Goal: Task Accomplishment & Management: Manage account settings

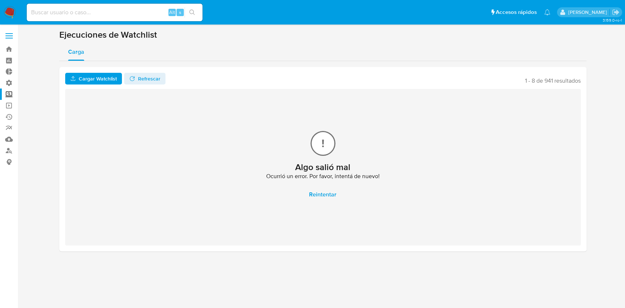
drag, startPoint x: 0, startPoint y: 0, endPoint x: 12, endPoint y: 13, distance: 17.9
click at [12, 13] on img at bounding box center [10, 12] width 12 height 12
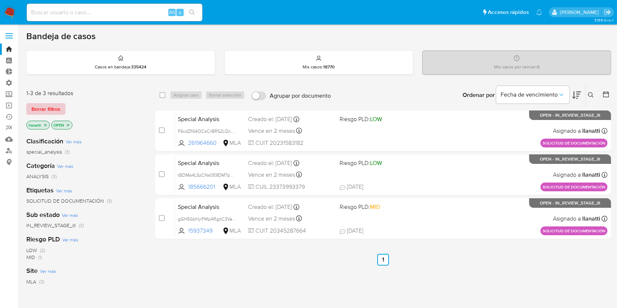
click at [49, 106] on span "Borrar filtros" at bounding box center [45, 109] width 29 height 10
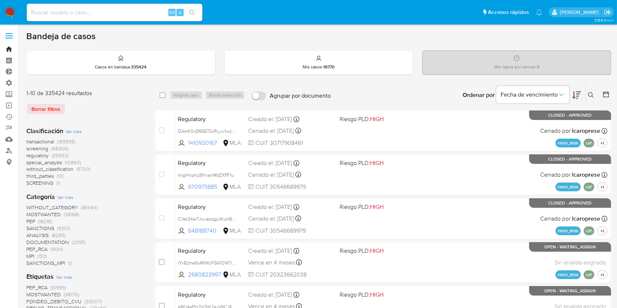
click at [7, 45] on link "Bandeja" at bounding box center [43, 49] width 87 height 11
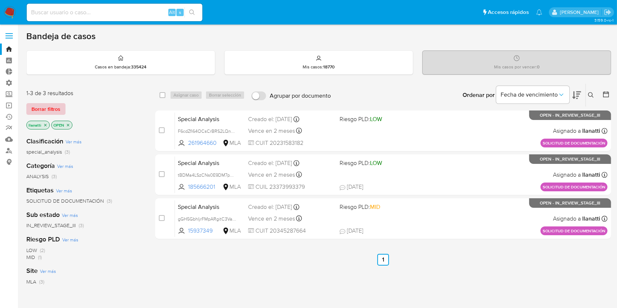
click at [38, 107] on span "Borrar filtros" at bounding box center [45, 109] width 29 height 10
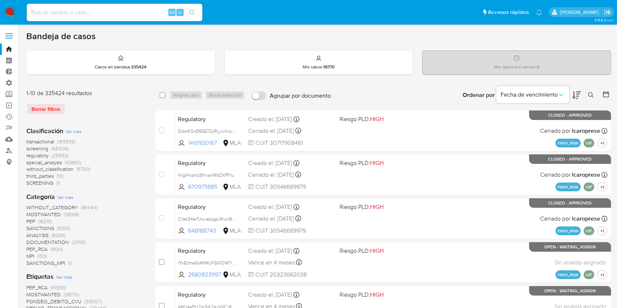
click at [11, 14] on img at bounding box center [10, 12] width 12 height 12
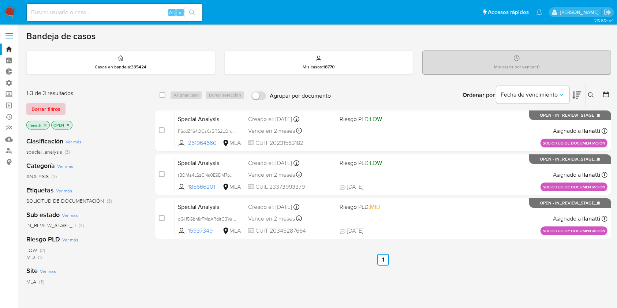
click at [37, 104] on span "Borrar filtros" at bounding box center [45, 109] width 29 height 10
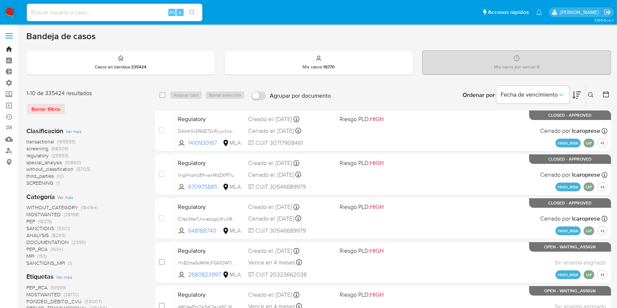
click at [8, 51] on link "Bandeja" at bounding box center [43, 49] width 87 height 11
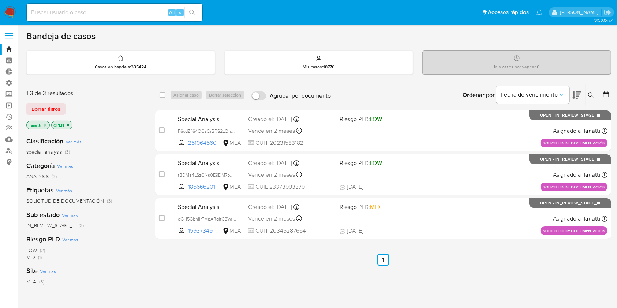
click at [44, 123] on icon "close-filter" at bounding box center [45, 125] width 4 height 4
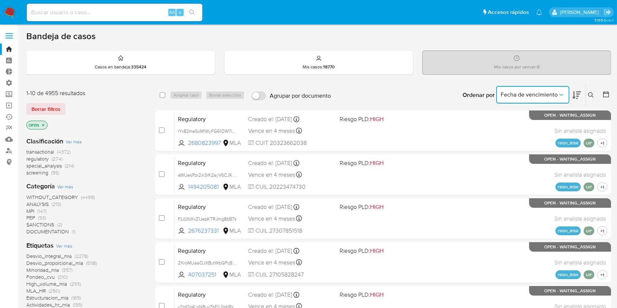
click at [536, 96] on span "Fecha de vencimiento" at bounding box center [529, 94] width 57 height 7
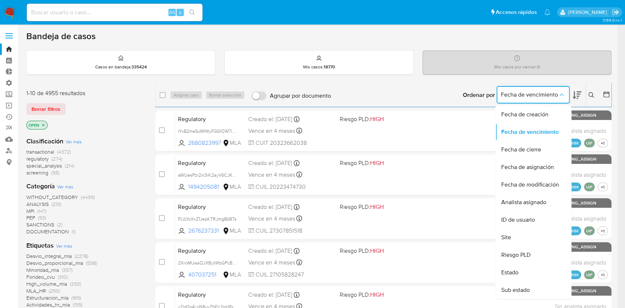
click at [530, 113] on span "Fecha de creación" at bounding box center [524, 114] width 47 height 7
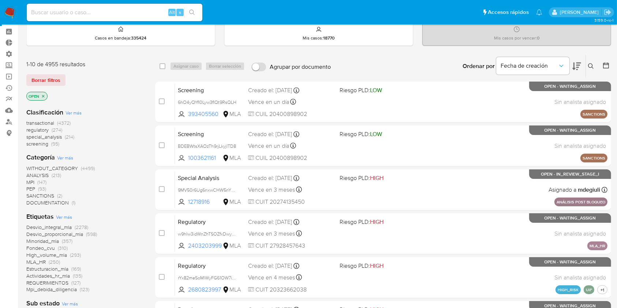
scroll to position [49, 0]
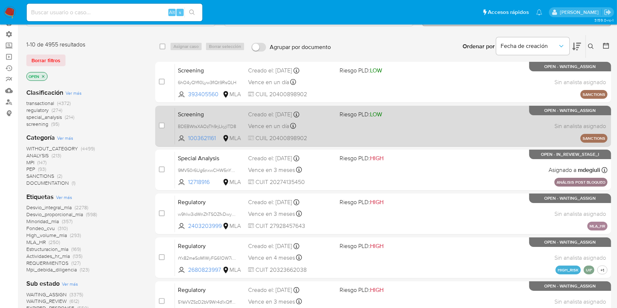
click at [381, 136] on div "Screening BDEBWtsXAOzTh9rjLkyjlTD8 1003621161 MLA Riesgo PLD: LOW Creado el: 15…" at bounding box center [391, 126] width 433 height 37
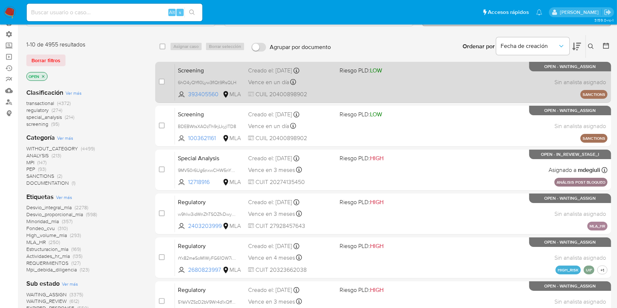
click at [344, 92] on div "Screening 6hO4yQYfI0Lyw3fIQt9RsQLH 393405560 MLA Riesgo PLD: LOW Creado el: 15/…" at bounding box center [391, 82] width 433 height 37
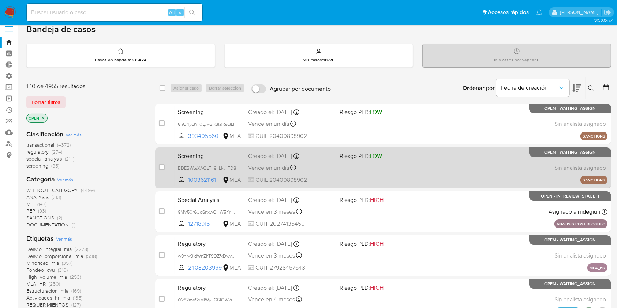
scroll to position [0, 0]
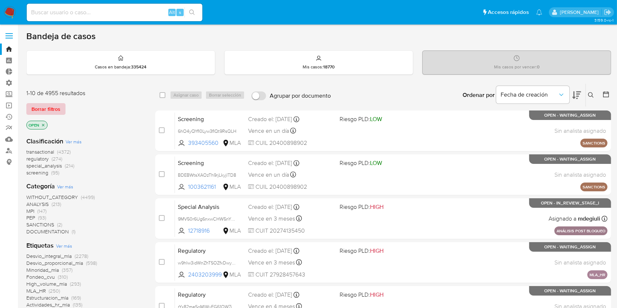
click at [45, 107] on span "Borrar filtros" at bounding box center [45, 109] width 29 height 10
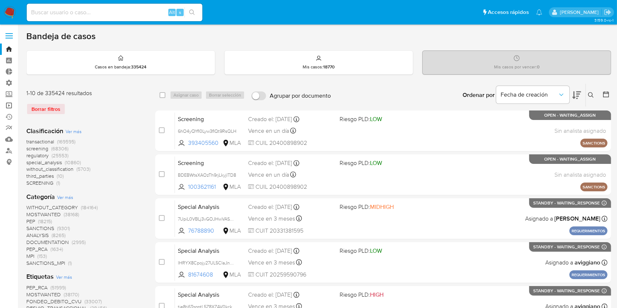
click at [10, 105] on link "Operaciones masivas" at bounding box center [43, 105] width 87 height 11
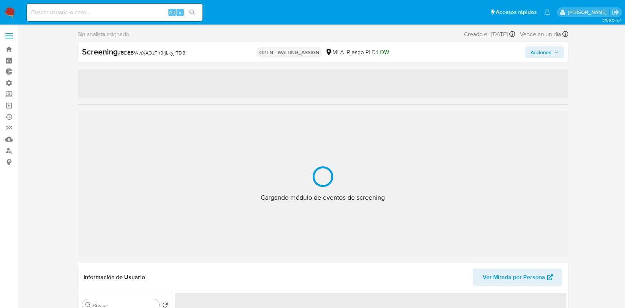
select select "10"
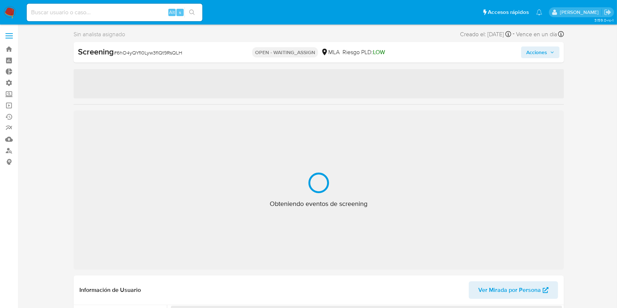
select select "10"
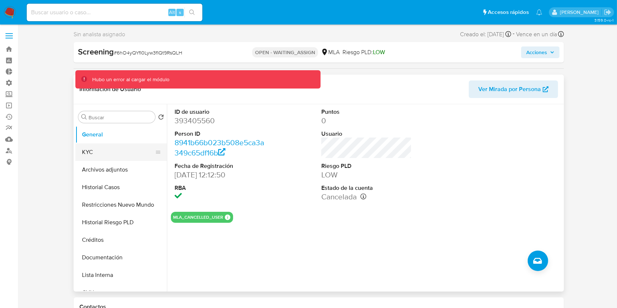
click at [94, 153] on button "KYC" at bounding box center [118, 153] width 86 height 18
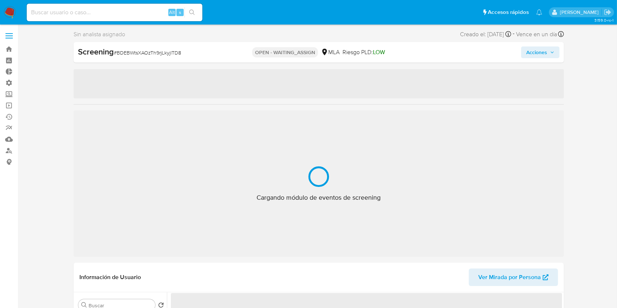
select select "10"
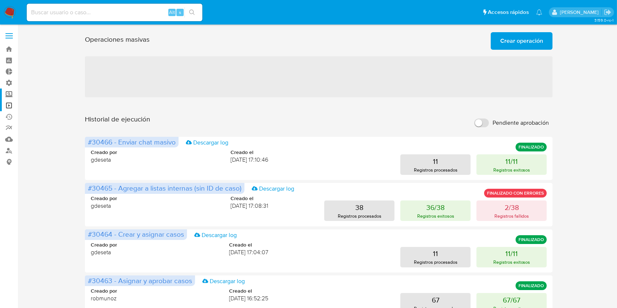
click at [11, 95] on label "Screening" at bounding box center [43, 94] width 87 height 11
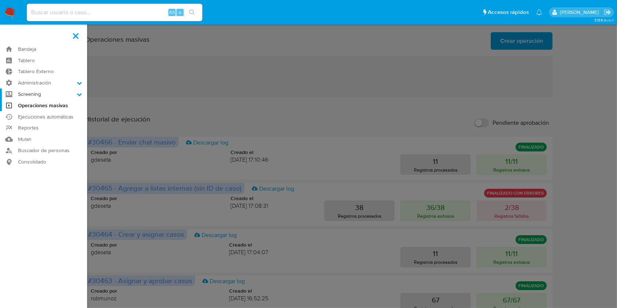
click at [0, 0] on input "Screening" at bounding box center [0, 0] width 0 height 0
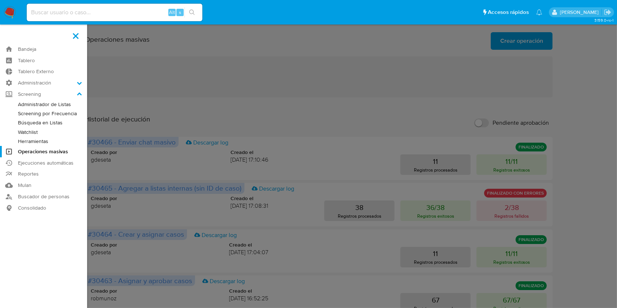
click at [29, 131] on link "Watchlist" at bounding box center [43, 132] width 87 height 9
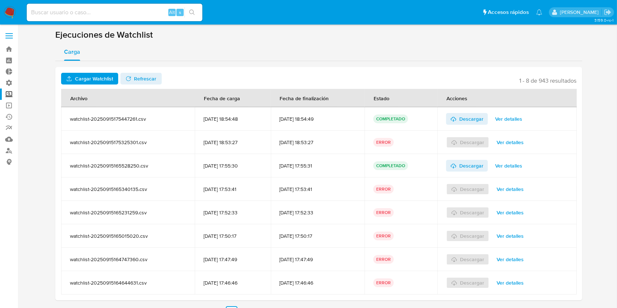
click span "Ver detalles"
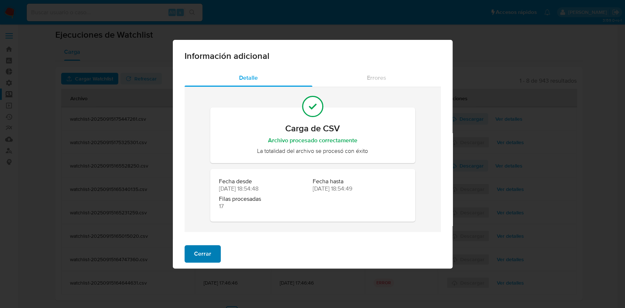
click button "Cerrar"
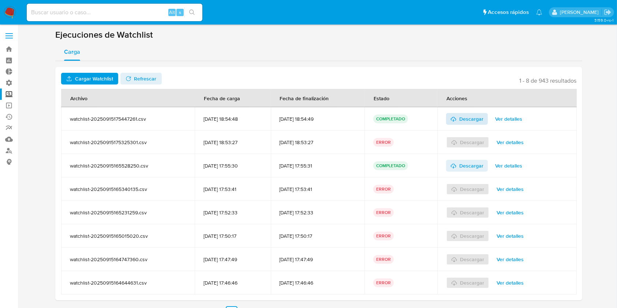
click span "Descargar"
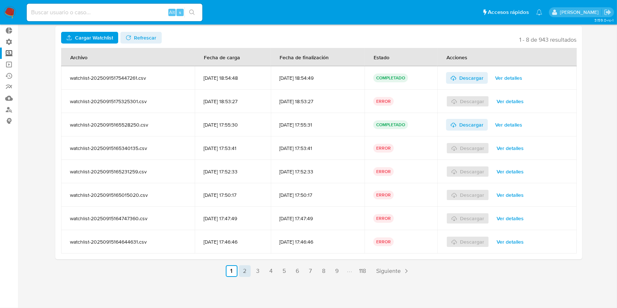
click link "2"
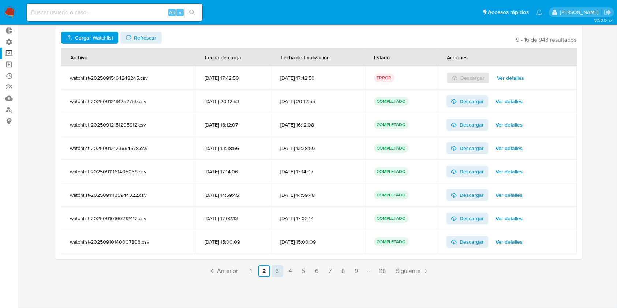
click link "3"
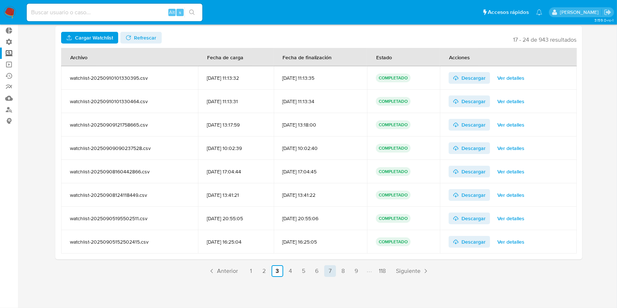
click link "7"
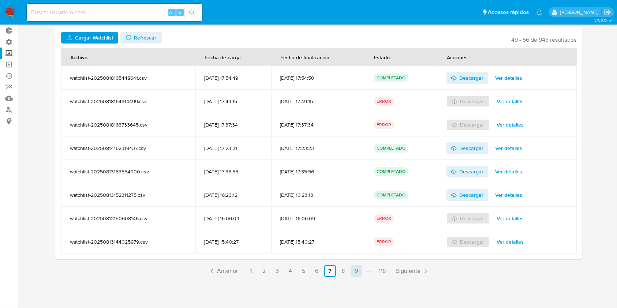
click link "9"
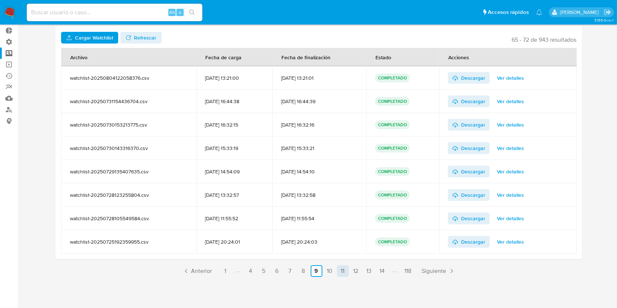
click link "11"
click link "12"
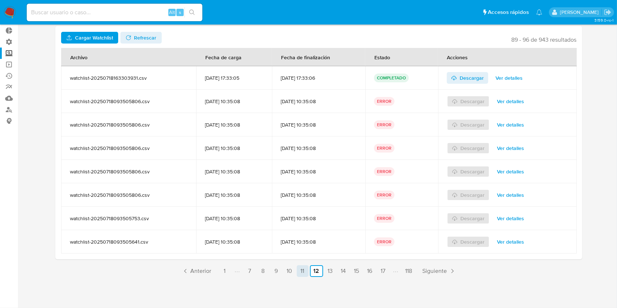
click link "11"
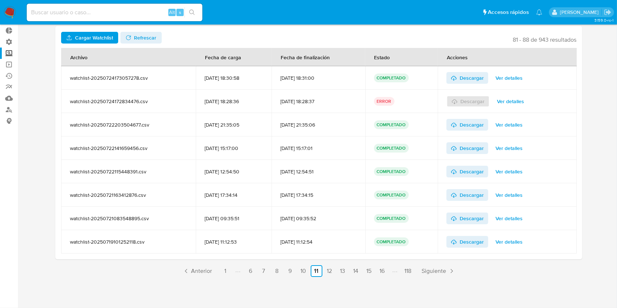
click span "Ver detalles"
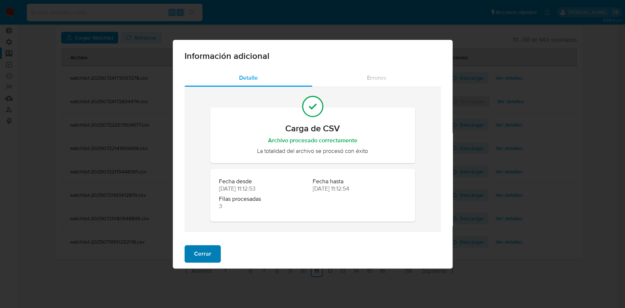
click button "Cerrar"
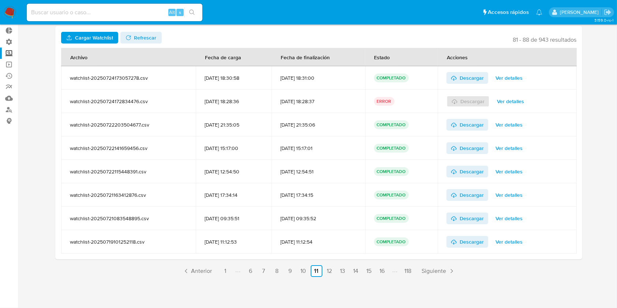
click img
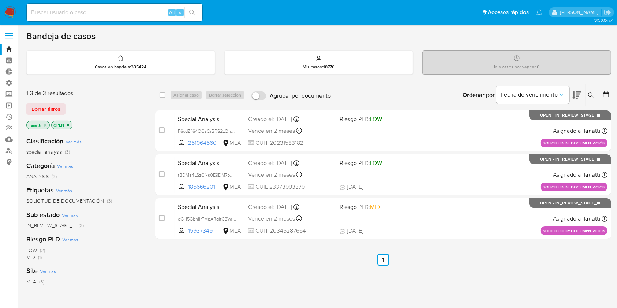
click at [44, 123] on icon "close-filter" at bounding box center [45, 125] width 4 height 4
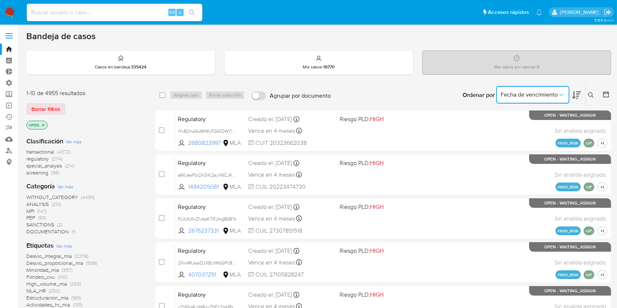
click at [536, 97] on span "Fecha de vencimiento" at bounding box center [529, 94] width 57 height 7
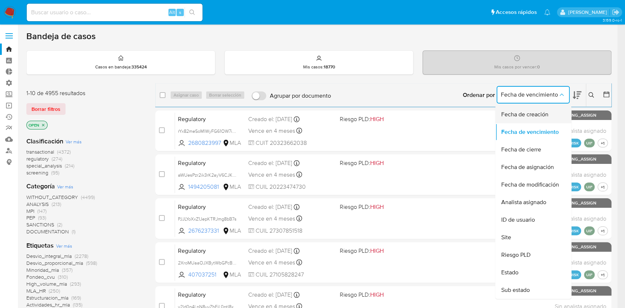
click at [533, 113] on span "Fecha de creación" at bounding box center [524, 114] width 47 height 7
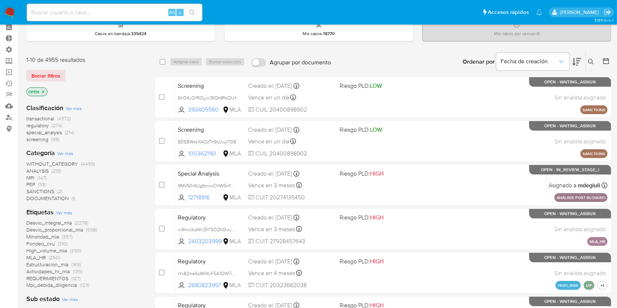
scroll to position [49, 0]
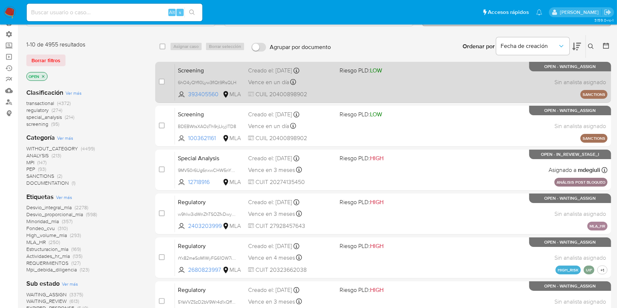
click at [351, 89] on div "Screening 6hO4yQYfI0Lyw3fIQt9RsQLH 393405560 MLA Riesgo PLD: LOW Creado el: 15/…" at bounding box center [391, 82] width 433 height 37
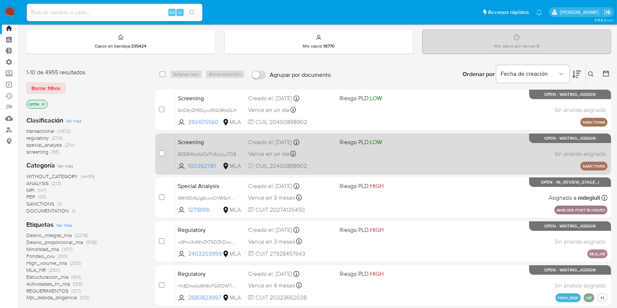
scroll to position [0, 0]
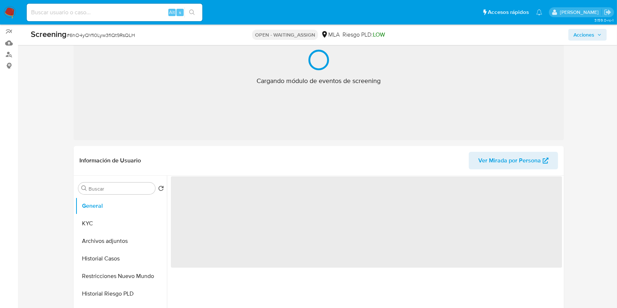
select select "10"
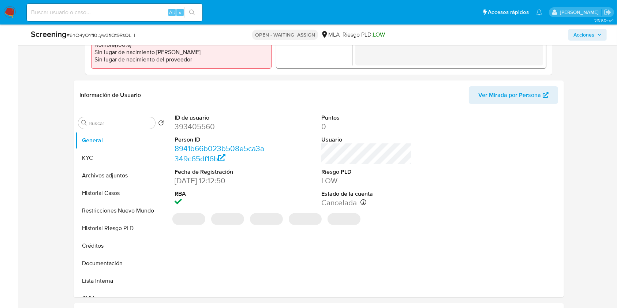
scroll to position [195, 0]
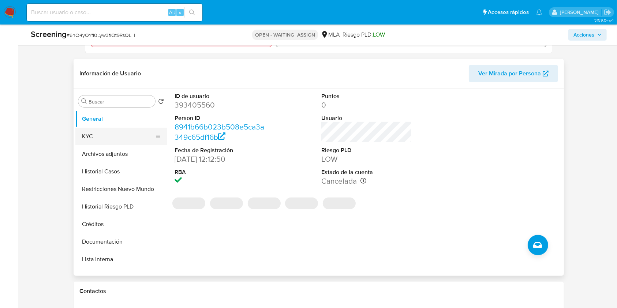
click at [90, 133] on button "KYC" at bounding box center [118, 137] width 86 height 18
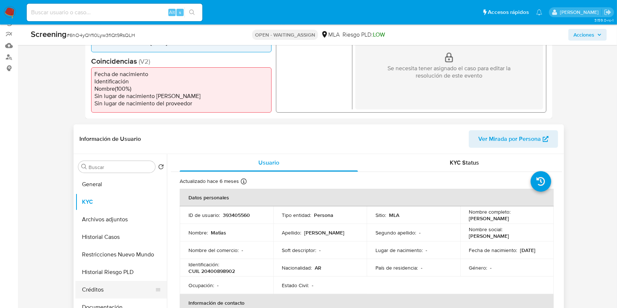
scroll to position [97, 0]
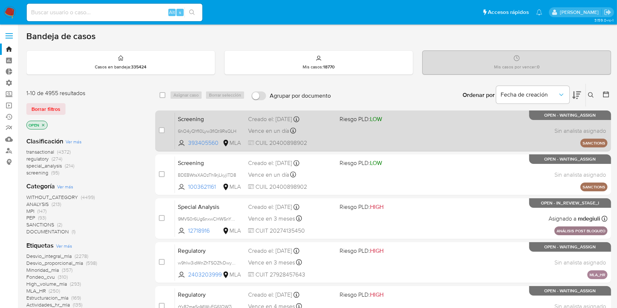
click at [320, 138] on div "Screening 6hO4yQYfI0Lyw3fIQt9RsQLH 393405560 MLA Riesgo PLD: LOW Creado el: [DA…" at bounding box center [391, 130] width 433 height 37
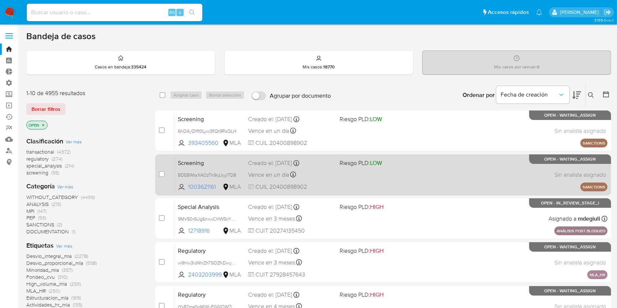
click at [358, 175] on div "Screening BDEBWtsXAOzTh9rjLkyjlTD8 1003621161 MLA Riesgo PLD: LOW Creado el: 15…" at bounding box center [391, 174] width 433 height 37
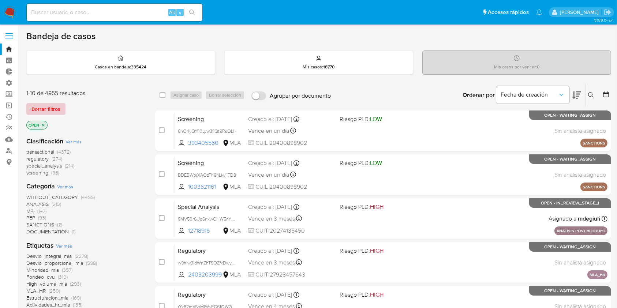
click at [46, 109] on span "Borrar filtros" at bounding box center [45, 109] width 29 height 10
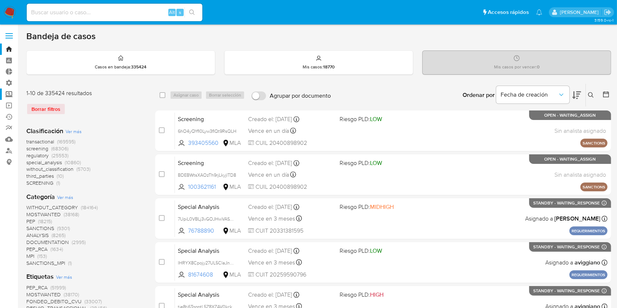
click at [10, 92] on label "Screening" at bounding box center [43, 94] width 87 height 11
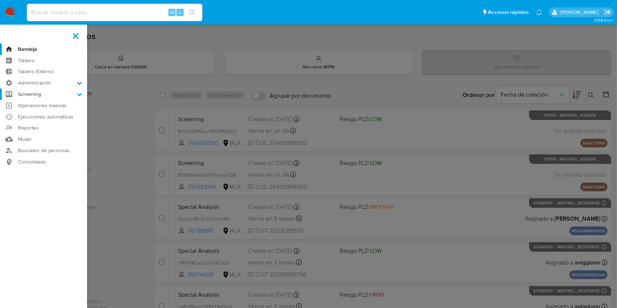
click at [0, 0] on input "Screening" at bounding box center [0, 0] width 0 height 0
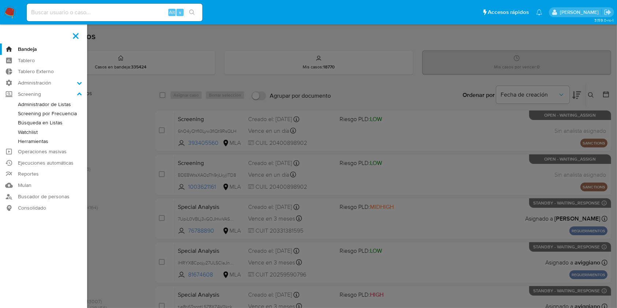
click at [30, 133] on link "Watchlist" at bounding box center [43, 132] width 87 height 9
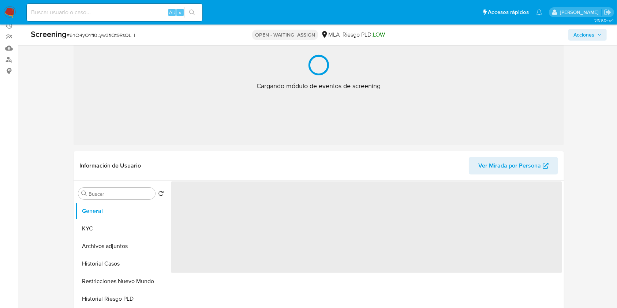
scroll to position [97, 0]
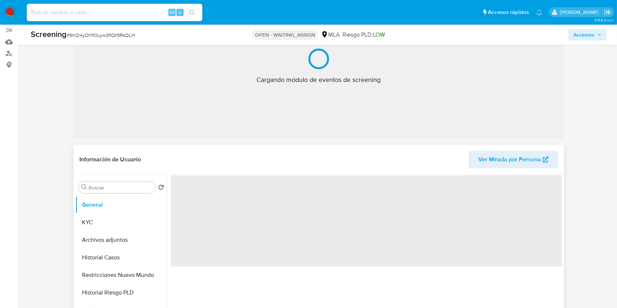
select select "10"
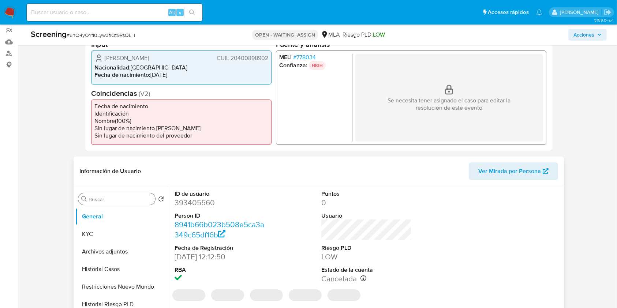
click at [104, 200] on input "Buscar" at bounding box center [121, 199] width 64 height 7
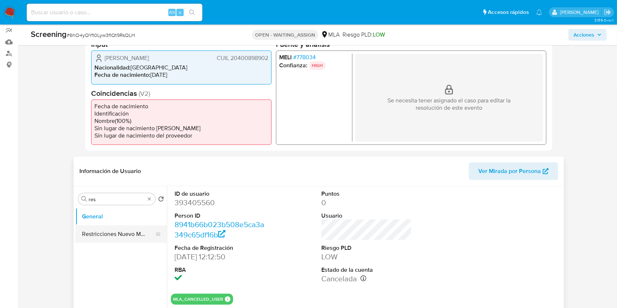
click at [98, 236] on button "Restricciones Nuevo Mundo" at bounding box center [118, 235] width 86 height 18
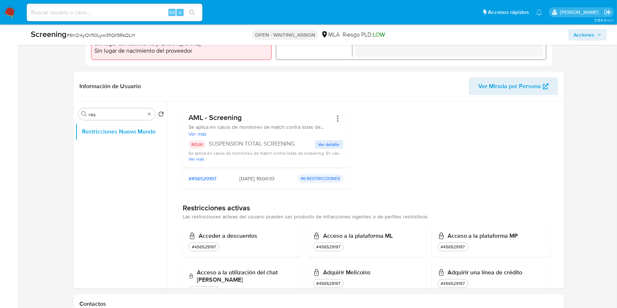
scroll to position [49, 0]
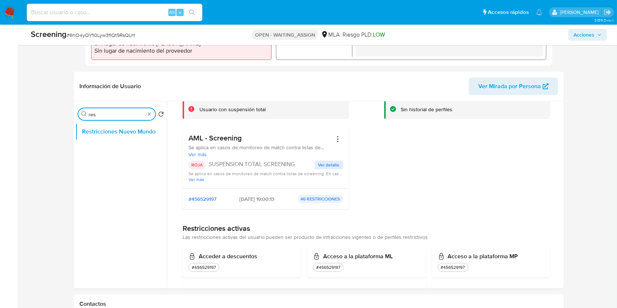
drag, startPoint x: 120, startPoint y: 113, endPoint x: 46, endPoint y: 104, distance: 75.2
type input "lis"
click at [109, 151] on button "Lista Interna" at bounding box center [118, 150] width 86 height 18
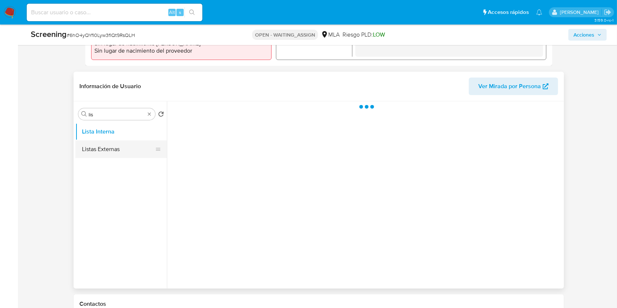
scroll to position [0, 0]
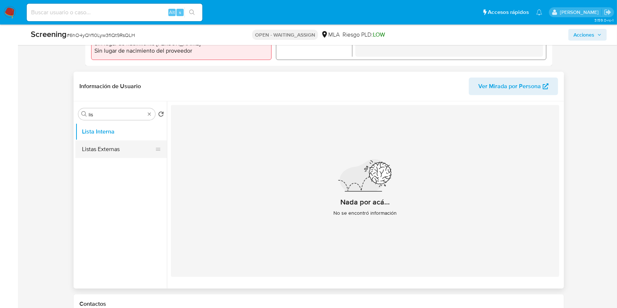
click at [108, 151] on button "Listas Externas" at bounding box center [118, 150] width 86 height 18
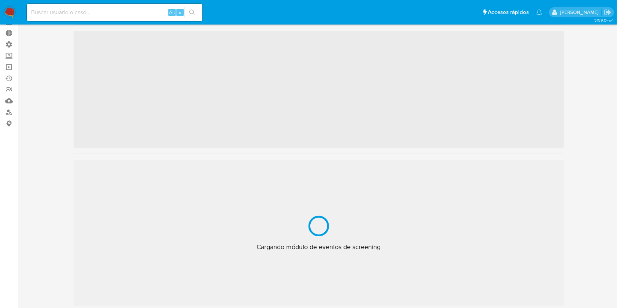
scroll to position [97, 0]
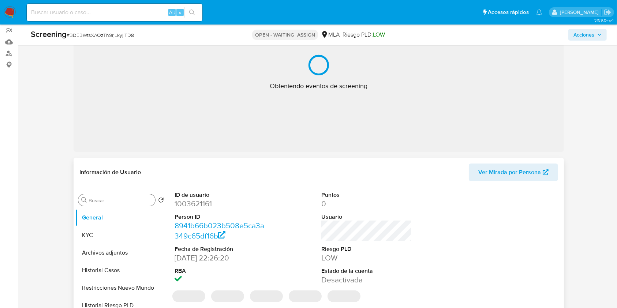
click at [105, 201] on input "Buscar" at bounding box center [121, 200] width 64 height 7
select select "10"
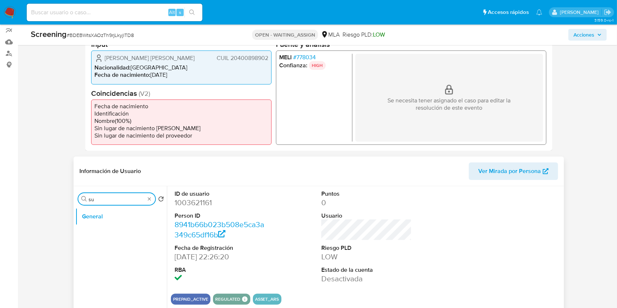
type input "s"
type input "res"
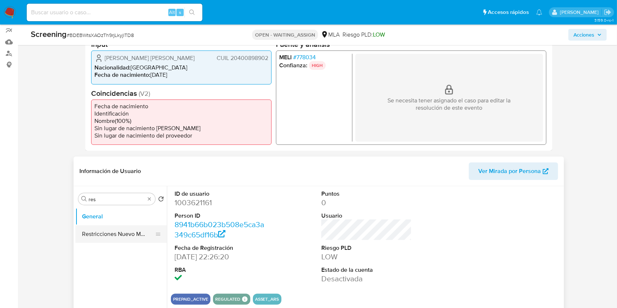
click at [124, 235] on button "Restricciones Nuevo Mundo" at bounding box center [118, 235] width 86 height 18
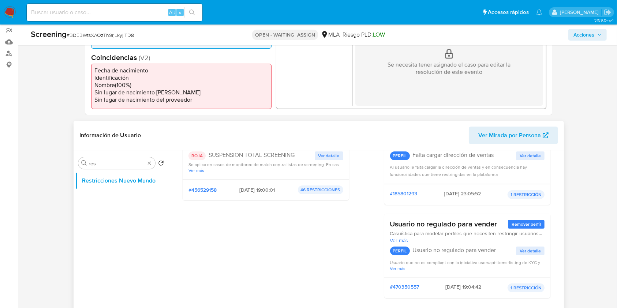
scroll to position [0, 0]
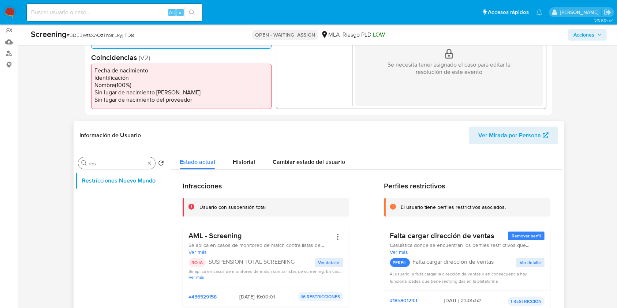
click at [155, 161] on div "Buscar res" at bounding box center [116, 163] width 77 height 12
click at [144, 164] on input "res" at bounding box center [117, 163] width 56 height 7
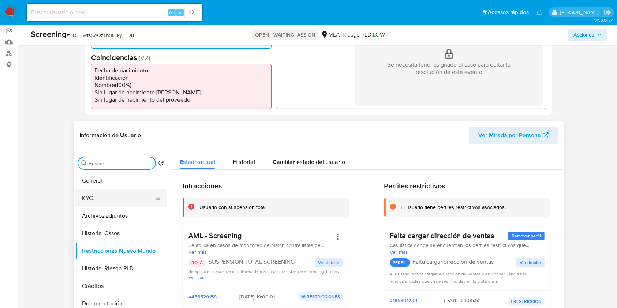
click at [120, 198] on button "KYC" at bounding box center [118, 199] width 86 height 18
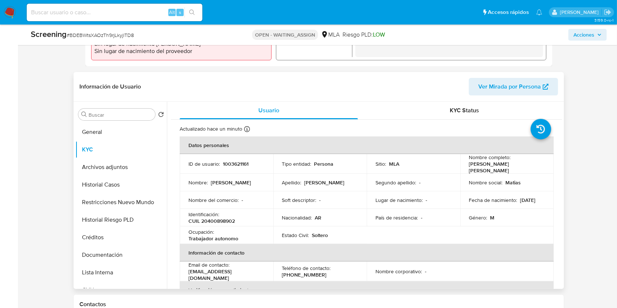
scroll to position [146, 0]
click at [119, 114] on input "Buscar" at bounding box center [121, 114] width 64 height 7
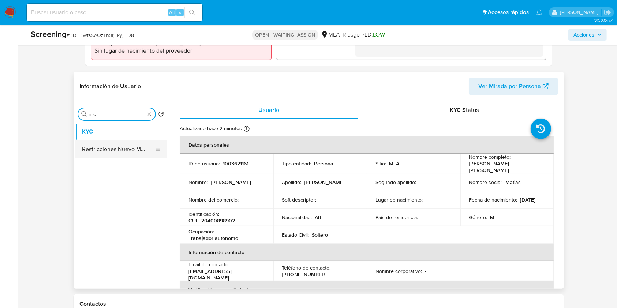
type input "res"
click at [111, 151] on button "Restricciones Nuevo Mundo" at bounding box center [118, 150] width 86 height 18
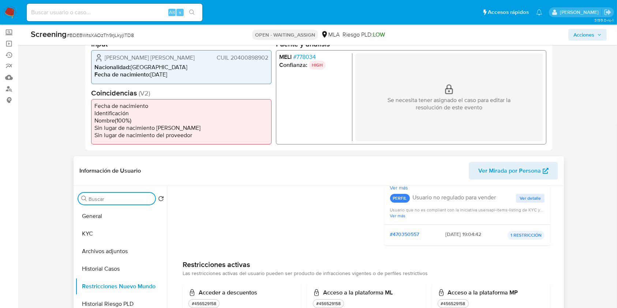
scroll to position [97, 0]
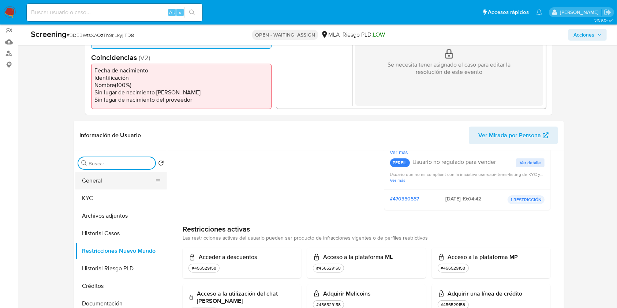
click at [114, 176] on button "General" at bounding box center [118, 181] width 86 height 18
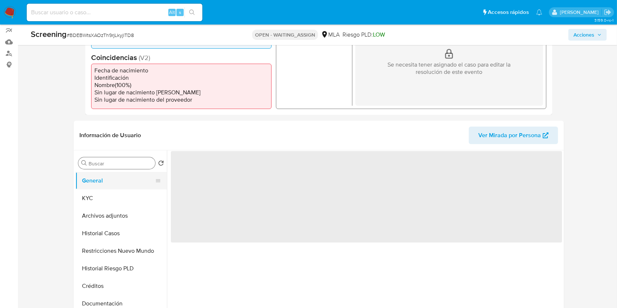
scroll to position [0, 0]
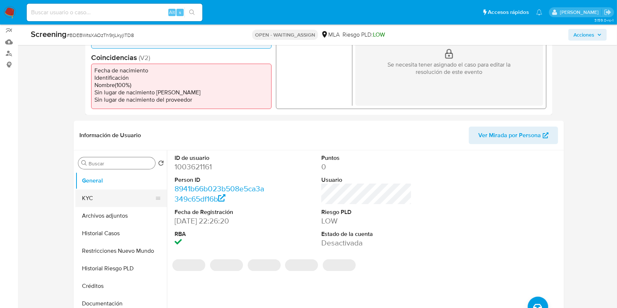
click at [118, 195] on button "KYC" at bounding box center [118, 199] width 86 height 18
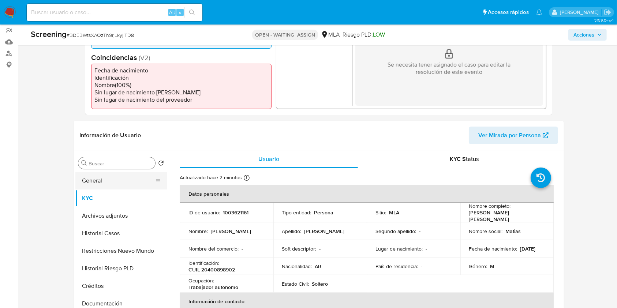
click at [119, 179] on button "General" at bounding box center [118, 181] width 86 height 18
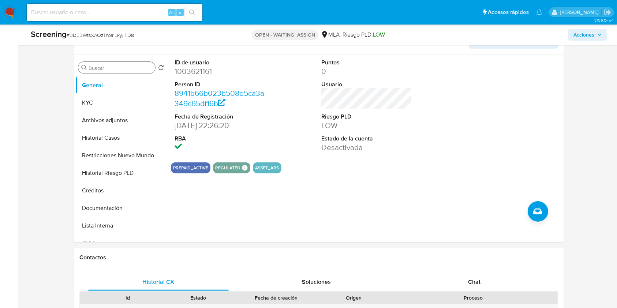
scroll to position [195, 0]
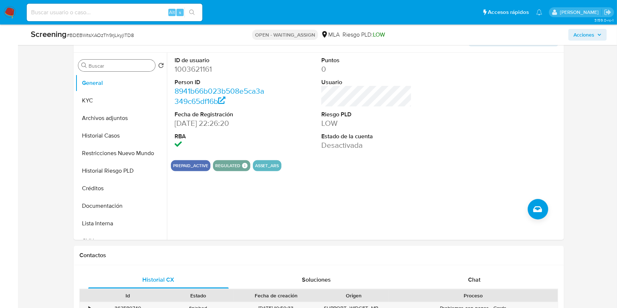
click at [109, 68] on input "Buscar" at bounding box center [121, 66] width 64 height 7
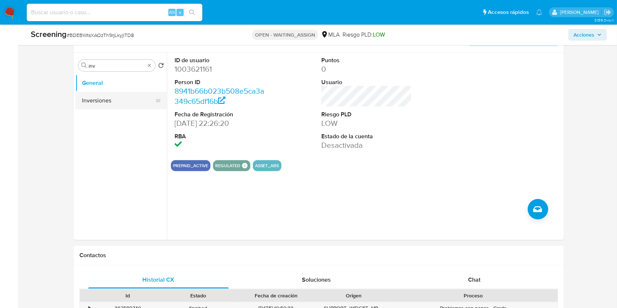
click at [99, 98] on button "Inversiones" at bounding box center [118, 101] width 86 height 18
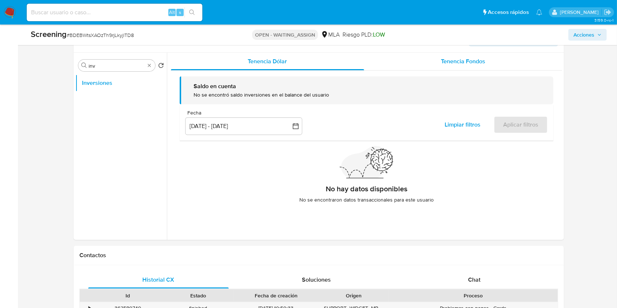
click at [461, 64] on span "Tenencia Fondos" at bounding box center [463, 61] width 44 height 8
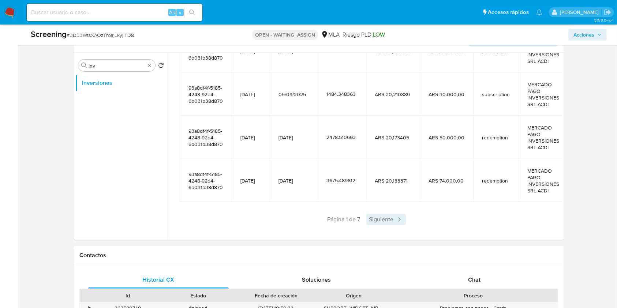
click at [396, 216] on icon at bounding box center [399, 219] width 7 height 7
click at [410, 214] on span "Siguiente" at bounding box center [408, 220] width 40 height 12
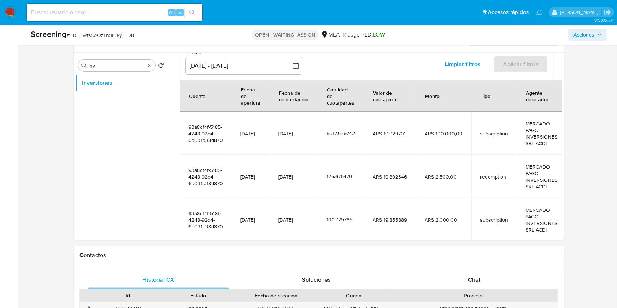
scroll to position [49, 0]
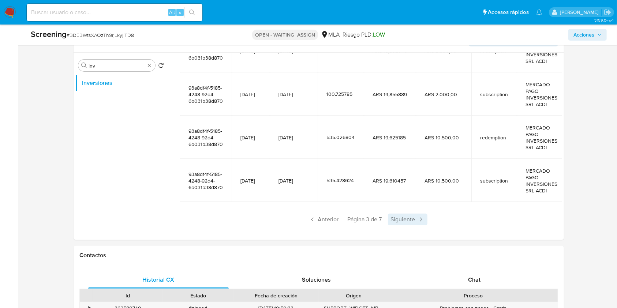
click at [414, 214] on span "Siguiente" at bounding box center [408, 220] width 40 height 12
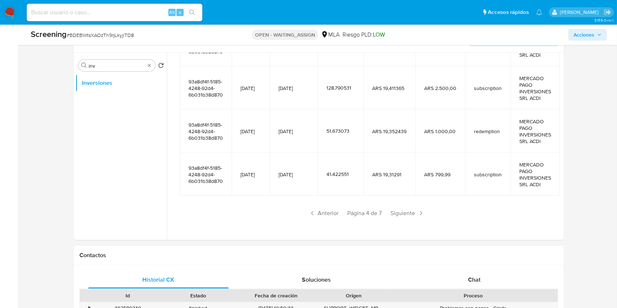
scroll to position [202, 0]
click at [325, 212] on span "Anterior" at bounding box center [324, 213] width 36 height 12
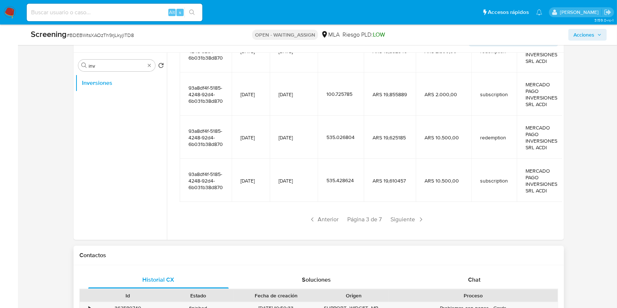
scroll to position [293, 0]
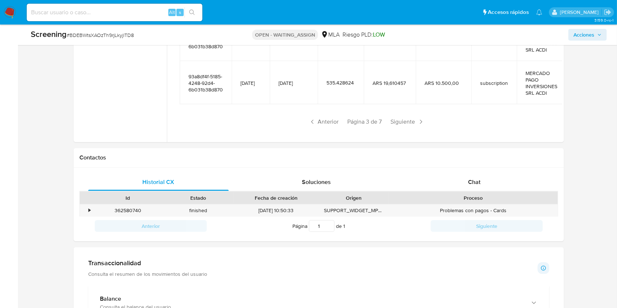
click at [325, 116] on span "Anterior" at bounding box center [324, 122] width 36 height 12
click at [332, 116] on span "Anterior" at bounding box center [324, 122] width 36 height 12
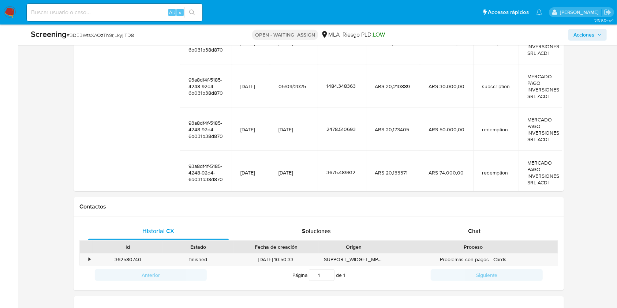
scroll to position [195, 0]
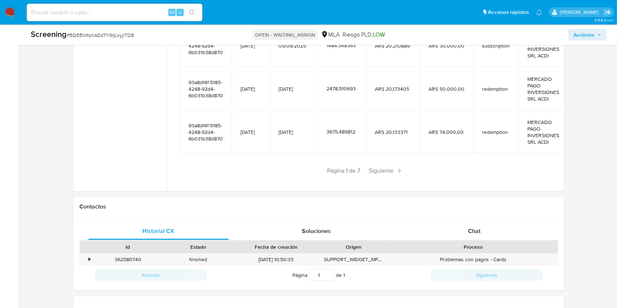
click at [336, 167] on span "Página 1 de 7" at bounding box center [344, 171] width 33 height 8
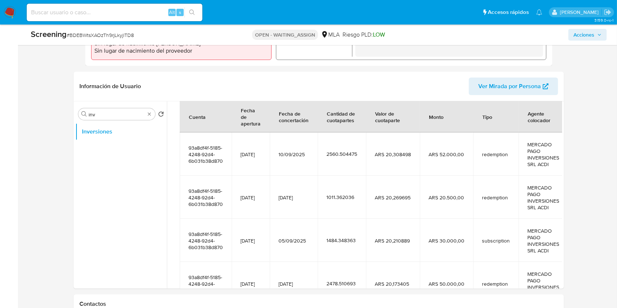
scroll to position [0, 0]
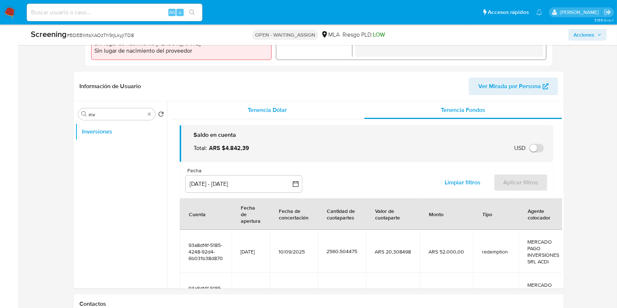
click at [279, 109] on span "Tenencia Dólar" at bounding box center [267, 110] width 39 height 8
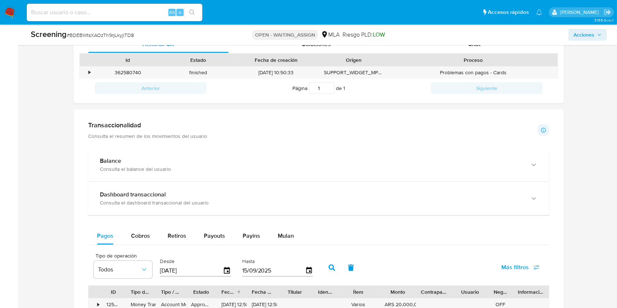
scroll to position [439, 0]
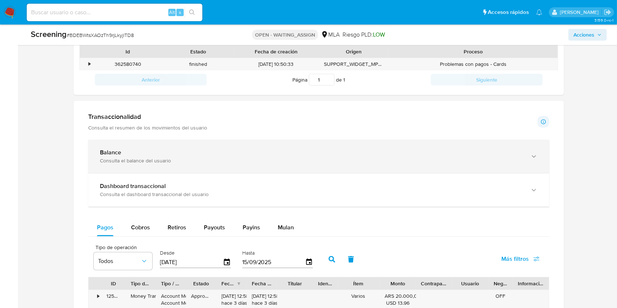
click at [190, 160] on div "Consulta el balance del usuario" at bounding box center [311, 160] width 423 height 7
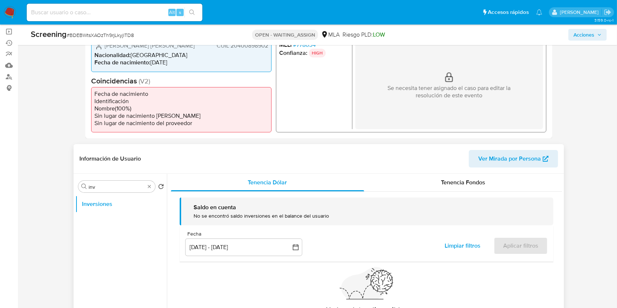
scroll to position [146, 0]
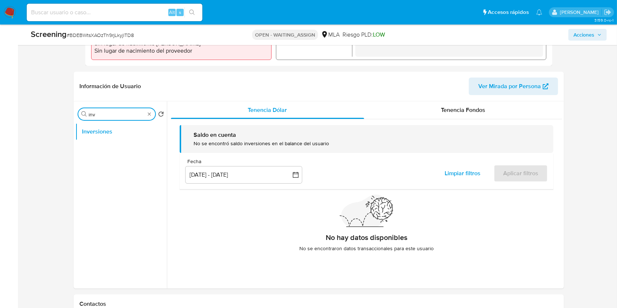
drag, startPoint x: 116, startPoint y: 116, endPoint x: 66, endPoint y: 109, distance: 50.9
type input "e"
type input "res"
click at [126, 138] on button "Restricciones Nuevo Mundo" at bounding box center [118, 132] width 86 height 18
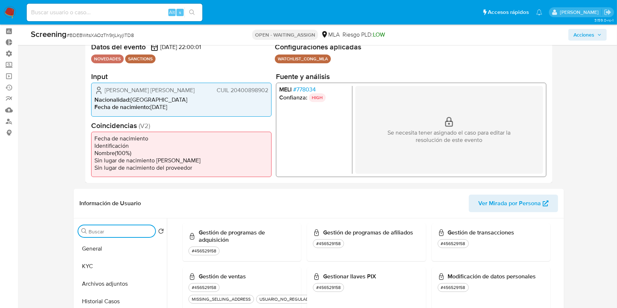
scroll to position [0, 0]
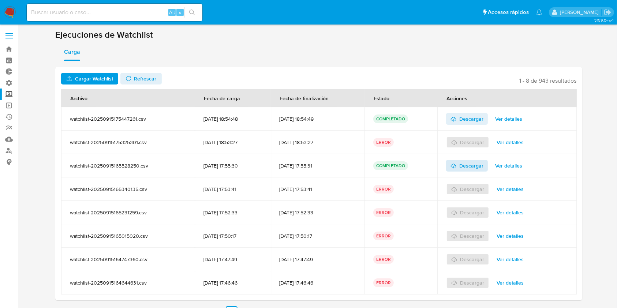
drag, startPoint x: 446, startPoint y: 159, endPoint x: 470, endPoint y: 163, distance: 24.7
click at [447, 160] on td "Descargar Ver detalles" at bounding box center [506, 165] width 139 height 23
click at [470, 163] on span "Descargar" at bounding box center [471, 166] width 24 height 12
click at [146, 11] on input at bounding box center [115, 13] width 176 height 10
paste input "1506145413"
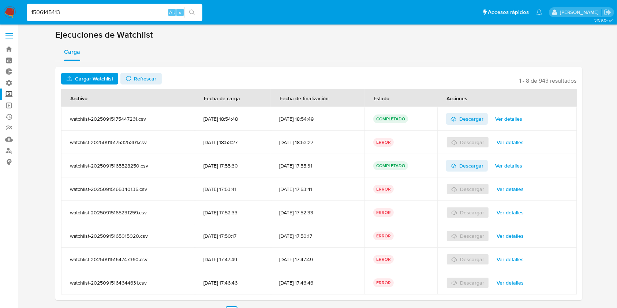
type input "1506145413"
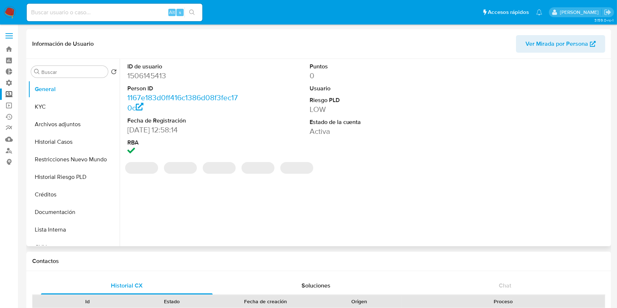
select select "10"
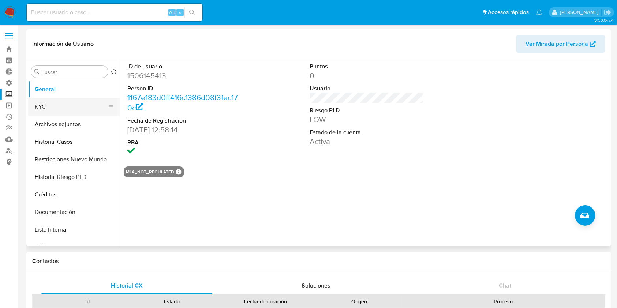
click at [73, 107] on button "KYC" at bounding box center [71, 107] width 86 height 18
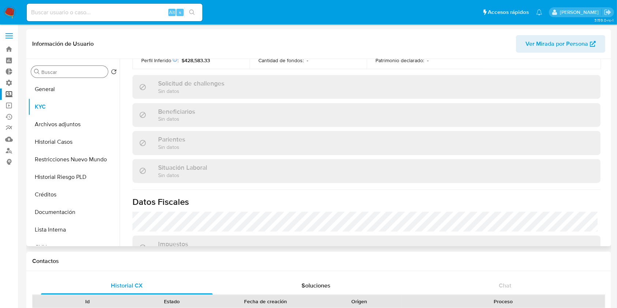
click at [62, 70] on input "Buscar" at bounding box center [73, 72] width 64 height 7
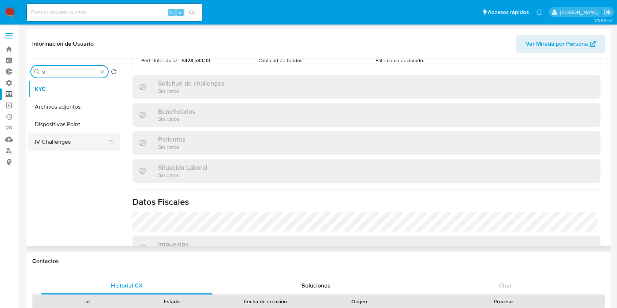
type input "iv"
click at [71, 139] on button "IV Challenges" at bounding box center [71, 142] width 86 height 18
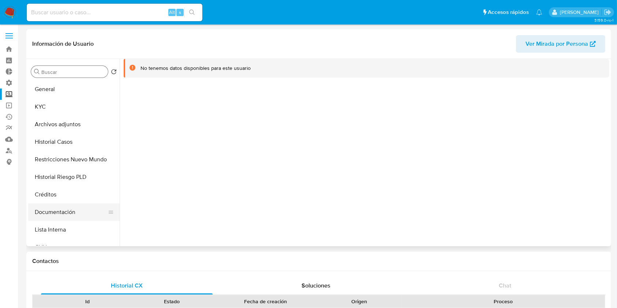
click at [80, 217] on button "Documentación" at bounding box center [71, 213] width 86 height 18
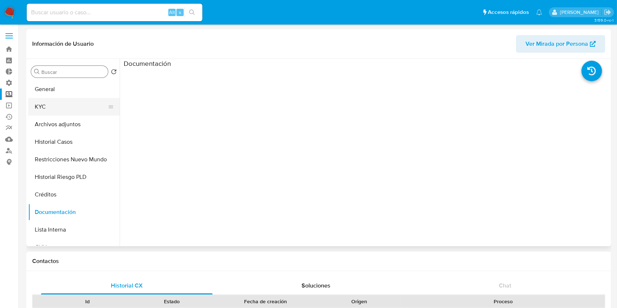
click at [71, 103] on button "KYC" at bounding box center [71, 107] width 86 height 18
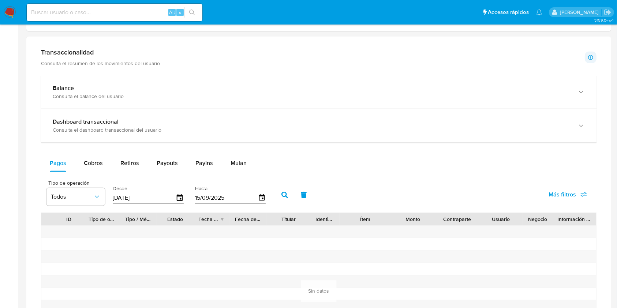
scroll to position [342, 0]
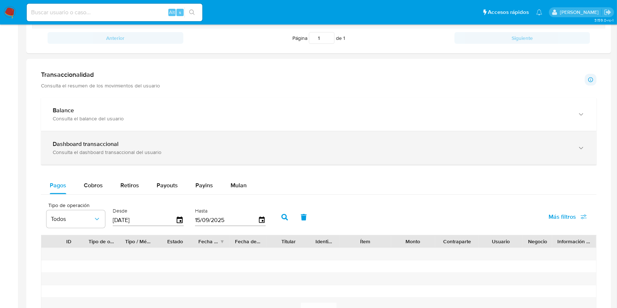
click at [114, 151] on div "Consulta el dashboard transaccional del usuario" at bounding box center [312, 152] width 518 height 7
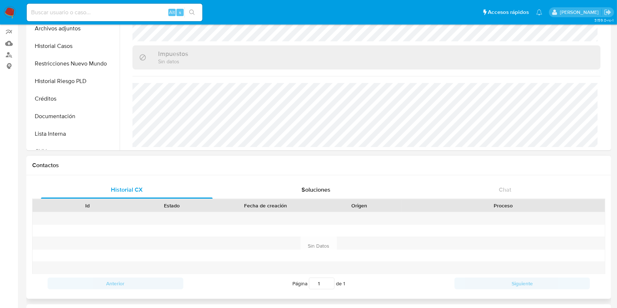
scroll to position [0, 0]
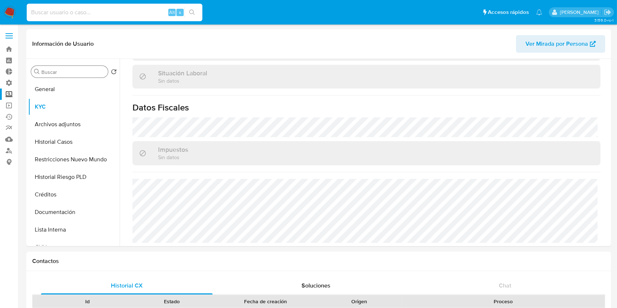
click at [117, 11] on input at bounding box center [115, 13] width 176 height 10
paste input "2393548162"
type input "2393548162"
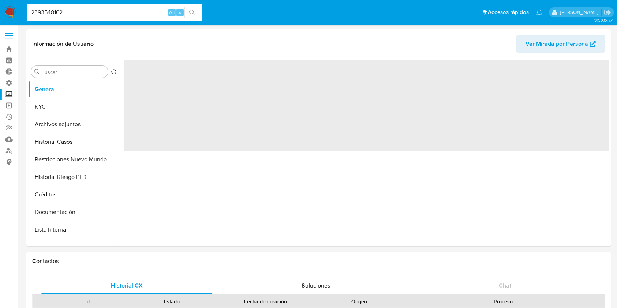
select select "10"
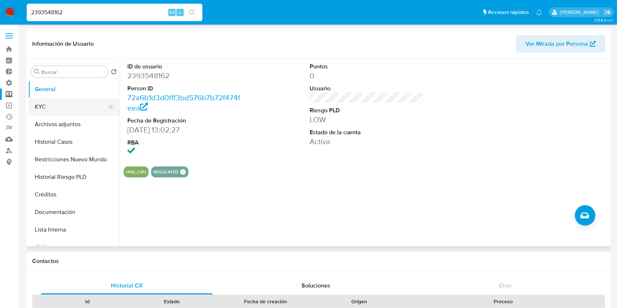
click at [67, 109] on button "KYC" at bounding box center [71, 107] width 86 height 18
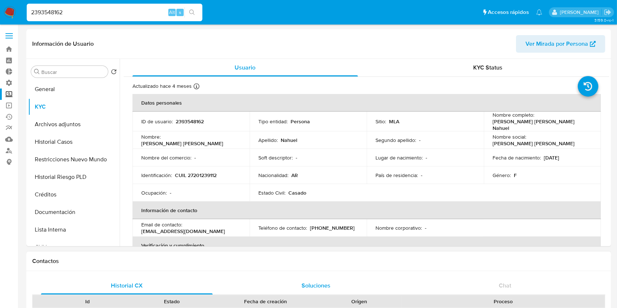
scroll to position [49, 0]
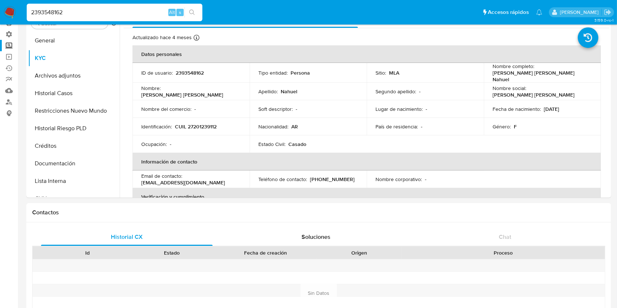
drag, startPoint x: 92, startPoint y: 9, endPoint x: 0, endPoint y: -7, distance: 92.9
paste input "2186268279"
click at [33, 9] on input "2186268279" at bounding box center [115, 13] width 176 height 10
type input "2186268279"
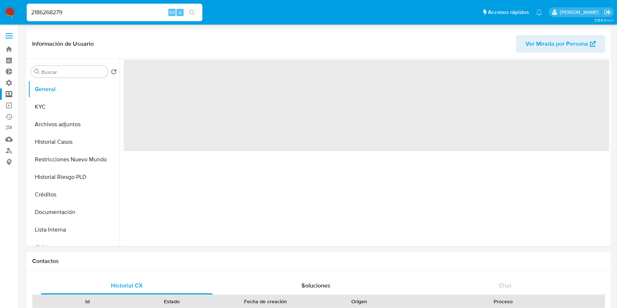
select select "10"
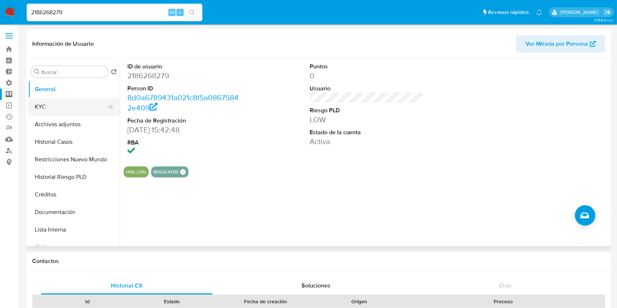
click at [62, 107] on button "KYC" at bounding box center [71, 107] width 86 height 18
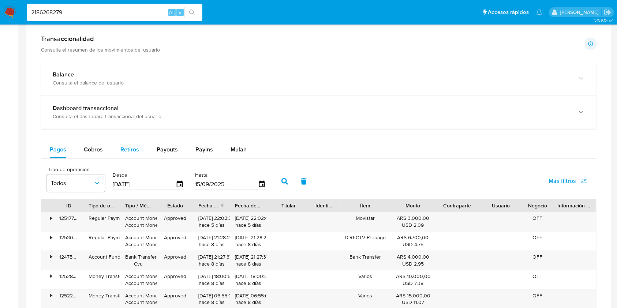
scroll to position [390, 0]
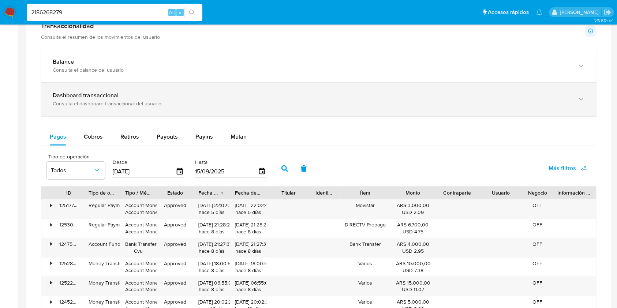
click at [115, 104] on div "Consulta el dashboard transaccional del usuario" at bounding box center [312, 103] width 518 height 7
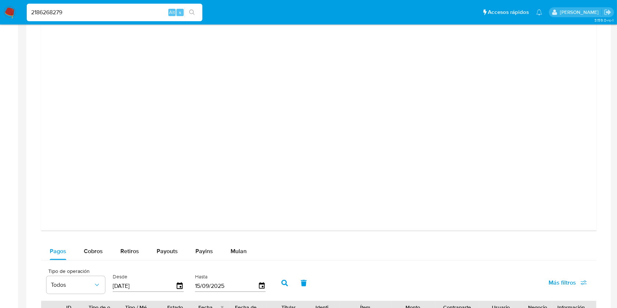
scroll to position [634, 0]
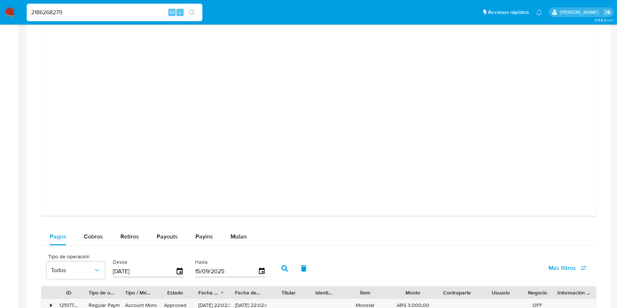
drag, startPoint x: 50, startPoint y: 7, endPoint x: 0, endPoint y: -1, distance: 50.4
click at [0, 0] on html "Pausado Ver notificaciones 2186268279 Alt s Accesos rápidos Presiona las siguie…" at bounding box center [308, 26] width 617 height 1321
paste input "1868217022"
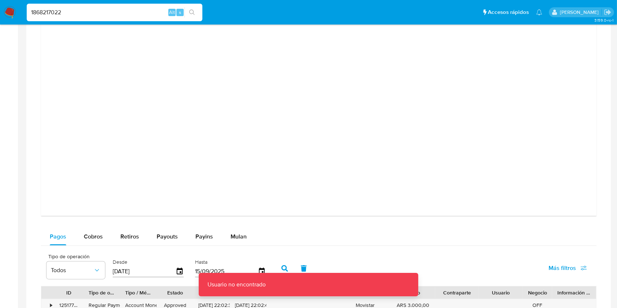
click at [68, 12] on input "1868217022" at bounding box center [115, 13] width 176 height 10
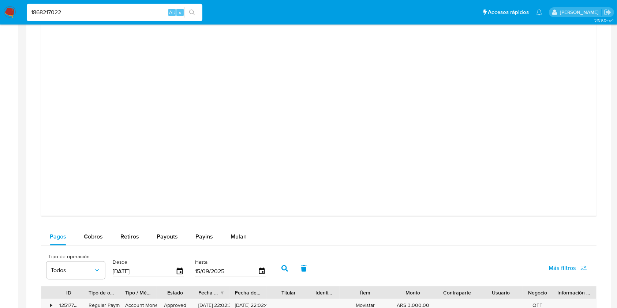
type input "1868217022"
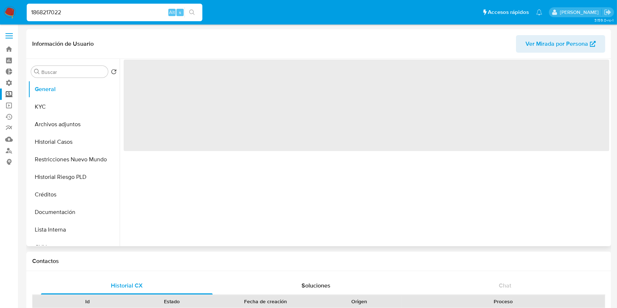
select select "10"
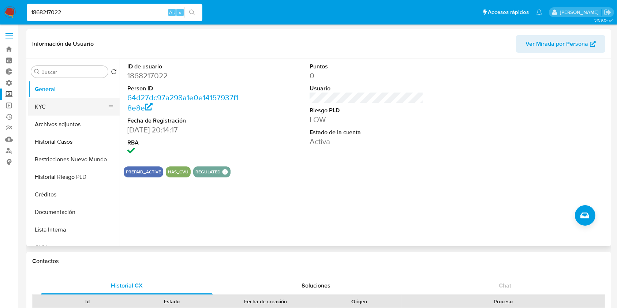
click at [77, 106] on button "KYC" at bounding box center [71, 107] width 86 height 18
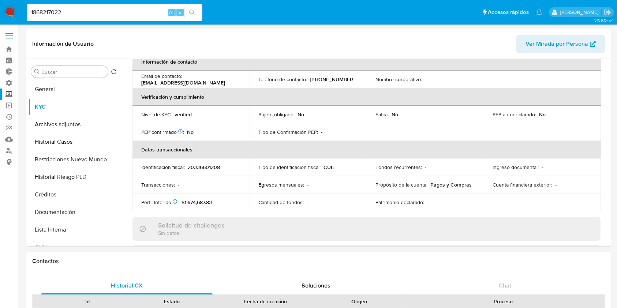
click at [12, 16] on img at bounding box center [10, 12] width 12 height 12
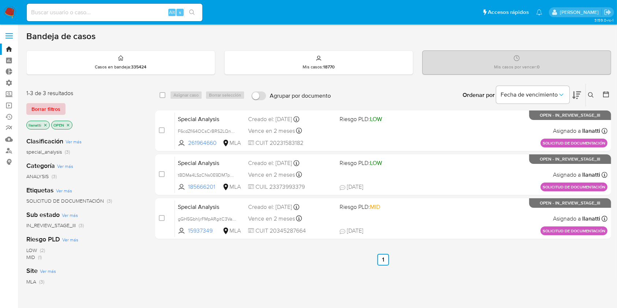
click at [57, 113] on span "Borrar filtros" at bounding box center [45, 109] width 29 height 10
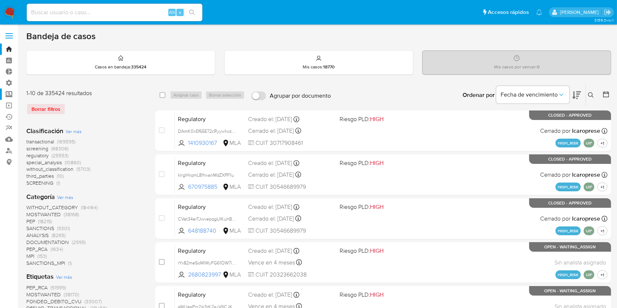
click at [9, 94] on label "Screening" at bounding box center [43, 94] width 87 height 11
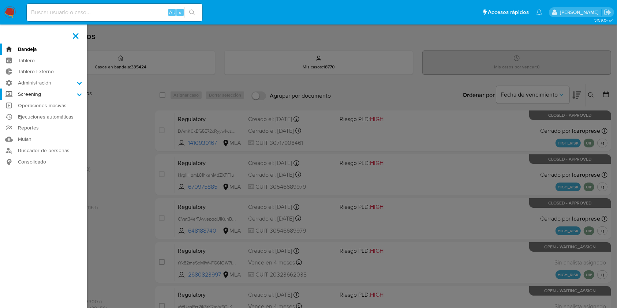
click at [0, 0] on input "Screening" at bounding box center [0, 0] width 0 height 0
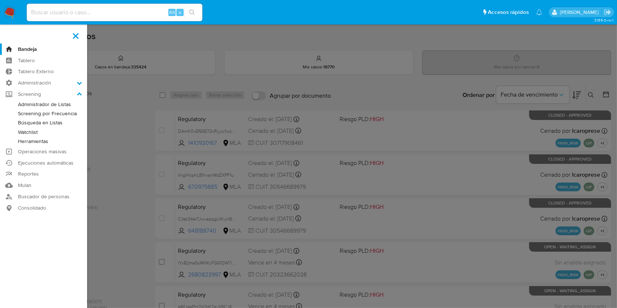
click at [31, 113] on link "Screening por Frecuencia" at bounding box center [43, 113] width 87 height 9
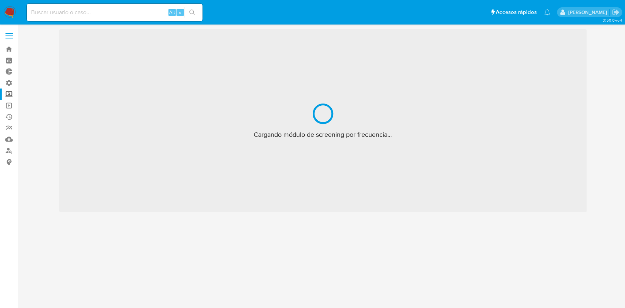
click at [8, 97] on label "Screening" at bounding box center [43, 94] width 87 height 11
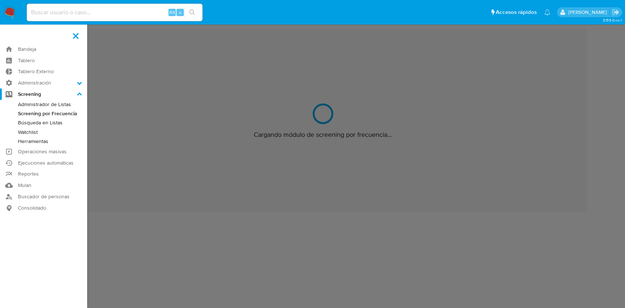
click at [0, 0] on input "Screening" at bounding box center [0, 0] width 0 height 0
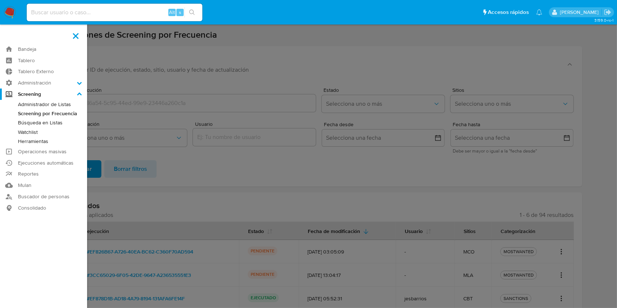
click at [26, 104] on link "Administrador de Listas" at bounding box center [43, 104] width 87 height 9
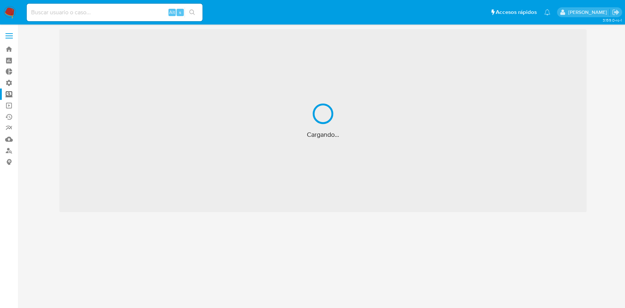
drag, startPoint x: 0, startPoint y: 0, endPoint x: 7, endPoint y: 92, distance: 92.5
click at [7, 92] on label "Screening" at bounding box center [43, 94] width 87 height 11
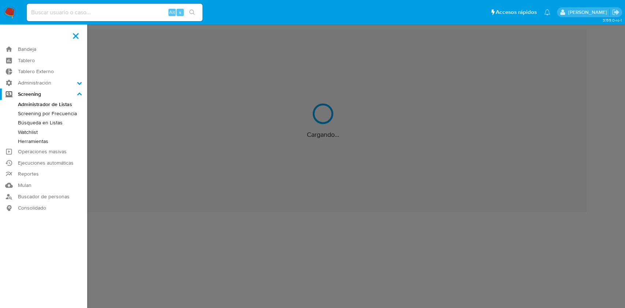
click at [0, 0] on input "Screening" at bounding box center [0, 0] width 0 height 0
click at [31, 131] on link "Watchlist" at bounding box center [43, 132] width 87 height 9
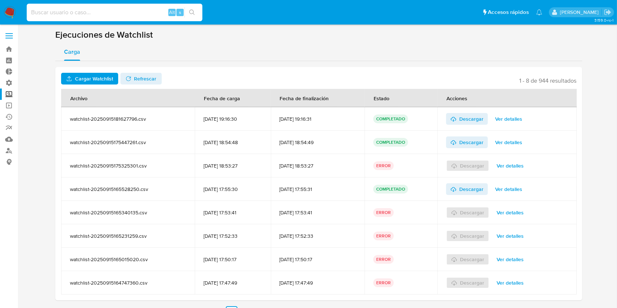
click at [119, 12] on input at bounding box center [115, 13] width 176 height 10
paste input "1506145413"
type input "1506145413"
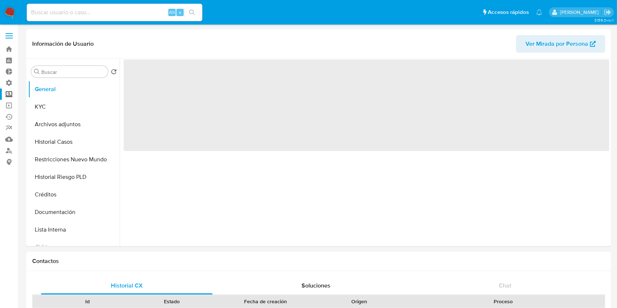
select select "10"
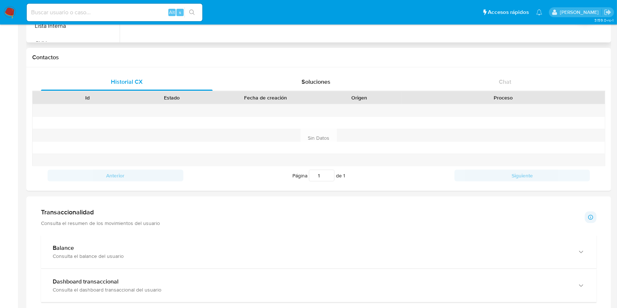
scroll to position [342, 0]
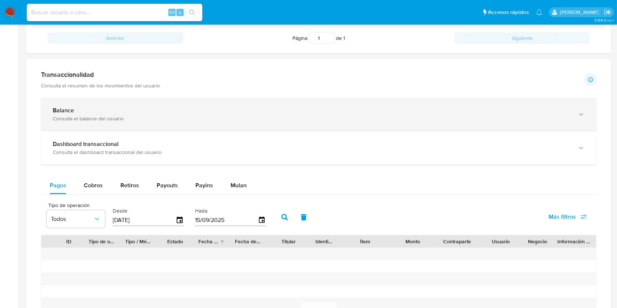
click at [109, 115] on div "Consulta el balance del usuario" at bounding box center [312, 118] width 518 height 7
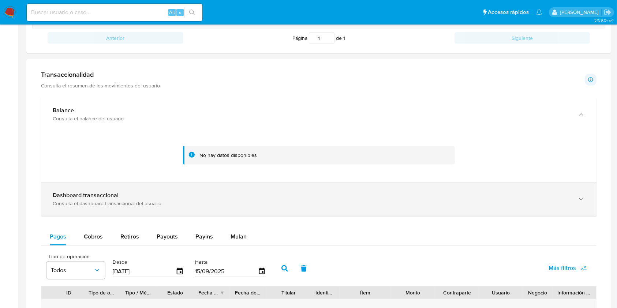
click at [135, 198] on div "Dashboard transaccional" at bounding box center [312, 195] width 518 height 7
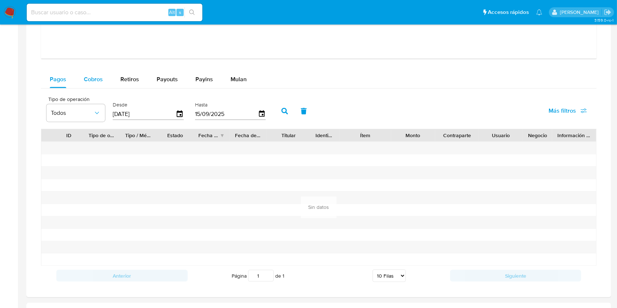
scroll to position [830, 0]
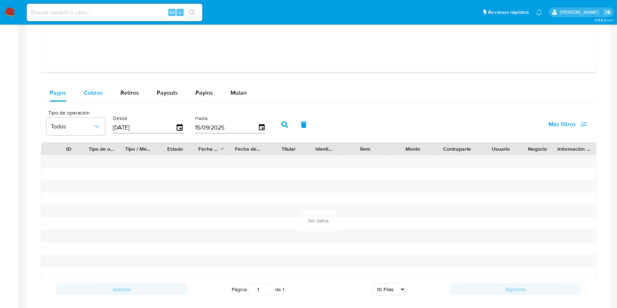
click at [93, 92] on span "Cobros" at bounding box center [93, 93] width 19 height 8
select select "10"
click at [127, 95] on span "Retiros" at bounding box center [129, 93] width 19 height 8
select select "10"
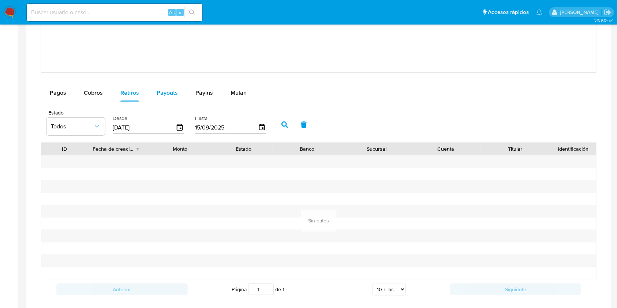
click at [174, 94] on span "Payouts" at bounding box center [167, 93] width 21 height 8
select select "10"
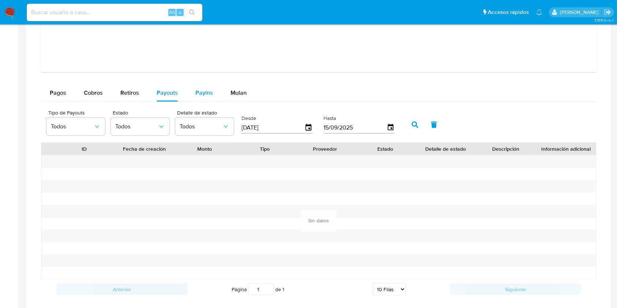
click at [203, 96] on span "Payins" at bounding box center [204, 93] width 18 height 8
select select "10"
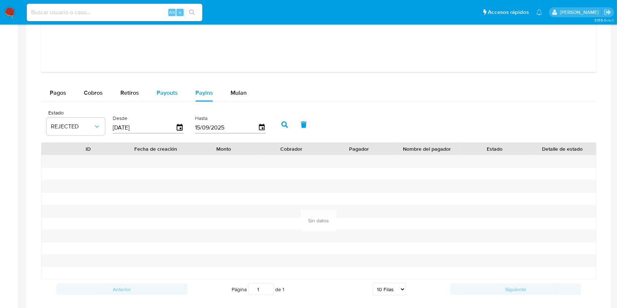
click at [168, 90] on span "Payouts" at bounding box center [167, 93] width 21 height 8
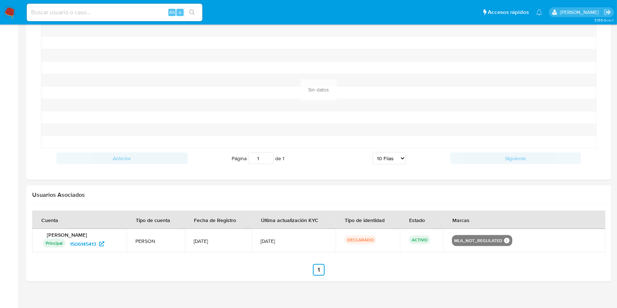
scroll to position [970, 0]
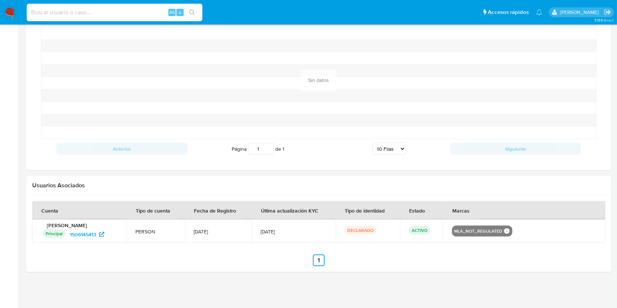
click at [68, 14] on input at bounding box center [115, 13] width 176 height 10
paste input "1868217022"
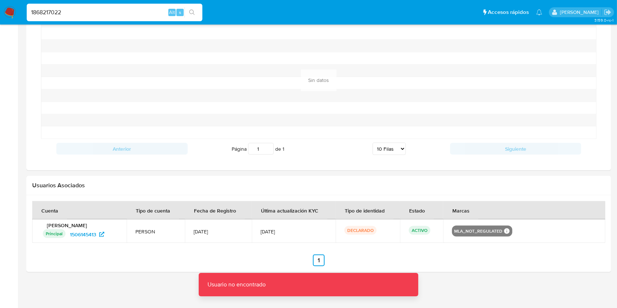
click at [68, 14] on input "1868217022" at bounding box center [115, 13] width 176 height 10
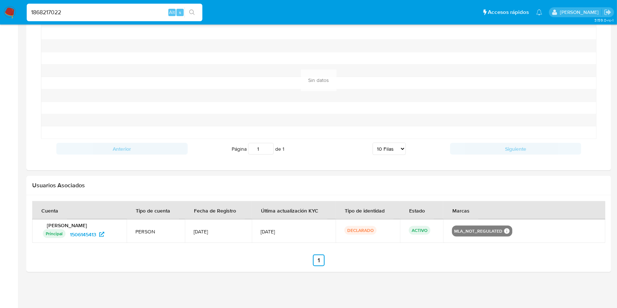
type input "1868217022"
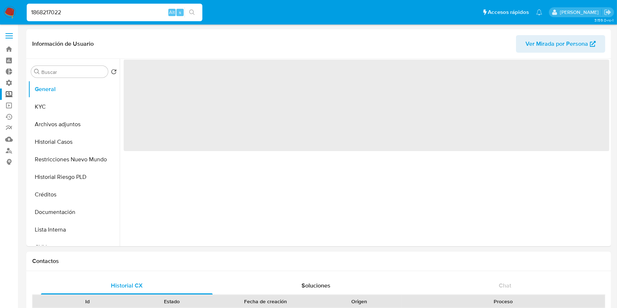
select select "10"
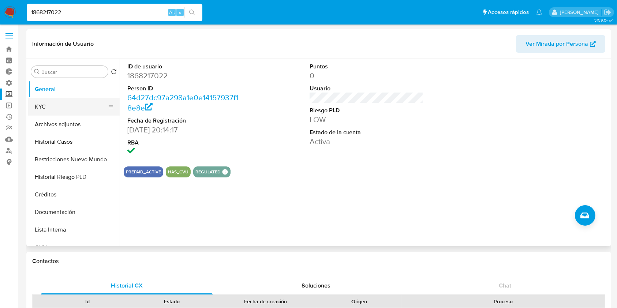
click at [60, 105] on button "KYC" at bounding box center [71, 107] width 86 height 18
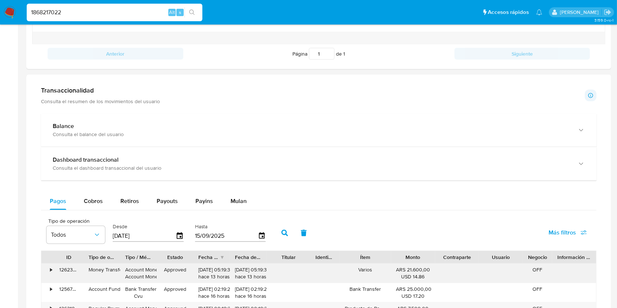
scroll to position [342, 0]
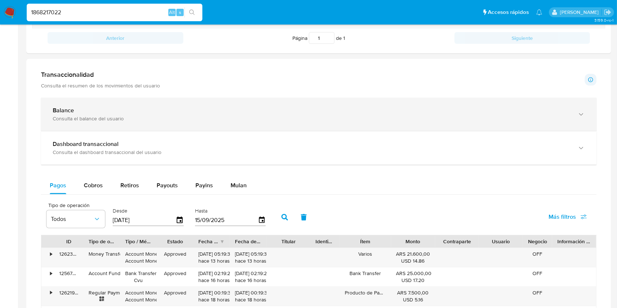
click at [107, 107] on div "Balance" at bounding box center [312, 110] width 518 height 7
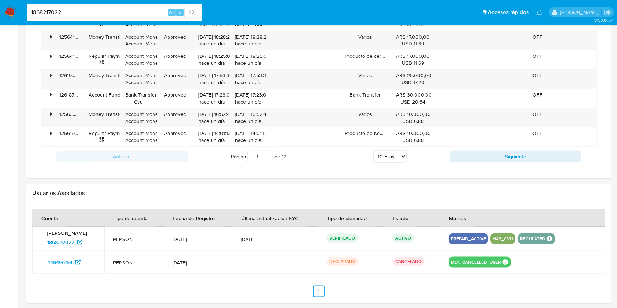
scroll to position [879, 0]
drag, startPoint x: 88, startPoint y: 10, endPoint x: 0, endPoint y: 3, distance: 88.4
click at [0, 3] on nav "Pausado Ver notificaciones 1868217022 Alt s Accesos rápidos Presiona las siguie…" at bounding box center [308, 12] width 617 height 25
paste input "2186268279"
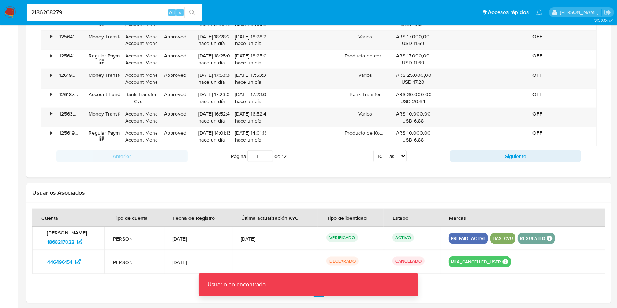
click at [72, 14] on input "2186268279" at bounding box center [115, 13] width 176 height 10
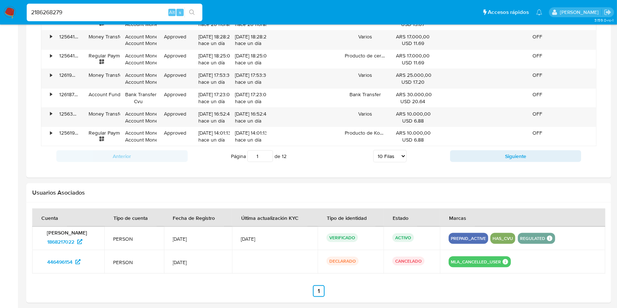
type input "2186268279"
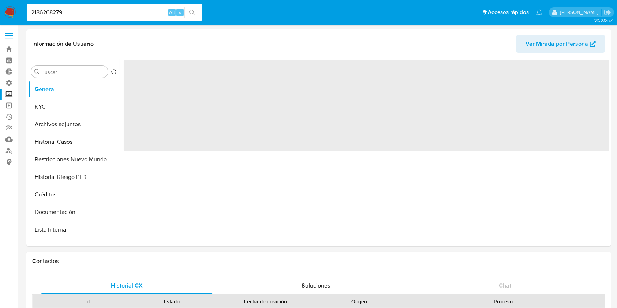
select select "10"
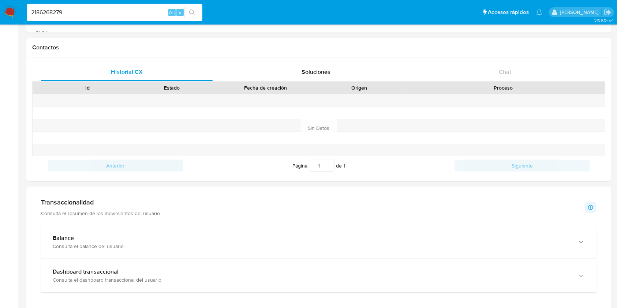
scroll to position [228, 0]
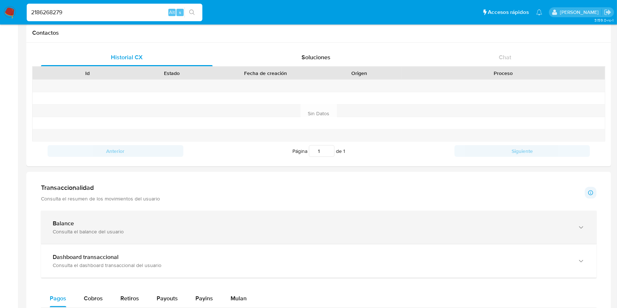
click at [110, 234] on div "Consulta el balance del usuario" at bounding box center [312, 231] width 518 height 7
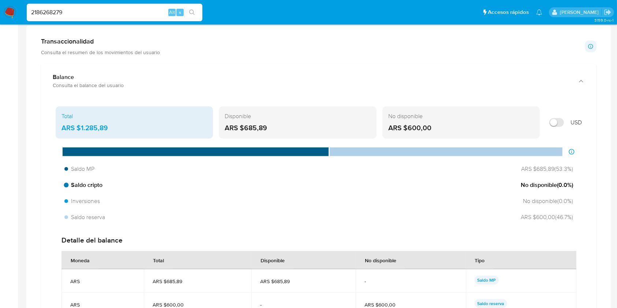
scroll to position [424, 0]
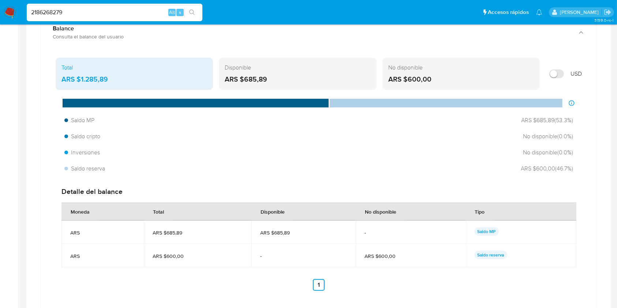
drag, startPoint x: 89, startPoint y: 11, endPoint x: 0, endPoint y: -10, distance: 91.0
click at [0, 0] on html "Pausado Ver notificaciones 2186268279 Alt s Accesos rápidos Presiona las siguie…" at bounding box center [308, 197] width 617 height 1242
paste input "1868217022"
type input "1868217022"
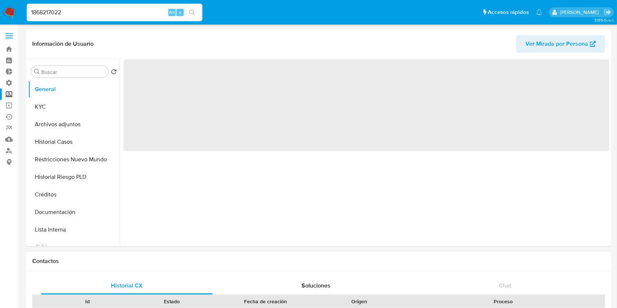
select select "10"
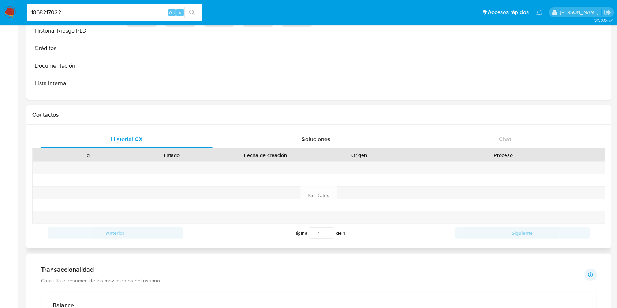
scroll to position [244, 0]
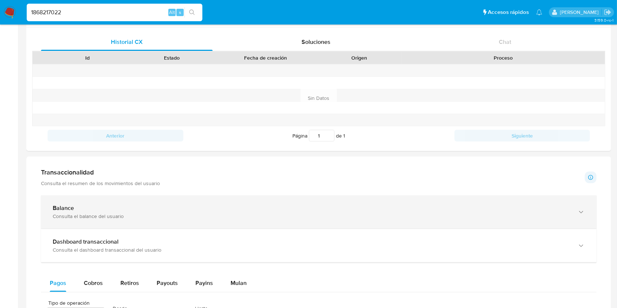
click at [140, 216] on div "Consulta el balance del usuario" at bounding box center [312, 216] width 518 height 7
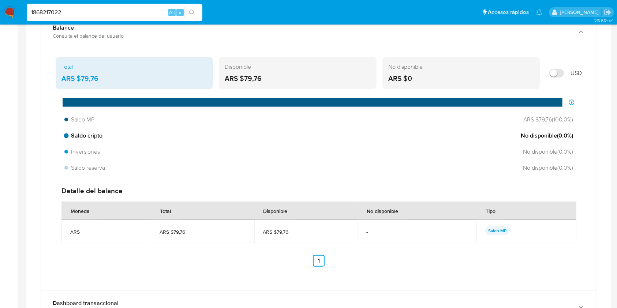
scroll to position [439, 0]
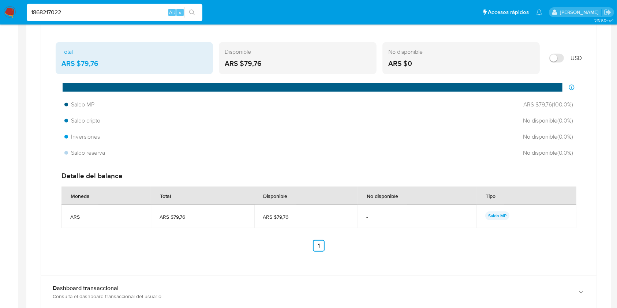
drag, startPoint x: 89, startPoint y: 14, endPoint x: 1, endPoint y: 7, distance: 87.4
click at [1, 7] on nav "Pausado Ver notificaciones 1868217022 Alt s Accesos rápidos Presiona las siguie…" at bounding box center [308, 12] width 617 height 25
paste input "239354816"
type input "2393548162"
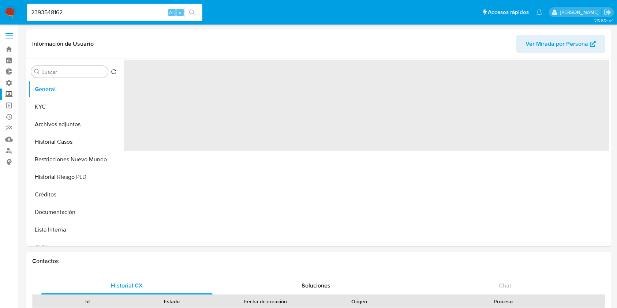
select select "10"
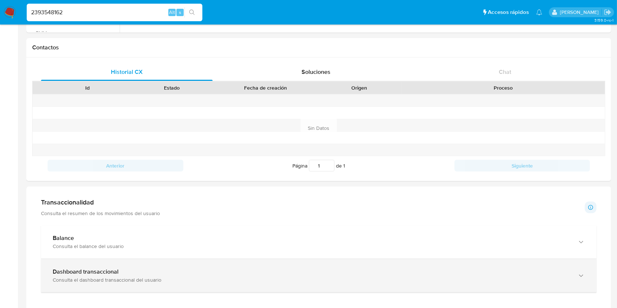
scroll to position [293, 0]
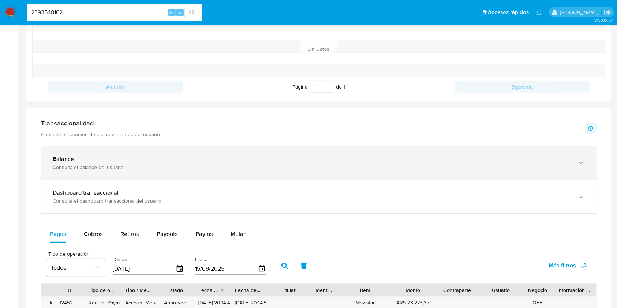
click at [163, 157] on div "Balance" at bounding box center [312, 159] width 518 height 7
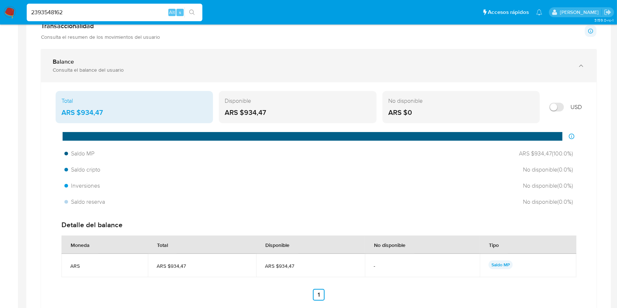
scroll to position [488, 0]
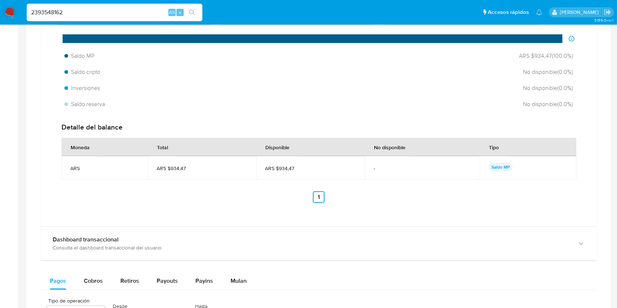
drag, startPoint x: 78, startPoint y: 11, endPoint x: 0, endPoint y: -18, distance: 83.0
click at [0, 0] on html "Pausado Ver notificaciones 2393548162 Alt s Accesos rápidos Presiona las siguie…" at bounding box center [308, 109] width 617 height 1195
paste input "1003621161"
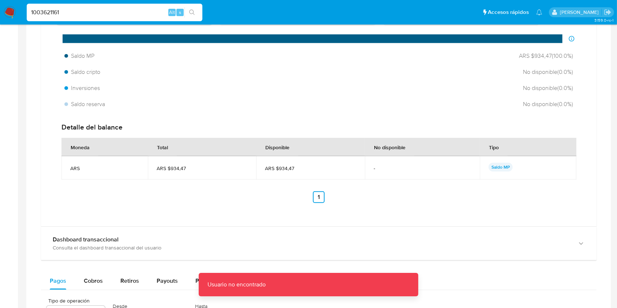
click at [121, 15] on input "1003621161" at bounding box center [115, 13] width 176 height 10
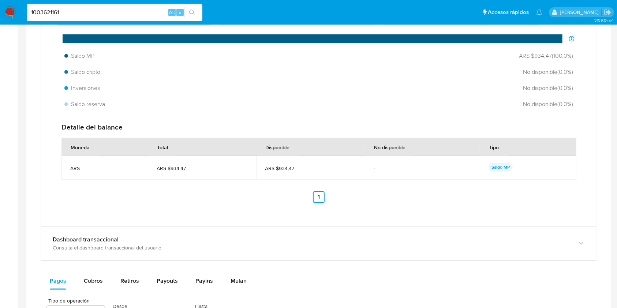
type input "1003621161"
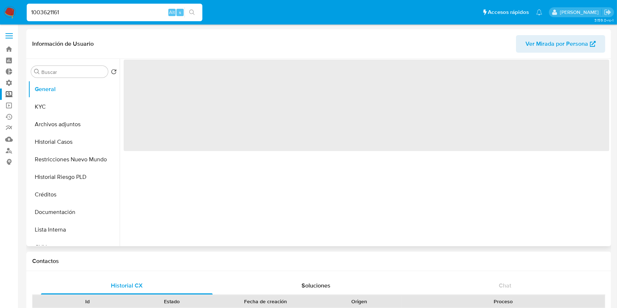
select select "10"
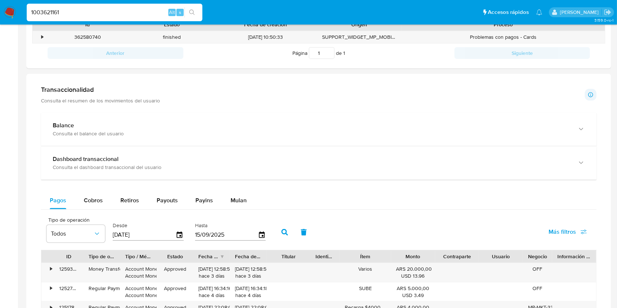
scroll to position [293, 0]
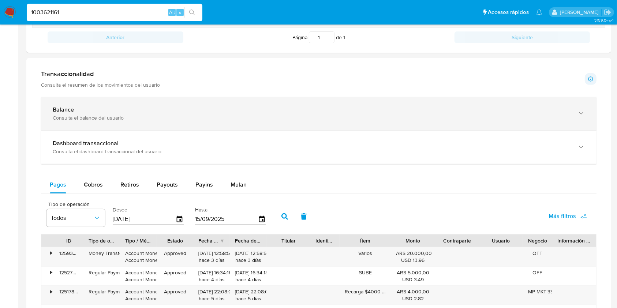
click at [117, 118] on div "Consulta el balance del usuario" at bounding box center [312, 118] width 518 height 7
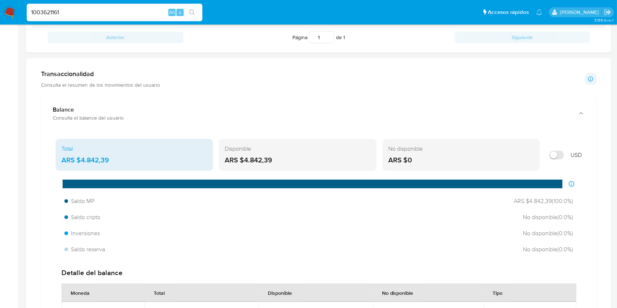
click at [10, 23] on nav "Pausado Ver notificaciones 1003621161 Alt s Accesos rápidos Presiona las siguie…" at bounding box center [308, 12] width 617 height 25
click at [10, 12] on img at bounding box center [10, 12] width 12 height 12
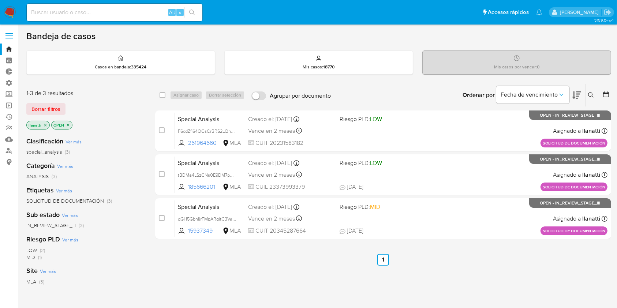
click at [46, 123] on icon "close-filter" at bounding box center [45, 125] width 4 height 4
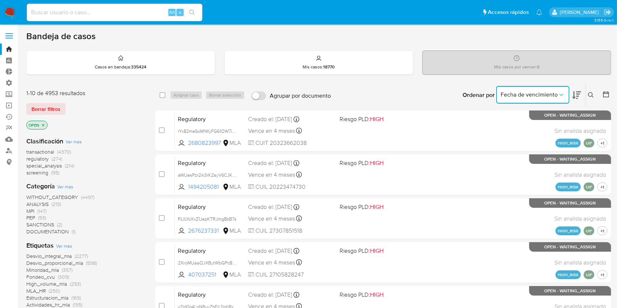
click at [547, 96] on span "Fecha de vencimiento" at bounding box center [529, 94] width 57 height 7
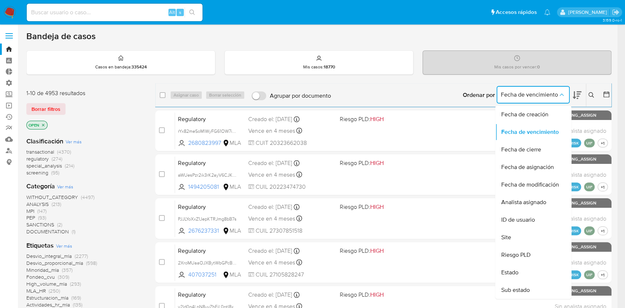
drag, startPoint x: 535, startPoint y: 113, endPoint x: 574, endPoint y: 89, distance: 45.7
click at [535, 113] on span "Fecha de creación" at bounding box center [524, 114] width 47 height 7
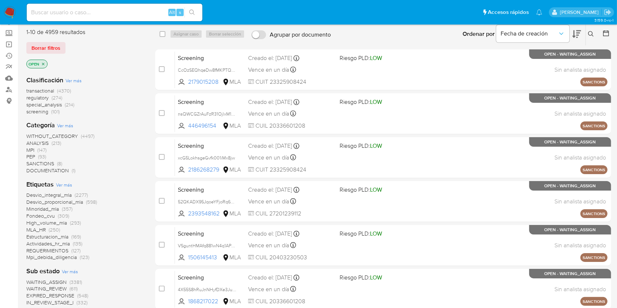
scroll to position [49, 0]
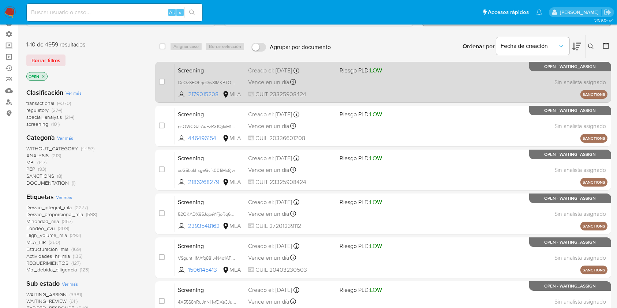
click at [343, 88] on div "Screening CcOzSEQhqeDw8fMKPTQWJy31 2179015208 MLA Riesgo PLD: LOW Creado el: [D…" at bounding box center [391, 82] width 433 height 37
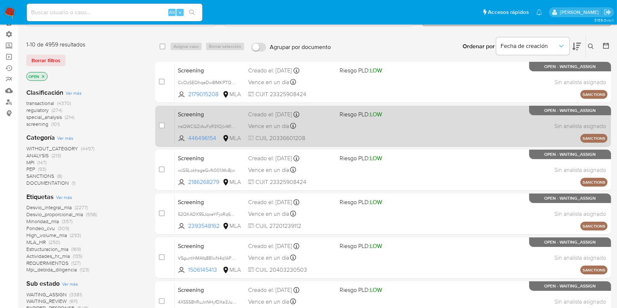
click at [341, 126] on div "Screening nsQWCGZrAuFzR31OjlxM1C2V 446496154 MLA Riesgo PLD: LOW Creado el: 15/…" at bounding box center [391, 126] width 433 height 37
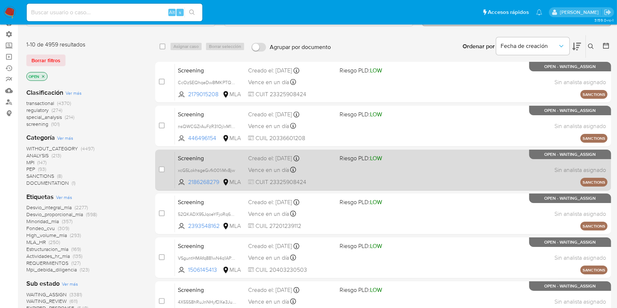
click at [362, 183] on div "Screening xcG5LokhsgeGvfk001iMx8jw 2186268279 MLA Riesgo PLD: LOW Creado el: 15…" at bounding box center [391, 170] width 433 height 37
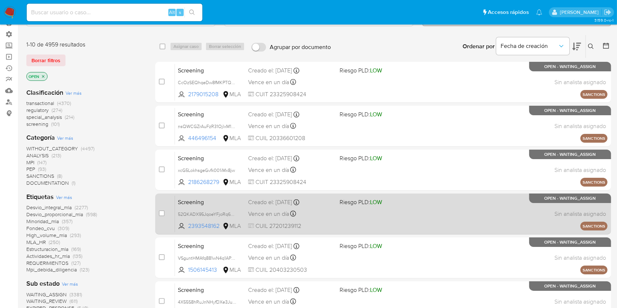
click at [378, 224] on div "Screening 52QKADX95JqoeYFjoRq6xkmN 2393548162 MLA Riesgo PLD: LOW Creado el: 15…" at bounding box center [391, 213] width 433 height 37
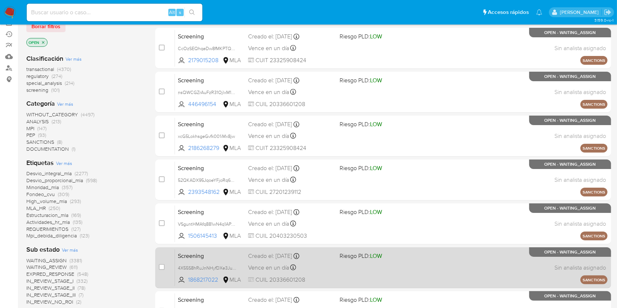
scroll to position [146, 0]
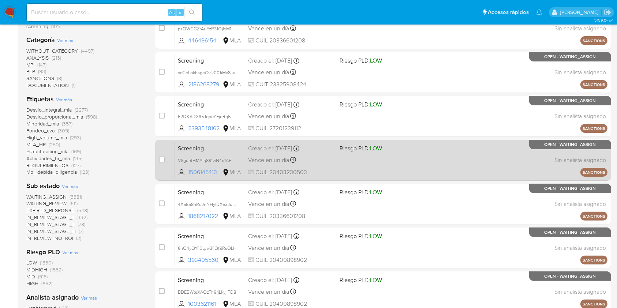
click at [413, 169] on div "Screening VSguntHMAfq881wN4q1APpjH 1506145413 MLA Riesgo PLD: LOW Creado el: 15…" at bounding box center [391, 160] width 433 height 37
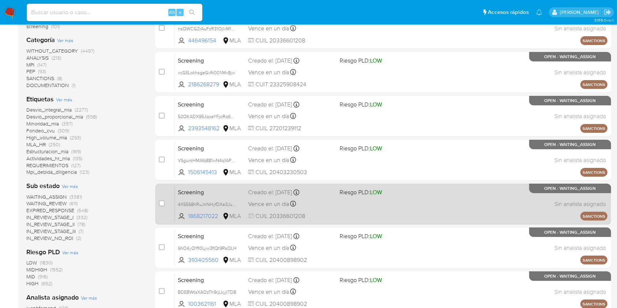
click at [442, 209] on div "Screening 4X55S8hRuJnNHyfDXe3JuIPK 1868217022 MLA Riesgo PLD: LOW Creado el: 15…" at bounding box center [391, 204] width 433 height 37
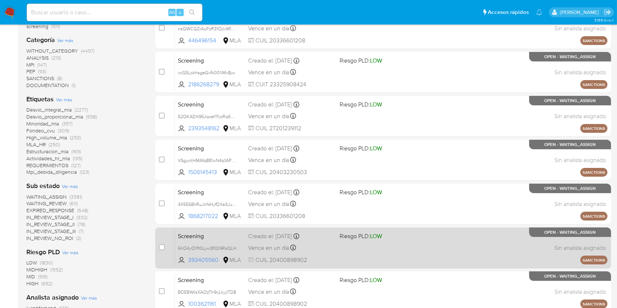
click at [422, 254] on div "Screening 6hO4yQYfI0Lyw3fIQt9RsQLH 393405560 MLA Riesgo PLD: LOW Creado el: 15/…" at bounding box center [391, 248] width 433 height 37
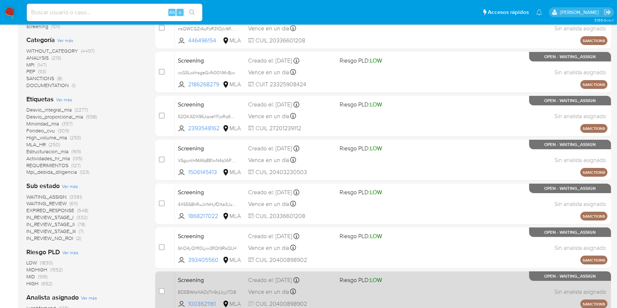
scroll to position [195, 0]
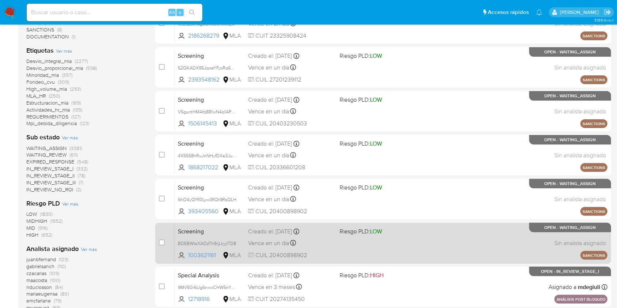
click at [413, 248] on div "Screening BDEBWtsXAOzTh9rjLkyjlTD8 1003621161 MLA Riesgo PLD: LOW Creado el: 15…" at bounding box center [391, 243] width 433 height 37
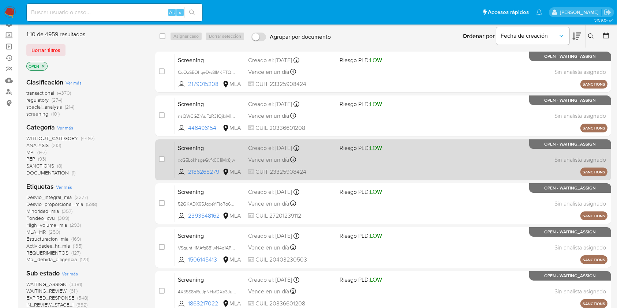
scroll to position [0, 0]
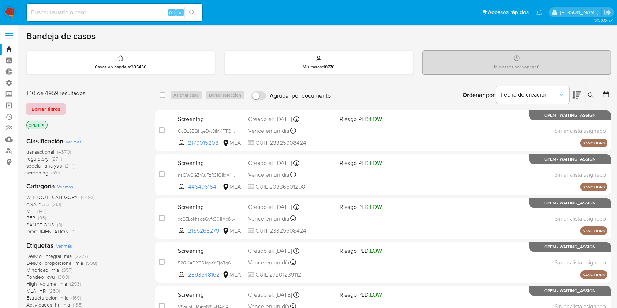
click at [56, 107] on span "Borrar filtros" at bounding box center [45, 109] width 29 height 10
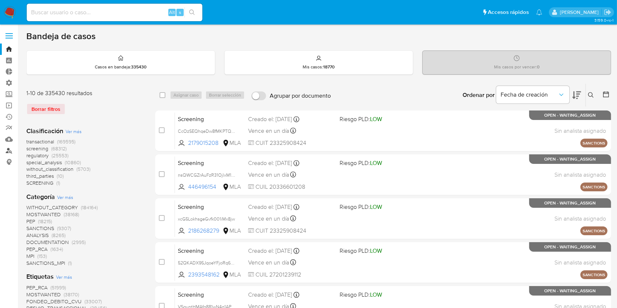
click at [7, 150] on link "Buscador de personas" at bounding box center [43, 150] width 87 height 11
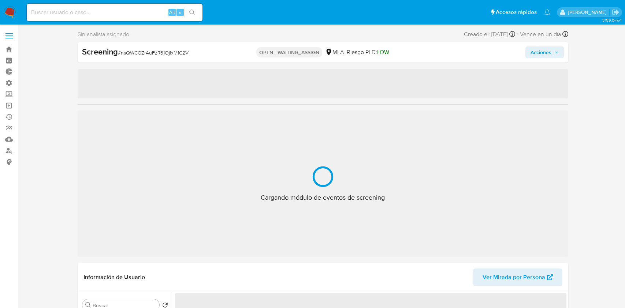
select select "10"
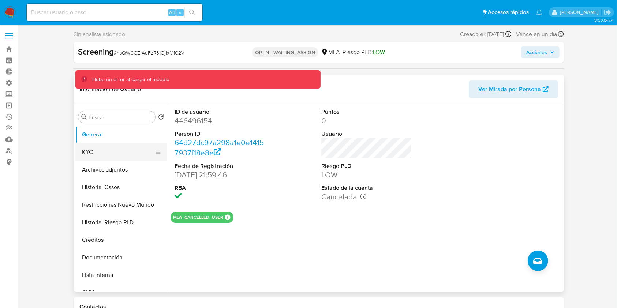
click at [99, 158] on button "KYC" at bounding box center [118, 153] width 86 height 18
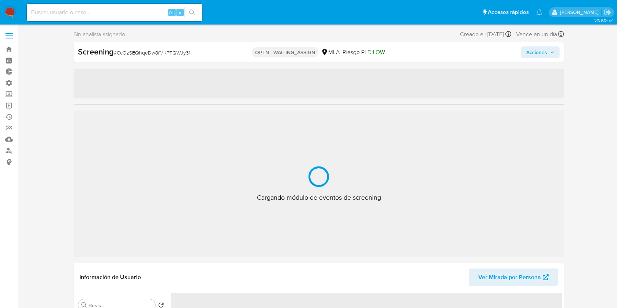
select select "10"
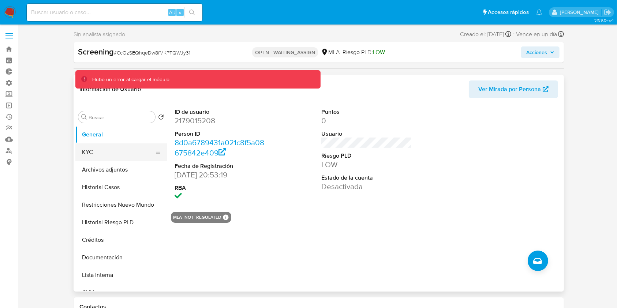
click at [122, 152] on button "KYC" at bounding box center [118, 153] width 86 height 18
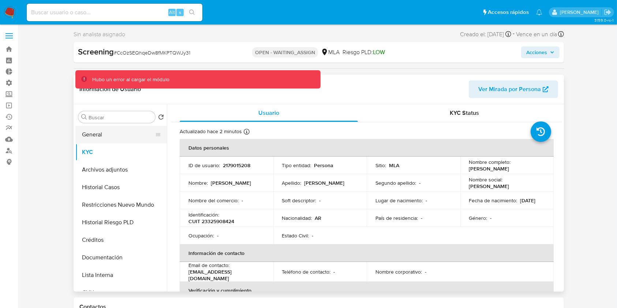
click at [119, 134] on button "General" at bounding box center [118, 135] width 86 height 18
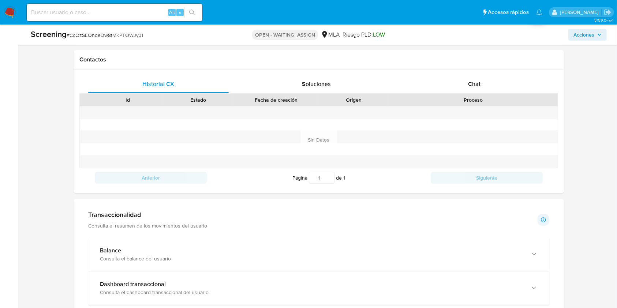
scroll to position [158, 0]
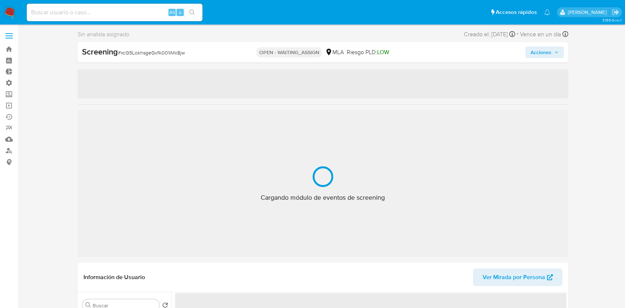
select select "10"
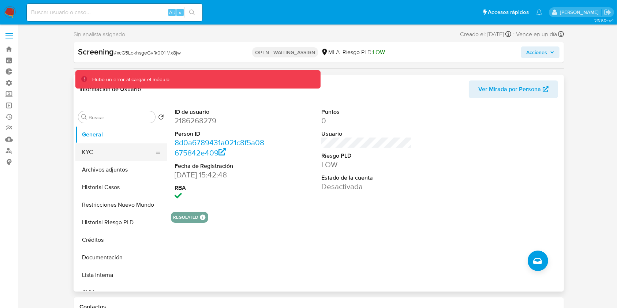
click at [110, 149] on button "KYC" at bounding box center [118, 153] width 86 height 18
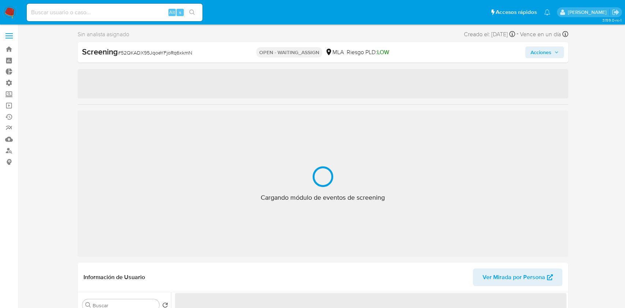
select select "10"
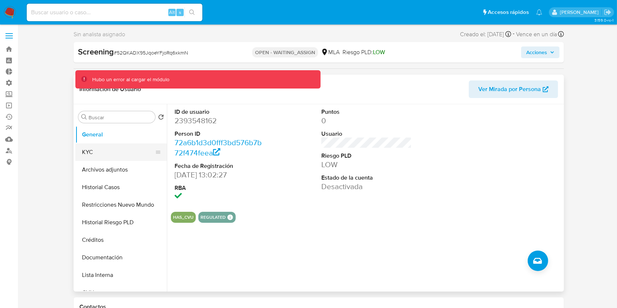
click at [125, 156] on button "KYC" at bounding box center [118, 153] width 86 height 18
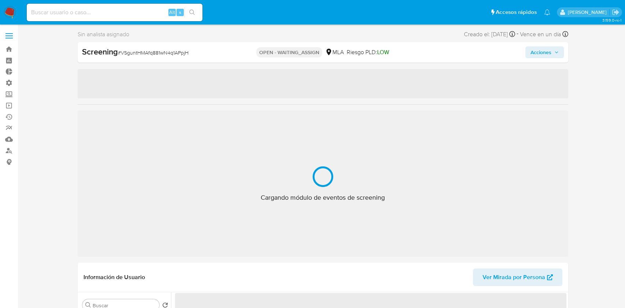
select select "10"
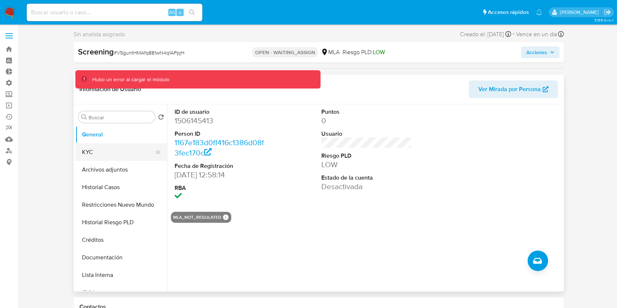
click at [125, 154] on button "KYC" at bounding box center [118, 153] width 86 height 18
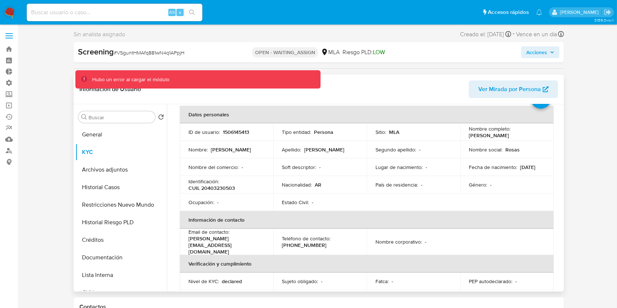
scroll to position [49, 0]
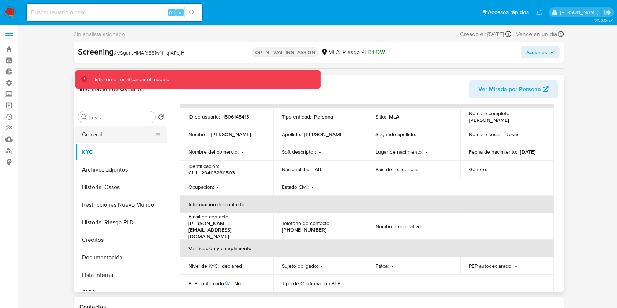
click at [122, 135] on button "General" at bounding box center [118, 135] width 86 height 18
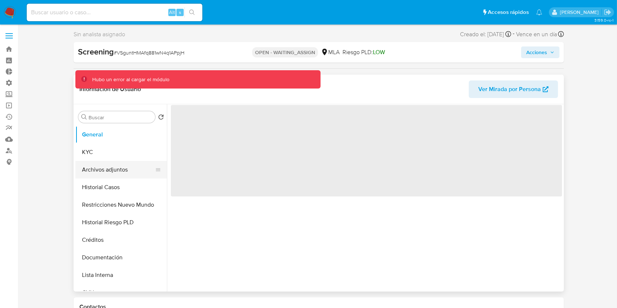
scroll to position [0, 0]
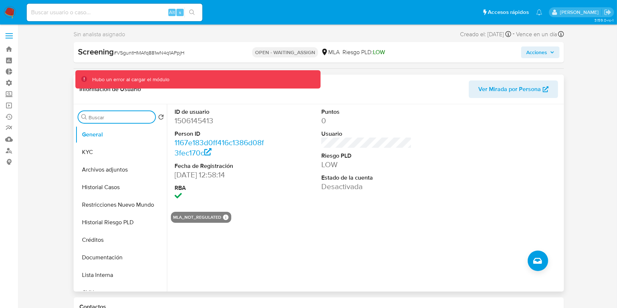
click at [112, 117] on input "Buscar" at bounding box center [121, 117] width 64 height 7
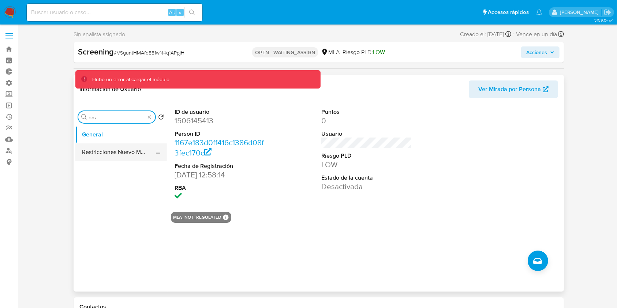
type input "res"
click at [120, 147] on button "Restricciones Nuevo Mundo" at bounding box center [118, 153] width 86 height 18
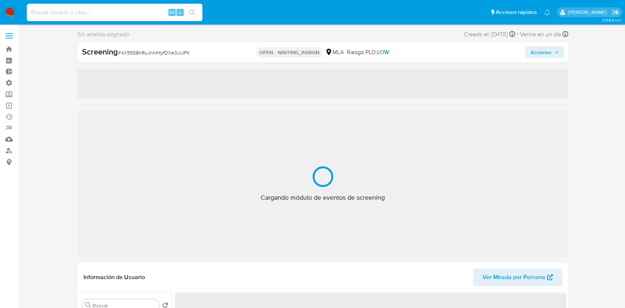
select select "10"
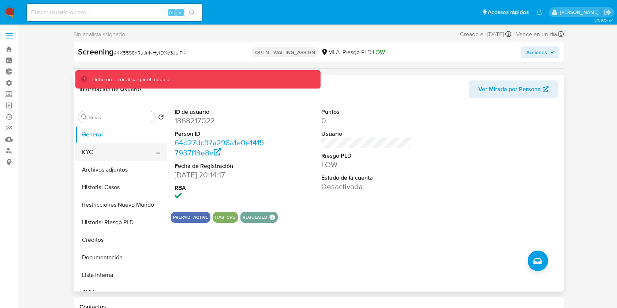
click at [105, 151] on button "KYC" at bounding box center [118, 153] width 86 height 18
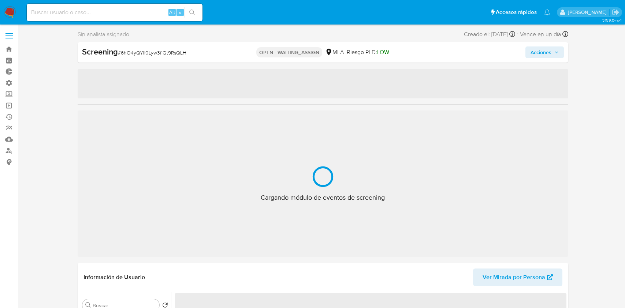
select select "10"
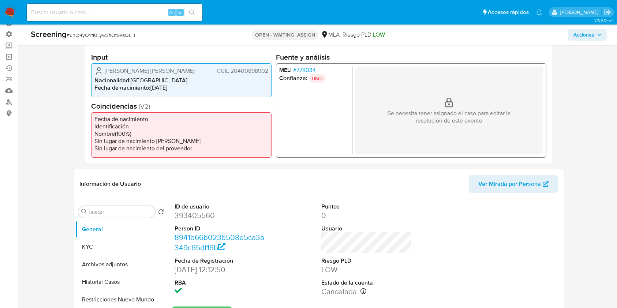
scroll to position [97, 0]
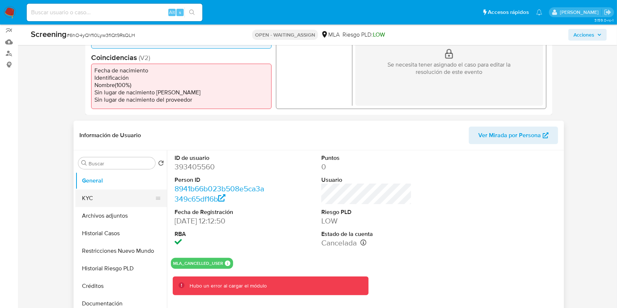
click at [134, 201] on button "KYC" at bounding box center [118, 199] width 86 height 18
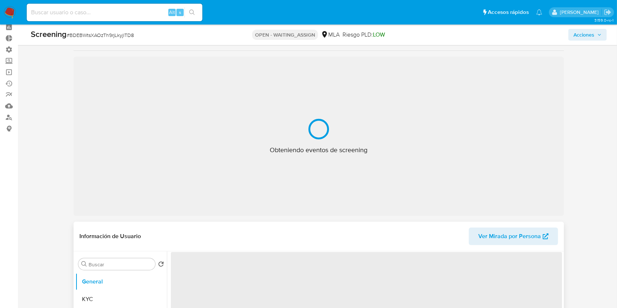
scroll to position [97, 0]
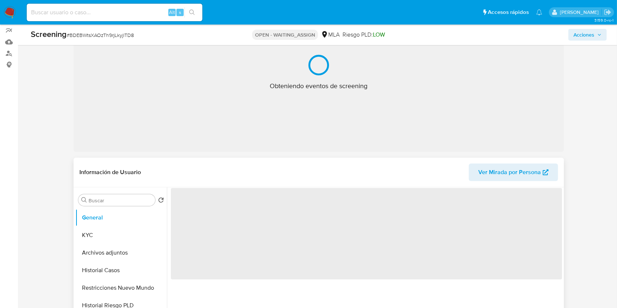
select select "10"
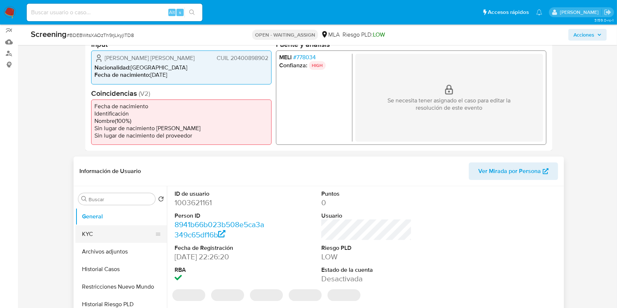
click at [121, 236] on button "KYC" at bounding box center [118, 235] width 86 height 18
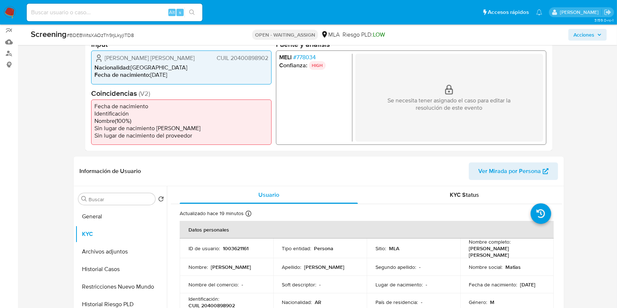
scroll to position [146, 0]
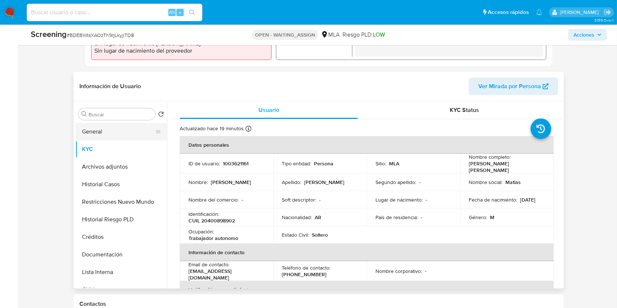
click at [109, 131] on button "General" at bounding box center [118, 132] width 86 height 18
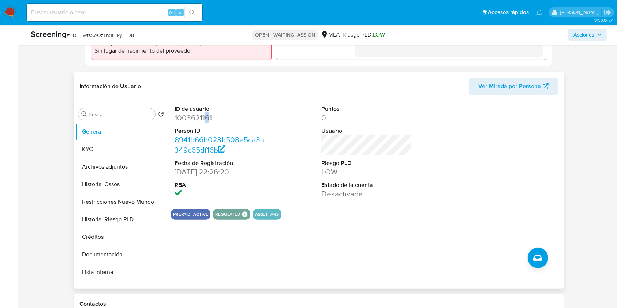
click at [207, 119] on dd "1003621161" at bounding box center [220, 118] width 90 height 10
drag, startPoint x: 214, startPoint y: 116, endPoint x: 174, endPoint y: 117, distance: 39.5
click at [175, 117] on dd "1003621161" at bounding box center [220, 118] width 90 height 10
copy dd "1003621161"
click at [100, 116] on input "Buscar" at bounding box center [121, 114] width 64 height 7
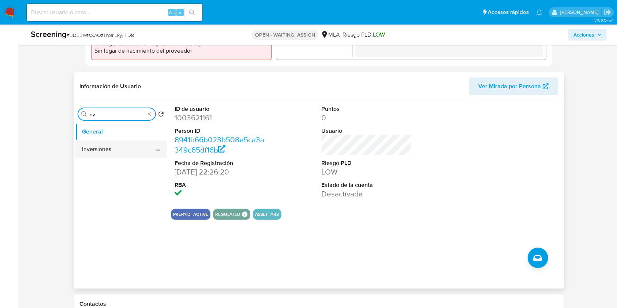
type input "inv"
click at [97, 146] on button "Inversiones" at bounding box center [121, 150] width 92 height 18
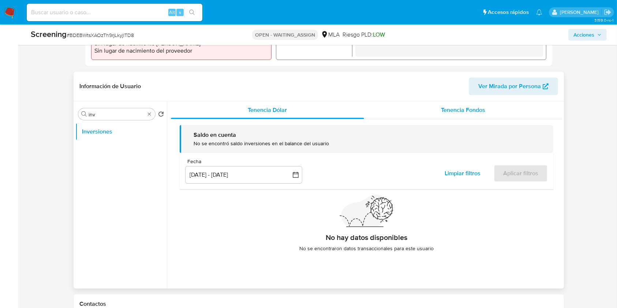
click at [478, 109] on span "Tenencia Fondos" at bounding box center [463, 110] width 44 height 8
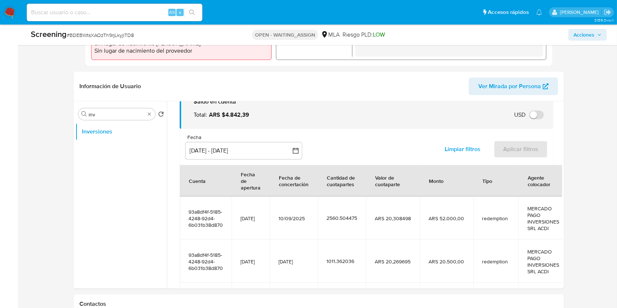
scroll to position [49, 0]
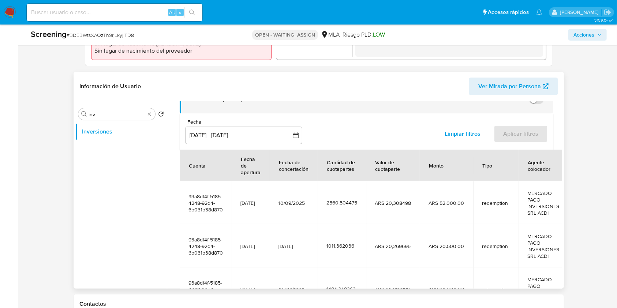
drag, startPoint x: 317, startPoint y: 197, endPoint x: 282, endPoint y: 197, distance: 34.8
click at [282, 197] on td "10/09/2025" at bounding box center [294, 202] width 48 height 43
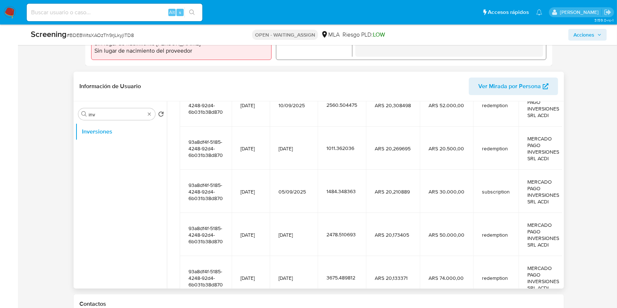
scroll to position [195, 0]
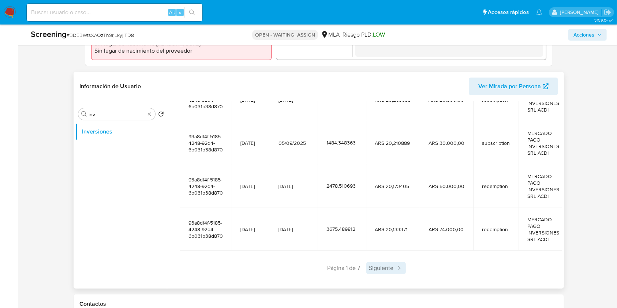
click at [396, 265] on icon at bounding box center [399, 268] width 7 height 7
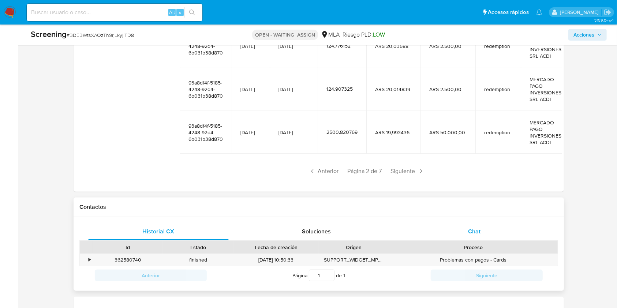
scroll to position [244, 0]
click at [402, 165] on span "Siguiente" at bounding box center [408, 171] width 40 height 12
click at [403, 171] on div "Saldo en cuenta Total : ARS $4.842,39 USD Cambiar entre moneda local y USD Fech…" at bounding box center [366, 11] width 391 height 368
click at [399, 165] on span "Siguiente" at bounding box center [408, 171] width 40 height 12
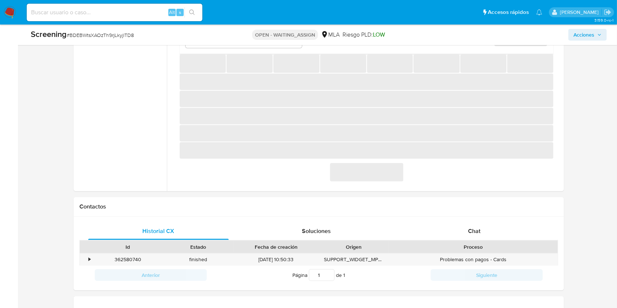
scroll to position [195, 0]
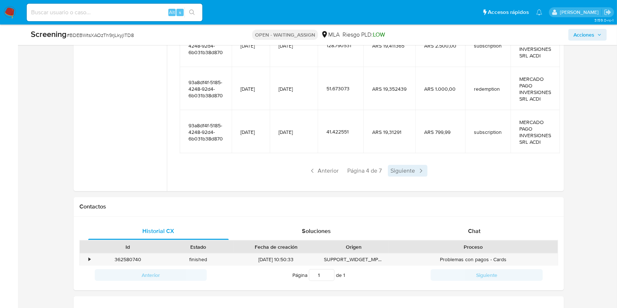
click at [403, 165] on span "Siguiente" at bounding box center [408, 171] width 40 height 12
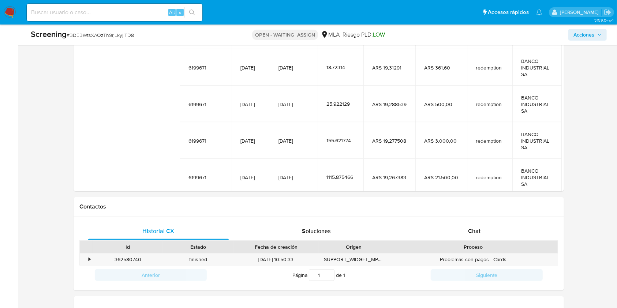
scroll to position [176, 0]
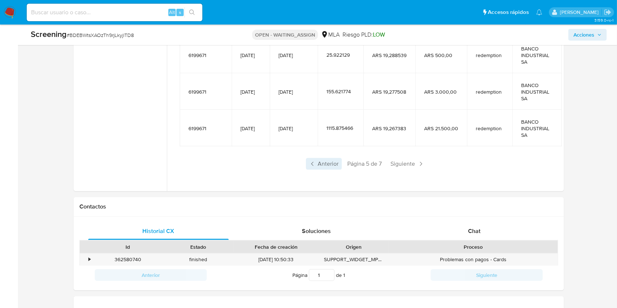
click at [329, 161] on span "Anterior" at bounding box center [324, 164] width 36 height 12
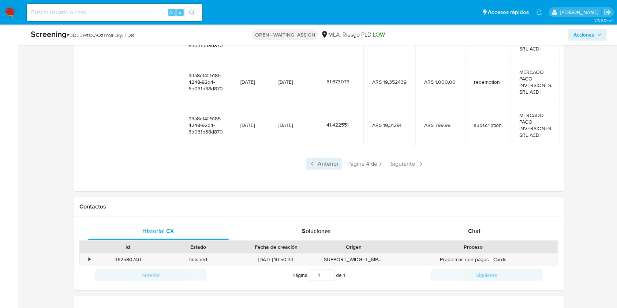
click at [326, 163] on span "Anterior" at bounding box center [324, 164] width 36 height 12
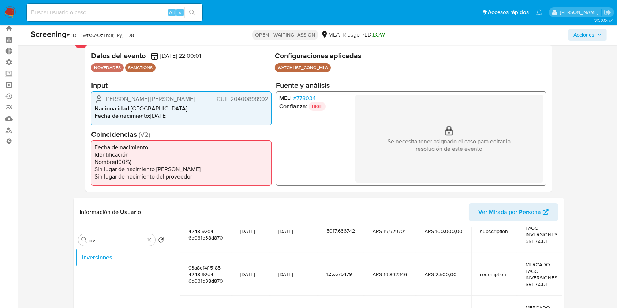
scroll to position [0, 0]
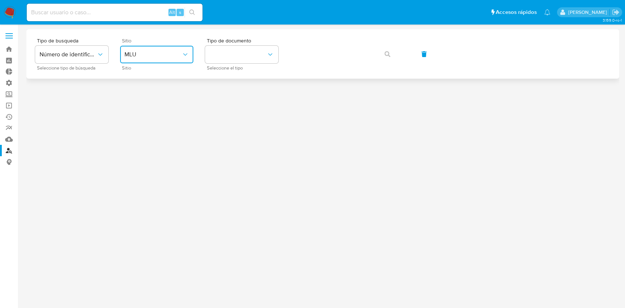
click at [159, 54] on span "MLU" at bounding box center [152, 54] width 57 height 7
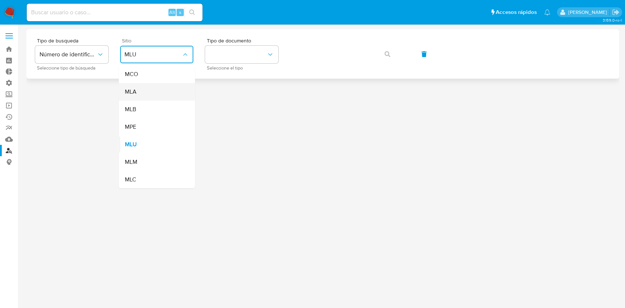
click at [162, 96] on div "MLA" at bounding box center [154, 92] width 60 height 18
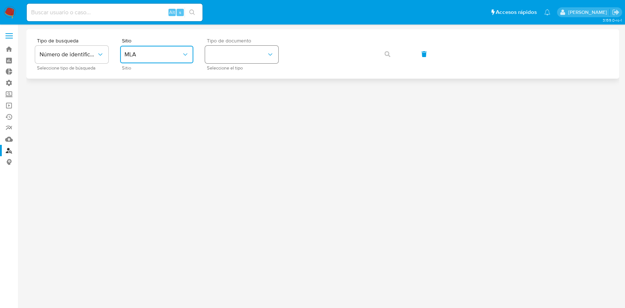
drag, startPoint x: 223, startPoint y: 55, endPoint x: 226, endPoint y: 60, distance: 5.2
click at [224, 55] on button "identificationType" at bounding box center [241, 55] width 73 height 18
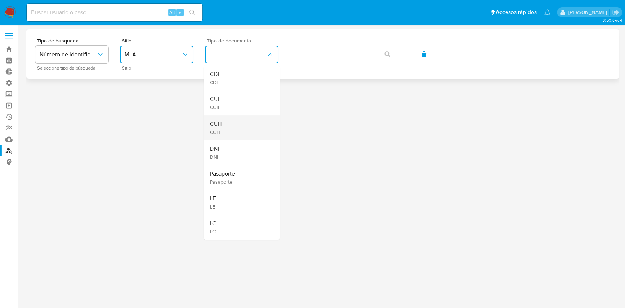
click at [232, 126] on div "CUIT CUIT" at bounding box center [239, 127] width 60 height 25
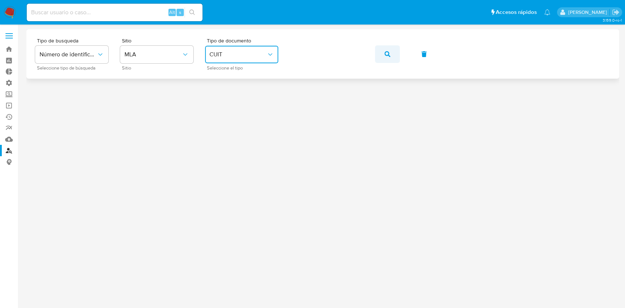
click at [390, 56] on button "button" at bounding box center [387, 54] width 25 height 18
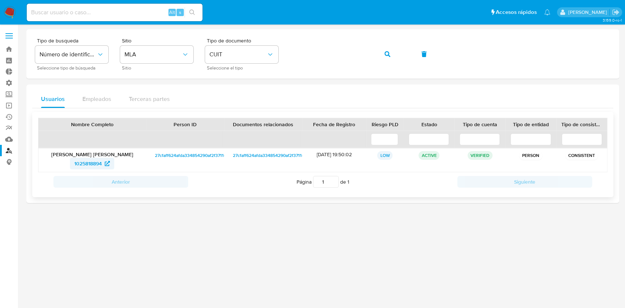
click at [87, 163] on span "1025818894" at bounding box center [87, 164] width 27 height 12
click at [217, 46] on div "Tipo de busqueda Número de identificación Seleccione tipo de búsqueda Sitio MLA…" at bounding box center [322, 54] width 575 height 32
click at [394, 56] on button "button" at bounding box center [387, 54] width 25 height 18
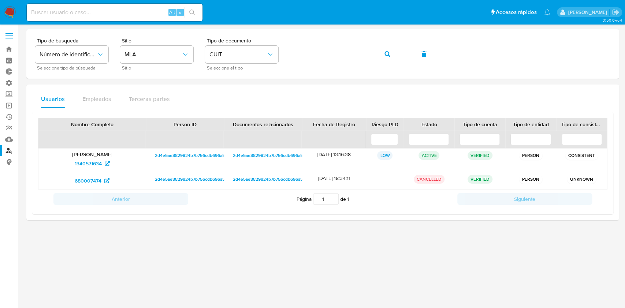
click at [9, 14] on img at bounding box center [10, 12] width 12 height 12
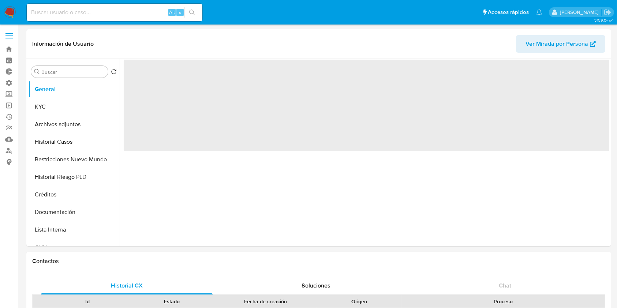
select select "10"
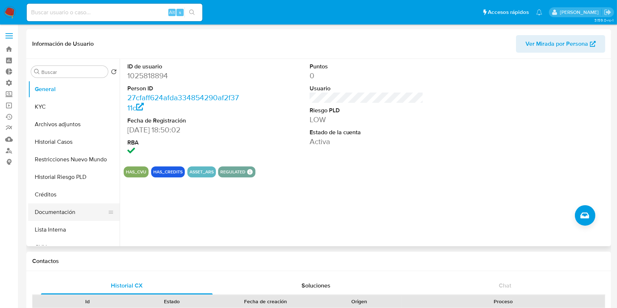
click at [75, 212] on button "Documentación" at bounding box center [71, 213] width 86 height 18
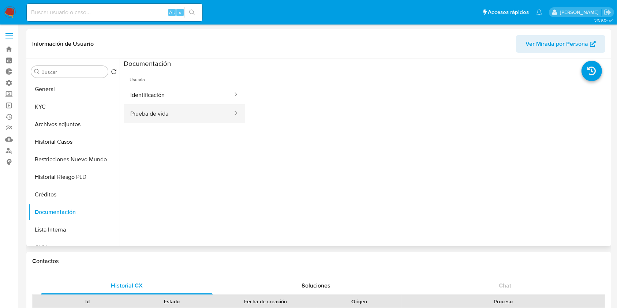
click at [177, 115] on button "Prueba de vida" at bounding box center [179, 113] width 110 height 19
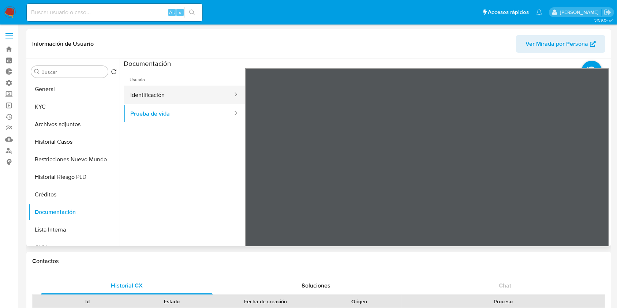
click at [170, 89] on button "Identificación" at bounding box center [179, 95] width 110 height 19
click at [593, 182] on icon at bounding box center [600, 187] width 15 height 15
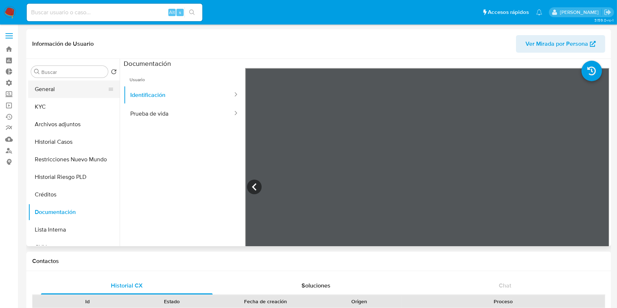
click at [80, 89] on button "General" at bounding box center [71, 90] width 86 height 18
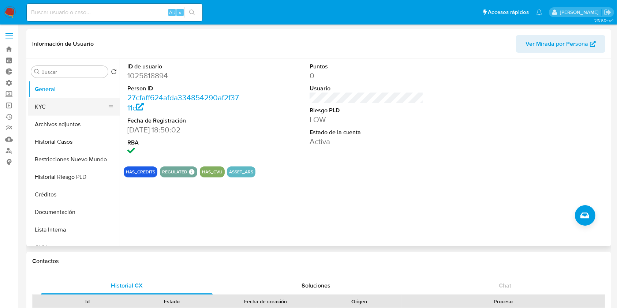
click at [47, 108] on button "KYC" at bounding box center [71, 107] width 86 height 18
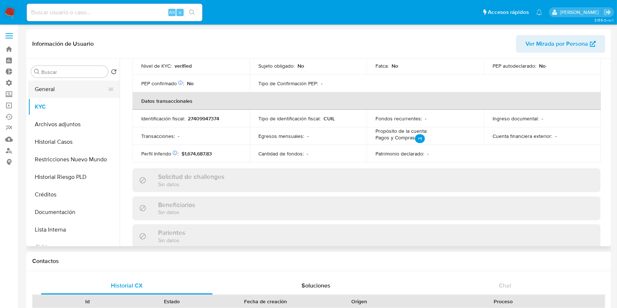
click at [68, 83] on button "General" at bounding box center [71, 90] width 86 height 18
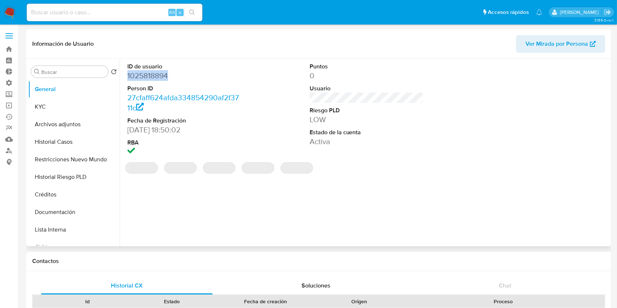
drag, startPoint x: 172, startPoint y: 76, endPoint x: 127, endPoint y: 75, distance: 45.4
click at [127, 75] on dd "1025818894" at bounding box center [184, 76] width 114 height 10
copy dd "1025818894"
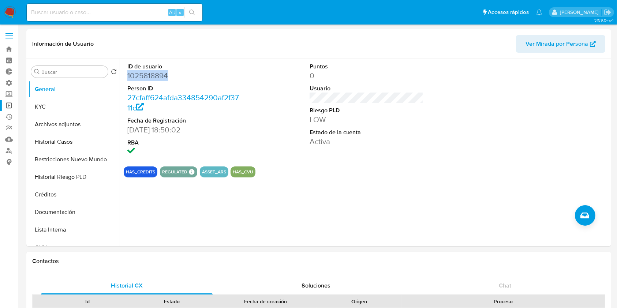
click at [11, 106] on link "Operaciones masivas" at bounding box center [43, 105] width 87 height 11
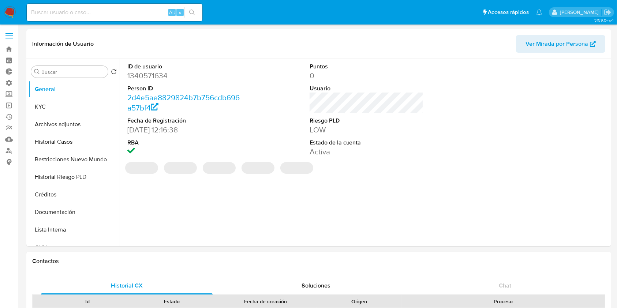
select select "10"
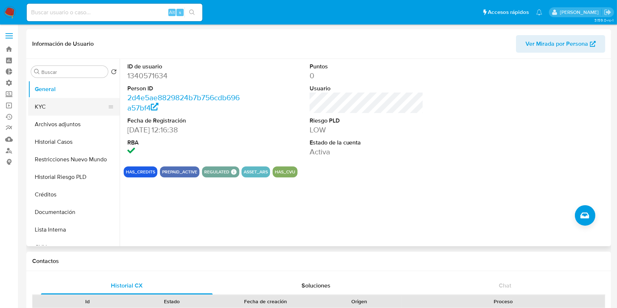
click at [77, 106] on button "KYC" at bounding box center [71, 107] width 86 height 18
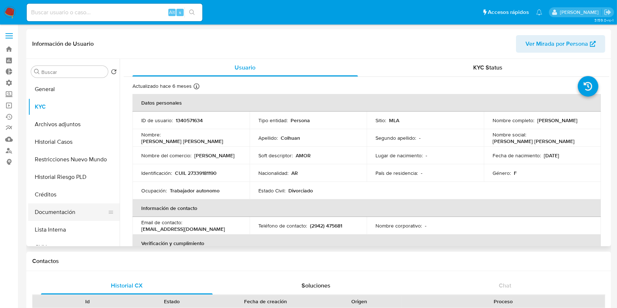
click at [75, 216] on button "Documentación" at bounding box center [71, 213] width 86 height 18
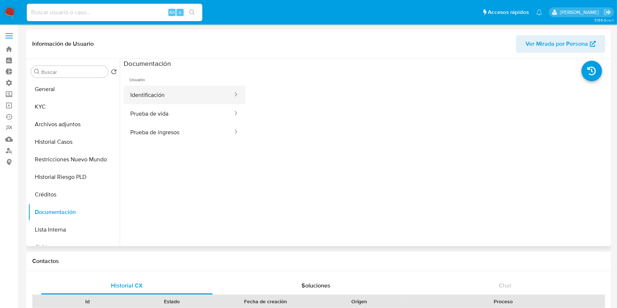
click at [189, 100] on button "Identificación" at bounding box center [179, 95] width 110 height 19
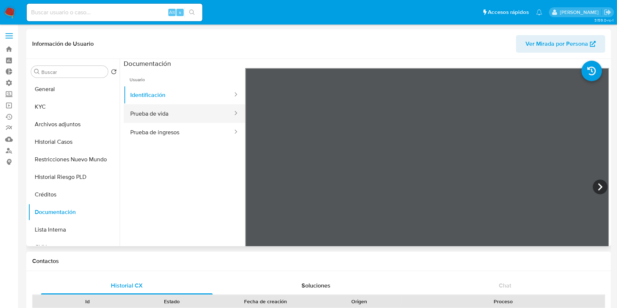
click at [164, 116] on button "Prueba de vida" at bounding box center [179, 113] width 110 height 19
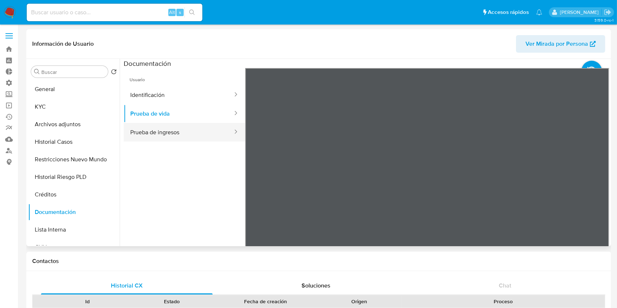
drag, startPoint x: 187, startPoint y: 135, endPoint x: 168, endPoint y: 134, distance: 19.1
click at [187, 135] on button "Prueba de ingresos" at bounding box center [179, 132] width 110 height 19
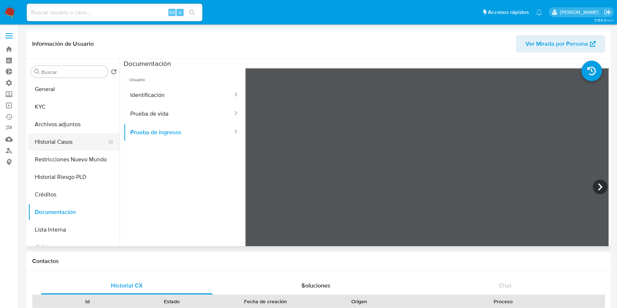
click at [65, 141] on button "Historial Casos" at bounding box center [71, 142] width 86 height 18
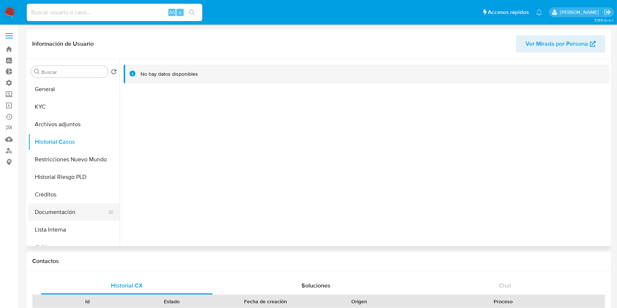
click at [67, 214] on button "Documentación" at bounding box center [71, 213] width 86 height 18
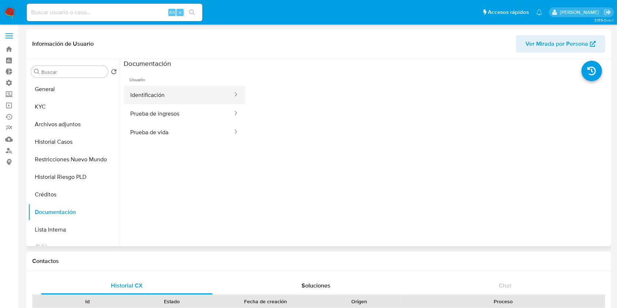
click at [199, 97] on button "Identificación" at bounding box center [179, 95] width 110 height 19
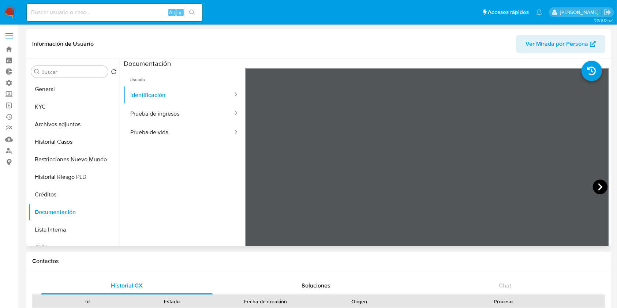
click at [602, 190] on icon at bounding box center [600, 187] width 15 height 15
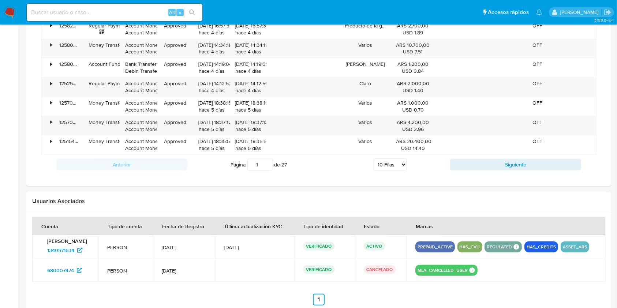
scroll to position [668, 0]
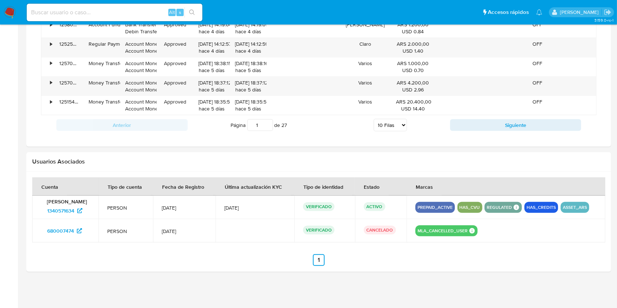
drag, startPoint x: 94, startPoint y: 200, endPoint x: 44, endPoint y: 203, distance: 50.3
click at [44, 203] on p "Joanna Andrea Colhuan" at bounding box center [65, 201] width 49 height 7
click at [90, 204] on p "Joanna Andrea Colhuan" at bounding box center [65, 201] width 49 height 7
drag, startPoint x: 104, startPoint y: 201, endPoint x: 47, endPoint y: 202, distance: 56.8
click at [47, 202] on td "Joanna Andrea Colhuan 1340571634" at bounding box center [65, 207] width 66 height 23
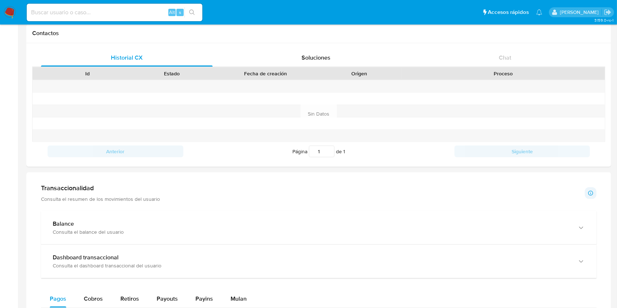
scroll to position [228, 0]
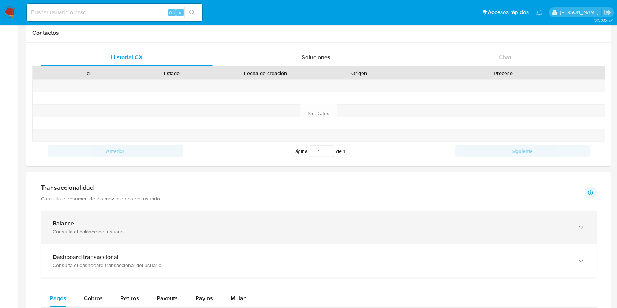
click at [164, 221] on div "Balance" at bounding box center [312, 223] width 518 height 7
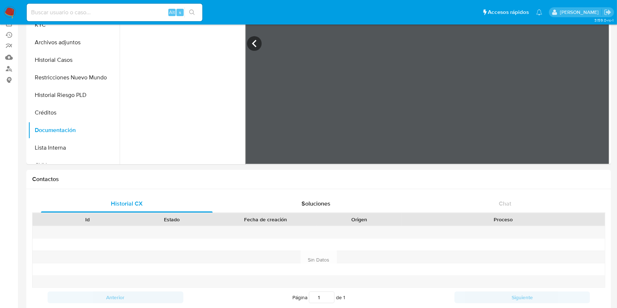
scroll to position [0, 0]
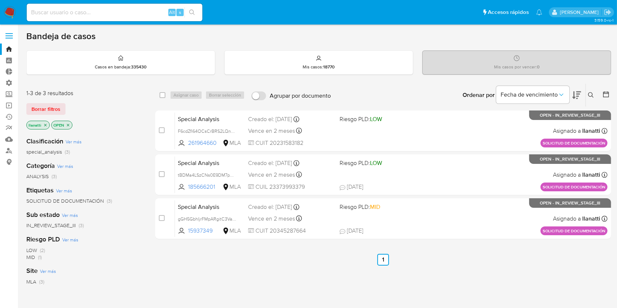
click at [45, 124] on icon "close-filter" at bounding box center [45, 125] width 3 height 3
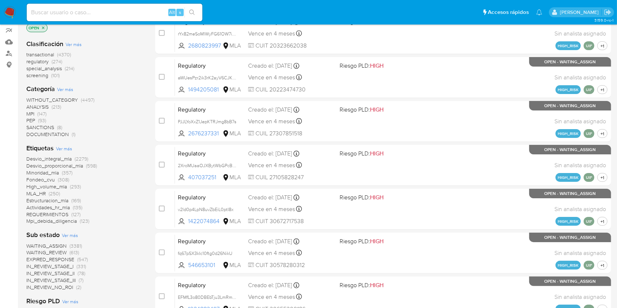
scroll to position [49, 0]
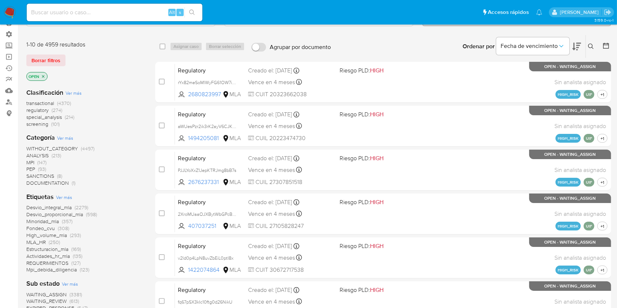
click at [50, 174] on span "SANCTIONS" at bounding box center [40, 175] width 28 height 7
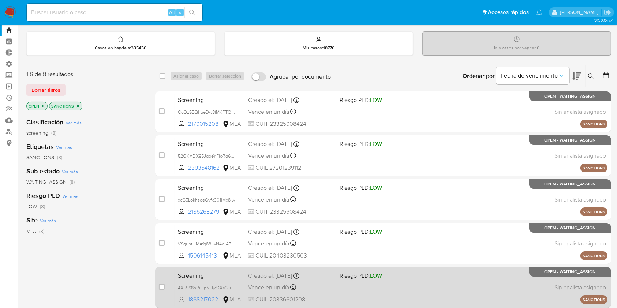
scroll to position [12, 0]
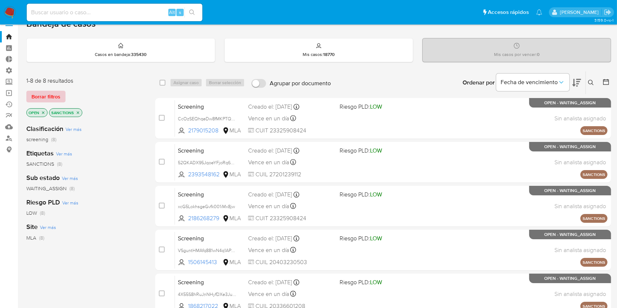
click at [47, 94] on span "Borrar filtros" at bounding box center [45, 97] width 29 height 10
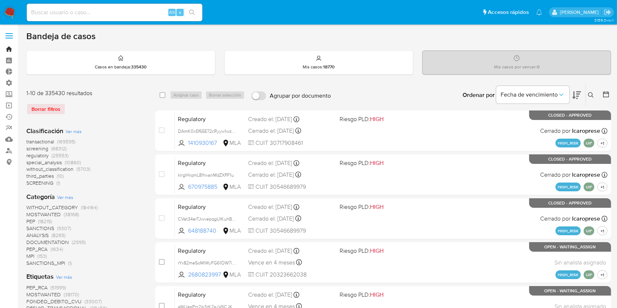
click at [7, 47] on link "Bandeja" at bounding box center [43, 49] width 87 height 11
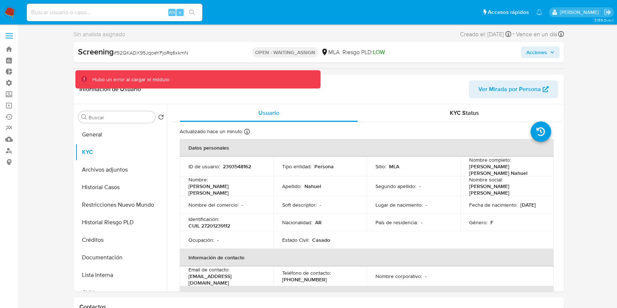
select select "10"
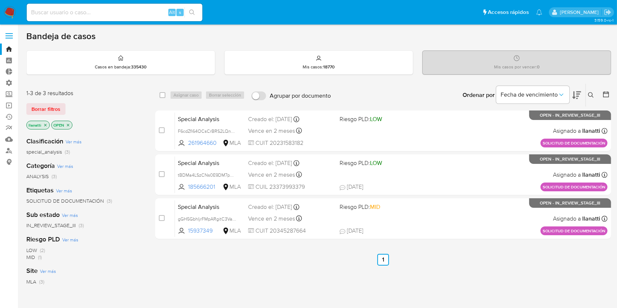
click at [56, 110] on span "Borrar filtros" at bounding box center [45, 109] width 29 height 10
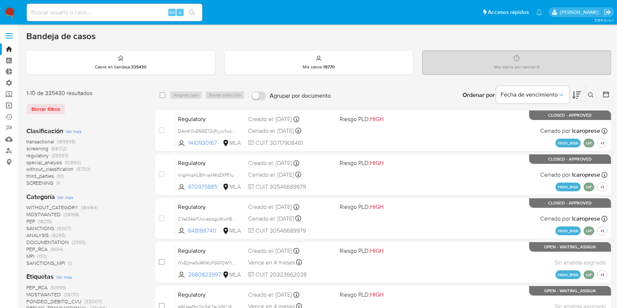
click at [10, 107] on link "Operaciones masivas" at bounding box center [43, 105] width 87 height 11
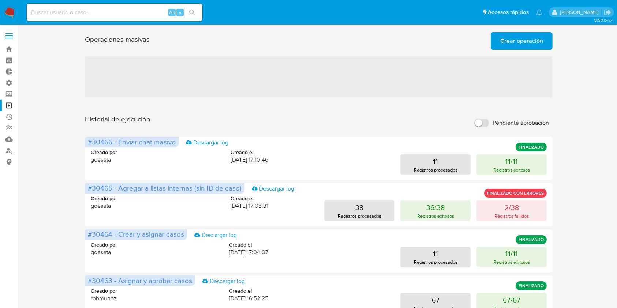
click at [507, 34] on span "Crear operación" at bounding box center [521, 41] width 43 height 16
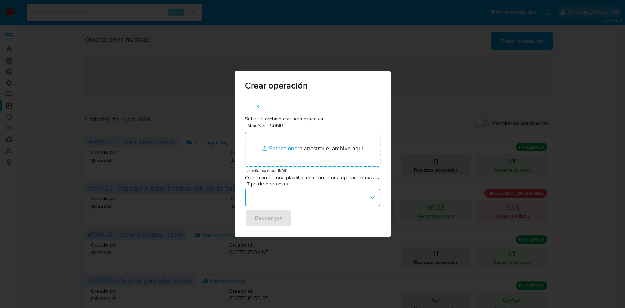
click at [308, 202] on button "button" at bounding box center [312, 198] width 135 height 18
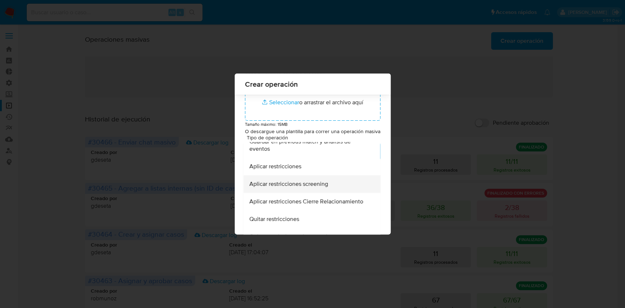
scroll to position [146, 0]
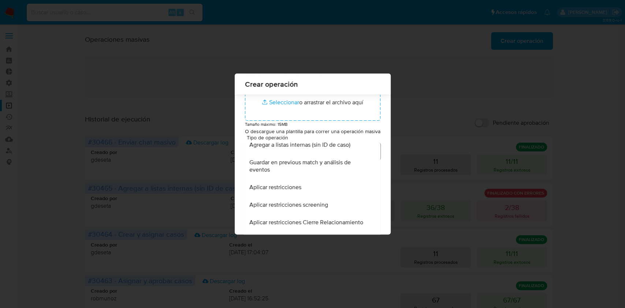
click at [299, 188] on div "Aplicar restricciones" at bounding box center [309, 188] width 121 height 18
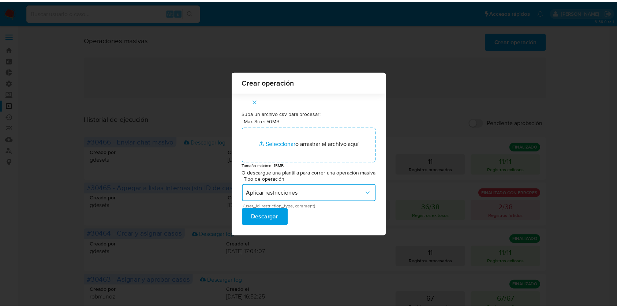
scroll to position [0, 0]
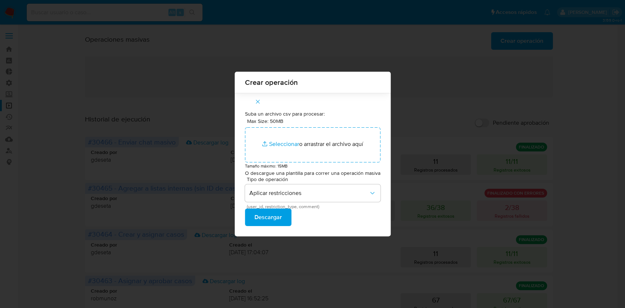
click at [268, 214] on span "Descargar" at bounding box center [267, 217] width 27 height 16
click at [440, 25] on div "Crear operación Suba un archivo csv para procesar: Max Size: 50MB Seleccionar a…" at bounding box center [312, 154] width 625 height 308
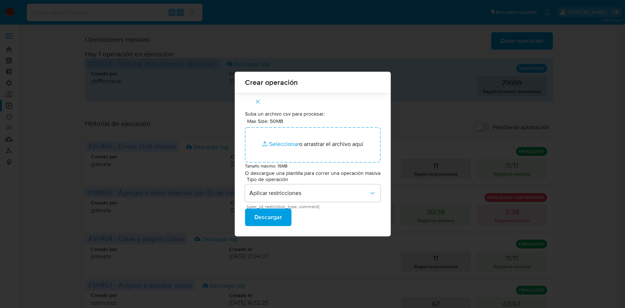
click at [259, 101] on icon "button" at bounding box center [257, 101] width 7 height 7
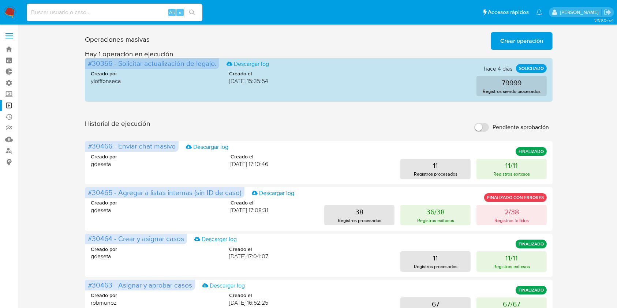
click at [86, 11] on input at bounding box center [115, 13] width 176 height 10
paste input "1025818894"
type input "1025818894"
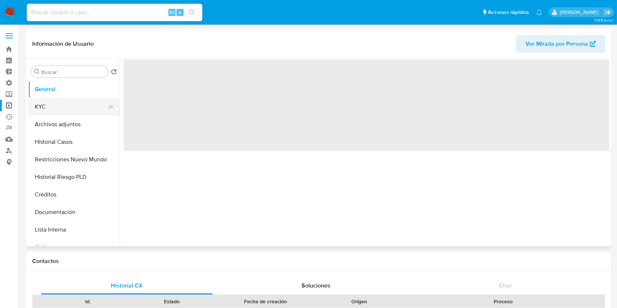
select select "10"
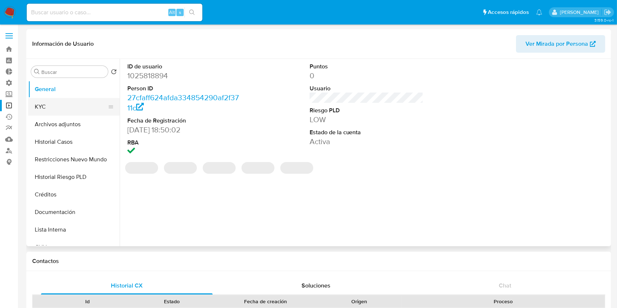
click at [67, 107] on button "KYC" at bounding box center [71, 107] width 86 height 18
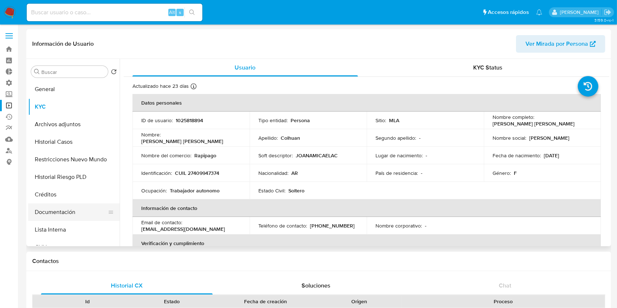
click at [75, 212] on button "Documentación" at bounding box center [71, 213] width 86 height 18
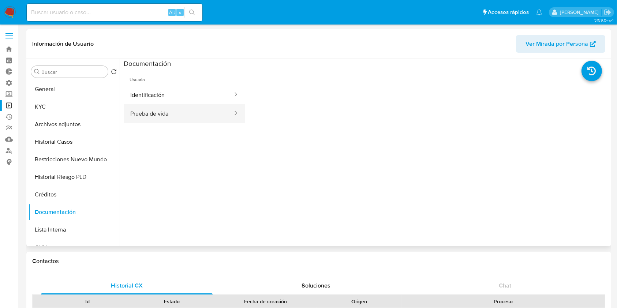
click at [190, 116] on button "Prueba de vida" at bounding box center [179, 113] width 110 height 19
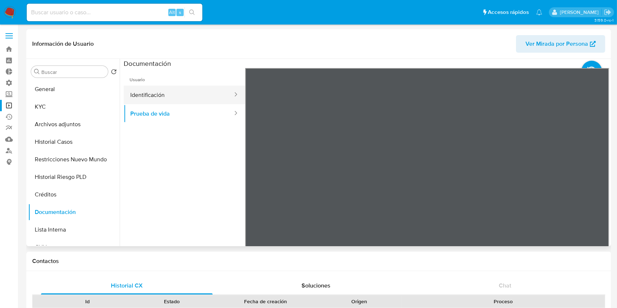
click at [176, 90] on button "Identificación" at bounding box center [179, 95] width 110 height 19
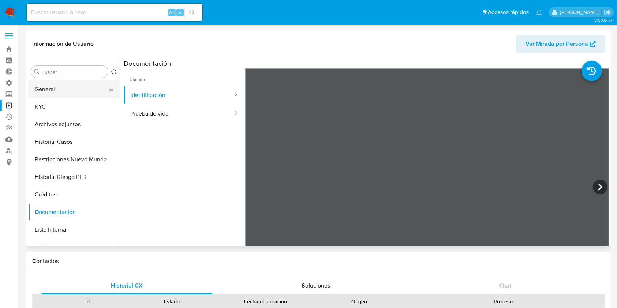
click at [55, 94] on button "General" at bounding box center [71, 90] width 86 height 18
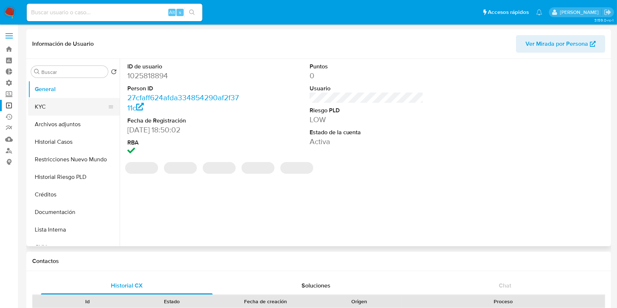
click at [53, 112] on button "KYC" at bounding box center [71, 107] width 86 height 18
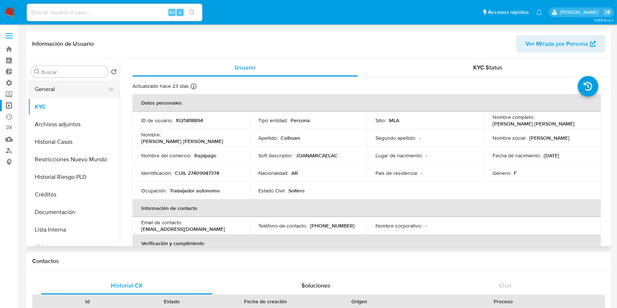
click at [60, 91] on button "General" at bounding box center [71, 90] width 86 height 18
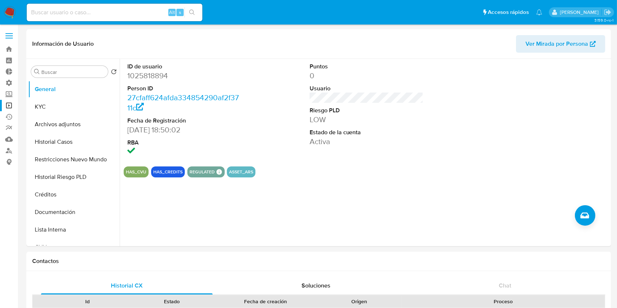
click at [7, 109] on link "Operaciones masivas" at bounding box center [43, 105] width 87 height 11
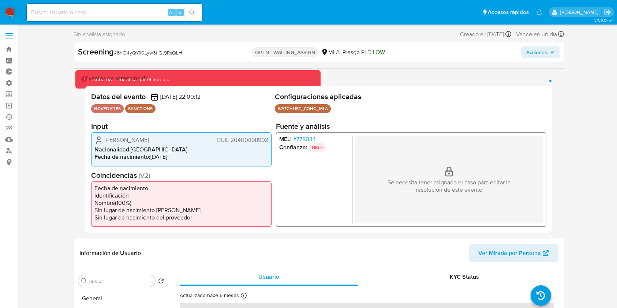
select select "10"
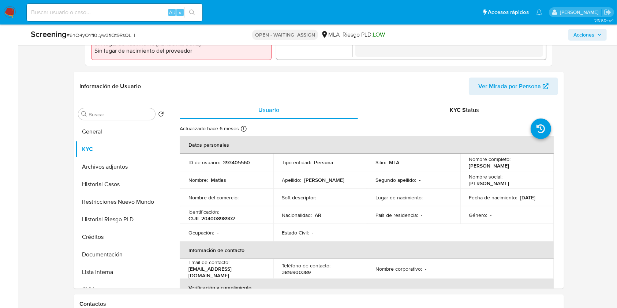
scroll to position [97, 0]
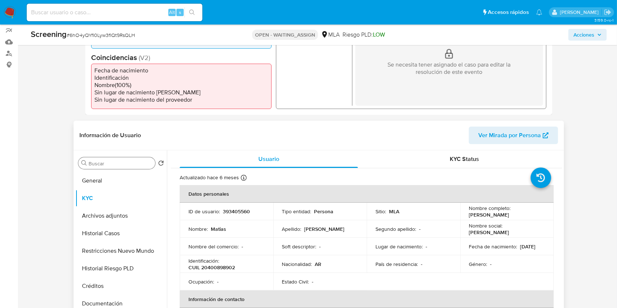
click at [85, 162] on icon "Buscar" at bounding box center [84, 163] width 6 height 6
click at [96, 162] on input "Buscar" at bounding box center [121, 163] width 64 height 7
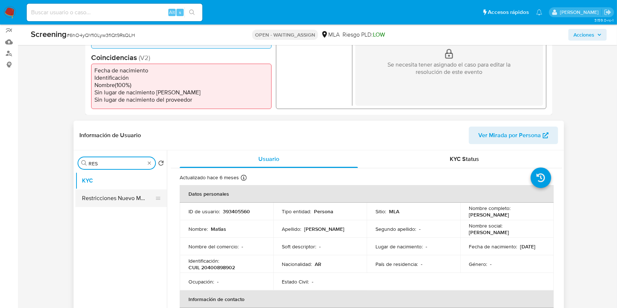
type input "RES"
click at [105, 200] on button "Restricciones Nuevo Mundo" at bounding box center [118, 199] width 86 height 18
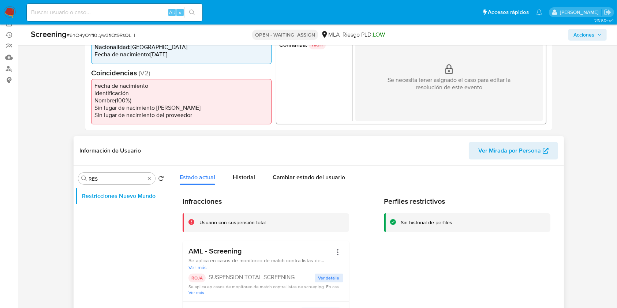
scroll to position [0, 0]
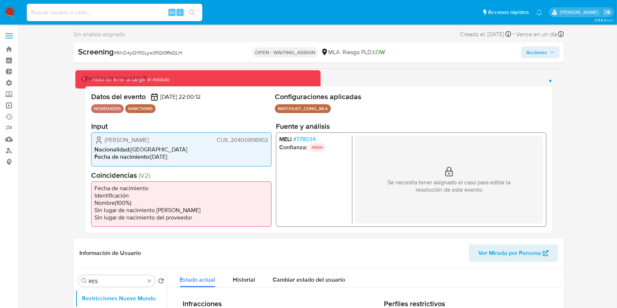
click at [11, 108] on link "Operaciones masivas" at bounding box center [43, 105] width 87 height 11
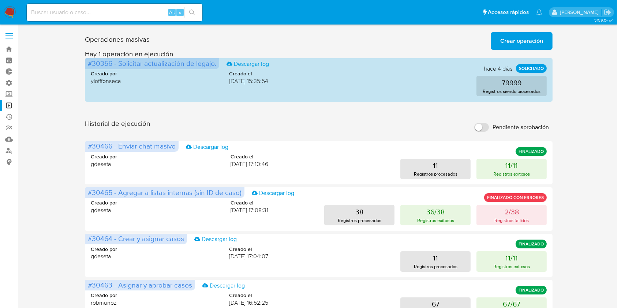
click at [75, 17] on div "Alt s" at bounding box center [115, 13] width 176 height 18
click at [76, 11] on input at bounding box center [115, 13] width 176 height 10
paste input "1517646299"
type input "1517646299"
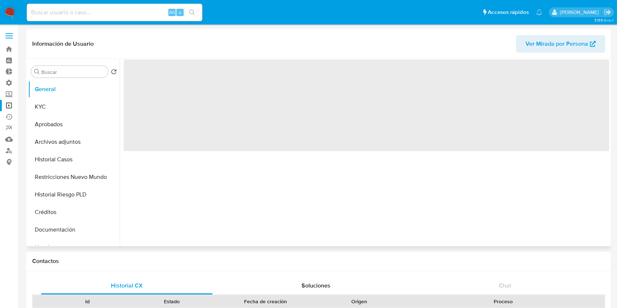
select select "10"
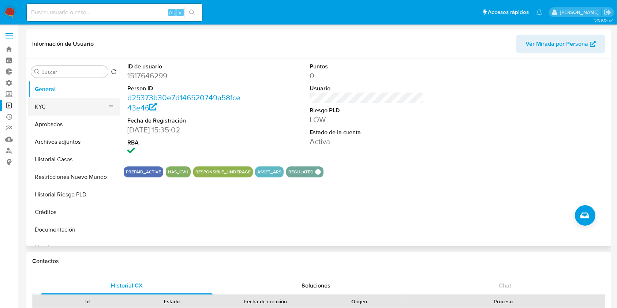
click at [59, 107] on button "KYC" at bounding box center [71, 107] width 86 height 18
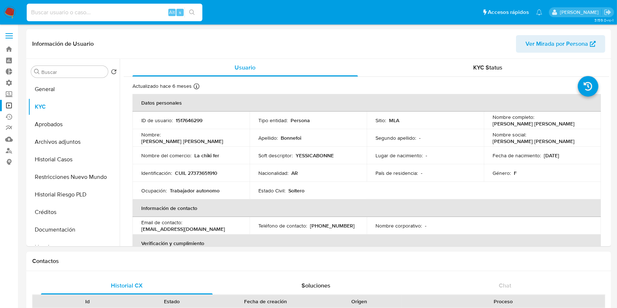
click at [104, 12] on input at bounding box center [115, 13] width 176 height 10
paste input "025818894"
drag, startPoint x: 97, startPoint y: 14, endPoint x: 0, endPoint y: 11, distance: 97.1
click at [0, 11] on nav "Pausado Ver notificaciones 025818894 Alt s Accesos rápidos Presiona las siguien…" at bounding box center [308, 12] width 617 height 25
paste input "1"
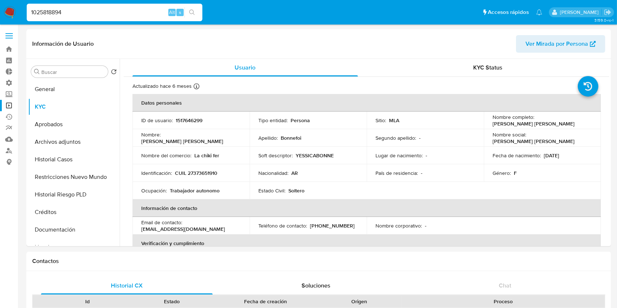
type input "1025818894"
click at [194, 7] on button "search-icon" at bounding box center [192, 12] width 15 height 10
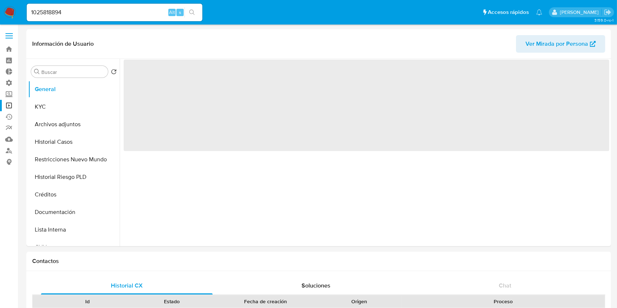
select select "10"
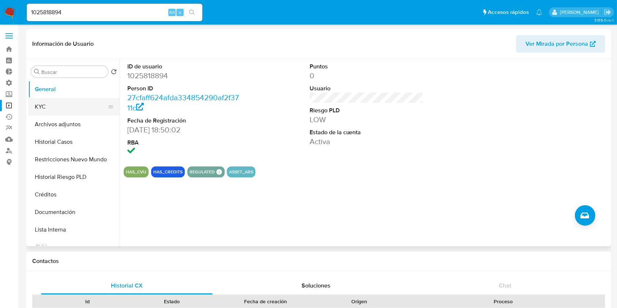
click at [67, 107] on button "KYC" at bounding box center [71, 107] width 86 height 18
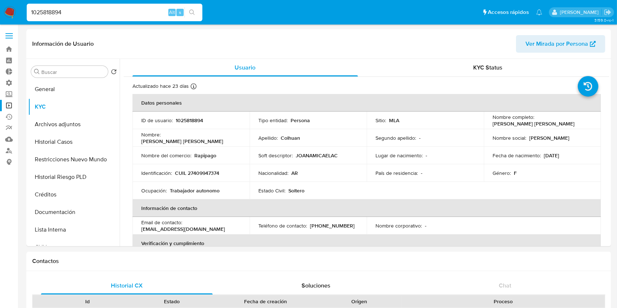
drag, startPoint x: 86, startPoint y: 13, endPoint x: 0, endPoint y: -1, distance: 87.3
paste input "517646299"
type input "1517646299"
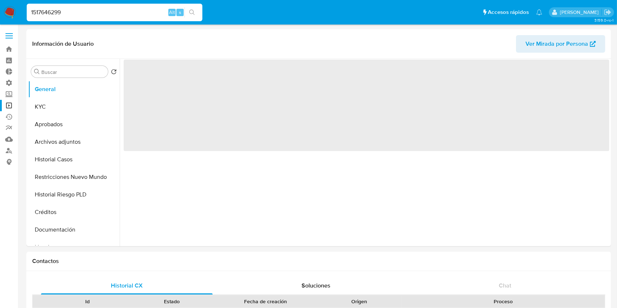
select select "10"
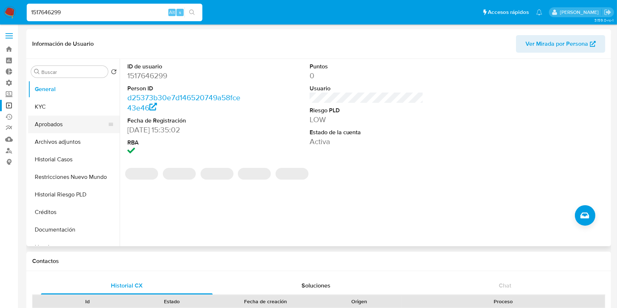
click at [31, 116] on button "Aprobados" at bounding box center [71, 125] width 86 height 18
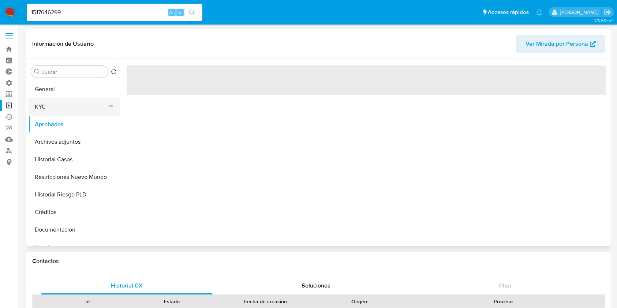
click at [49, 102] on button "KYC" at bounding box center [71, 107] width 86 height 18
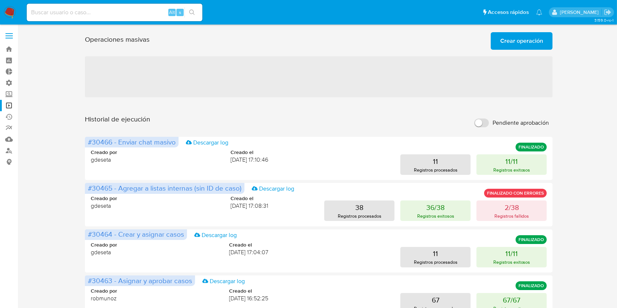
click at [522, 34] on span "Crear operación" at bounding box center [521, 41] width 43 height 16
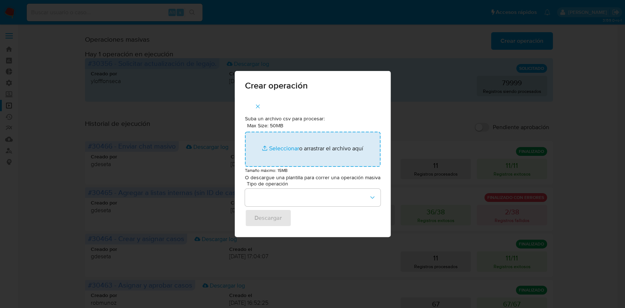
click at [281, 148] on input "Max Size: 50MB Seleccionar archivos" at bounding box center [312, 149] width 135 height 35
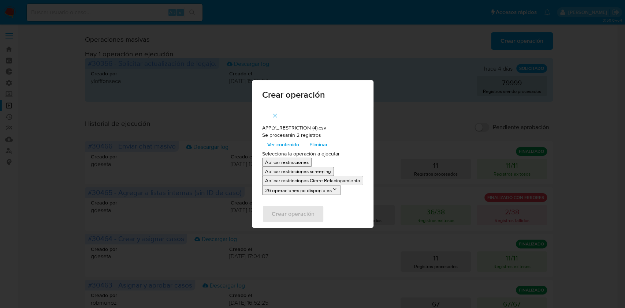
click at [284, 159] on button "Aplicar restricciones" at bounding box center [286, 162] width 49 height 9
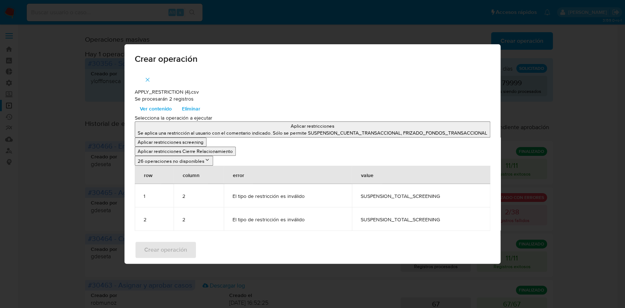
click at [182, 112] on span "Eliminar" at bounding box center [191, 109] width 18 height 10
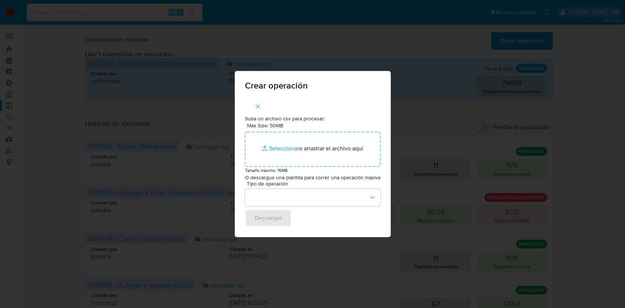
click at [255, 105] on icon "button" at bounding box center [257, 106] width 7 height 7
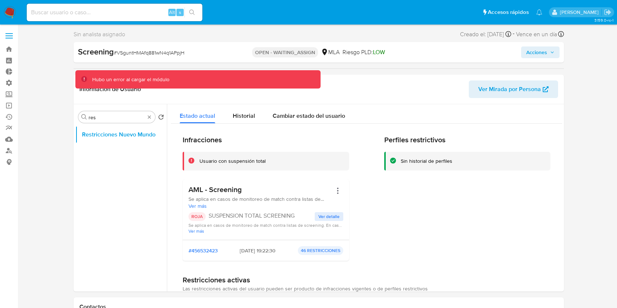
select select "10"
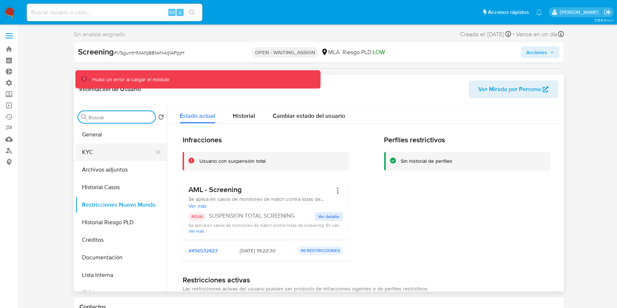
click at [130, 147] on button "KYC" at bounding box center [118, 153] width 86 height 18
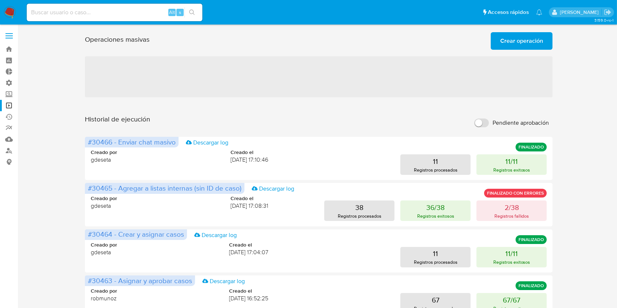
click at [536, 42] on span "Crear operación" at bounding box center [521, 41] width 43 height 16
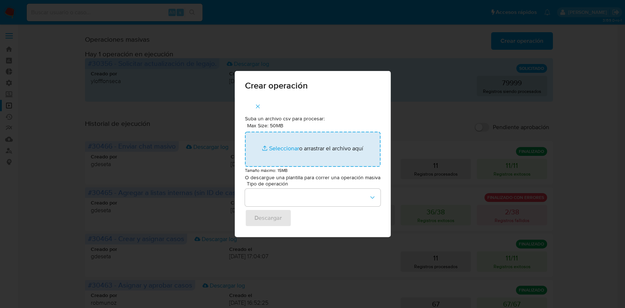
click at [299, 147] on input "Max Size: 50MB Seleccionar archivos" at bounding box center [312, 149] width 135 height 35
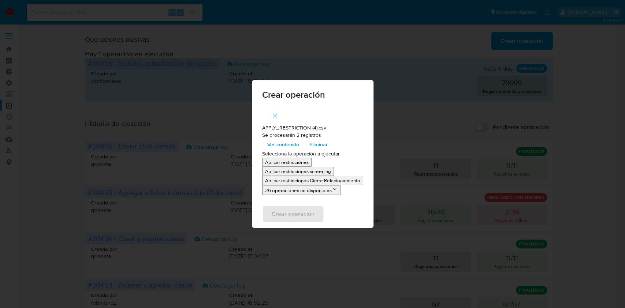
click at [277, 158] on button "Aplicar restricciones" at bounding box center [286, 162] width 49 height 9
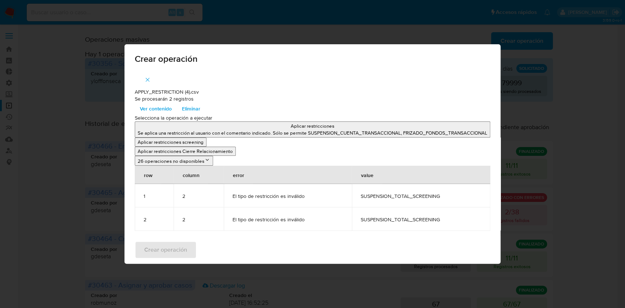
click at [148, 82] on icon "button" at bounding box center [147, 80] width 7 height 7
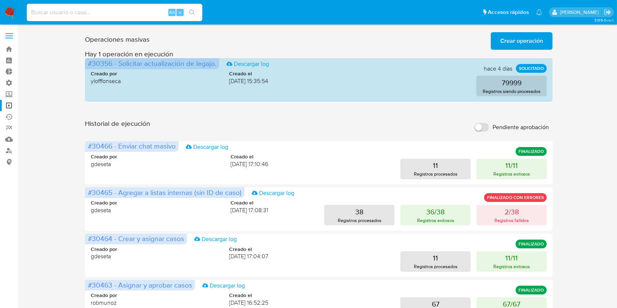
click at [533, 40] on span "Crear operación" at bounding box center [521, 41] width 43 height 16
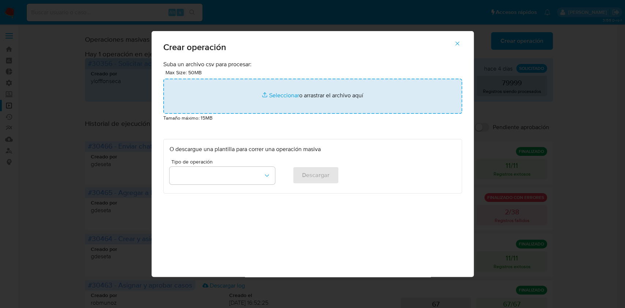
click at [279, 92] on input "file" at bounding box center [312, 96] width 299 height 35
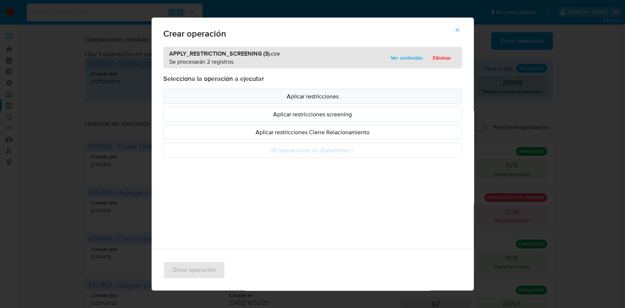
click at [312, 94] on p "Aplicar restricciones" at bounding box center [313, 96] width 286 height 8
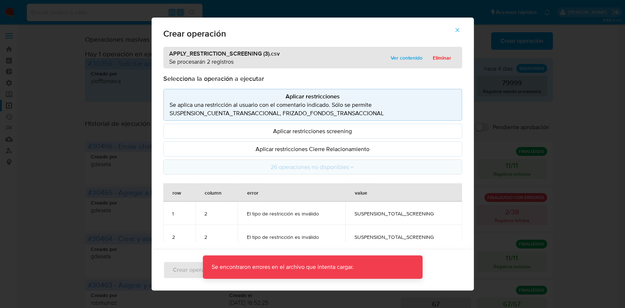
scroll to position [14, 0]
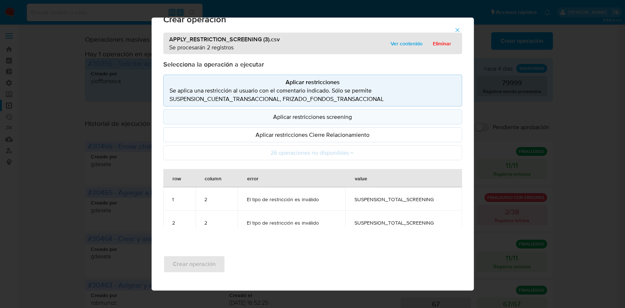
click at [324, 121] on button "Aplicar restricciones screening" at bounding box center [312, 116] width 299 height 15
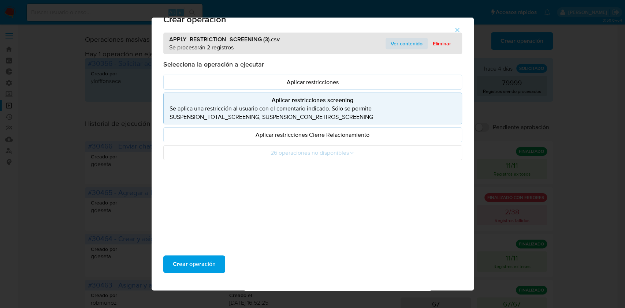
click at [405, 43] on span "Ver contenido" at bounding box center [407, 43] width 32 height 10
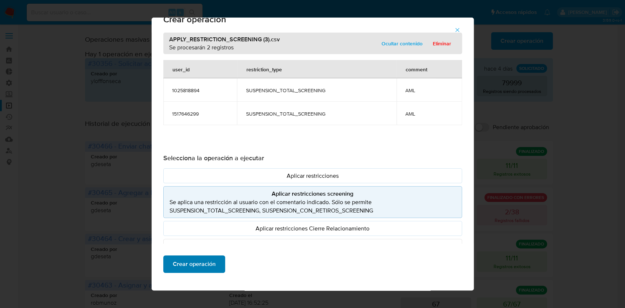
click at [199, 256] on span "Crear operación" at bounding box center [194, 264] width 43 height 16
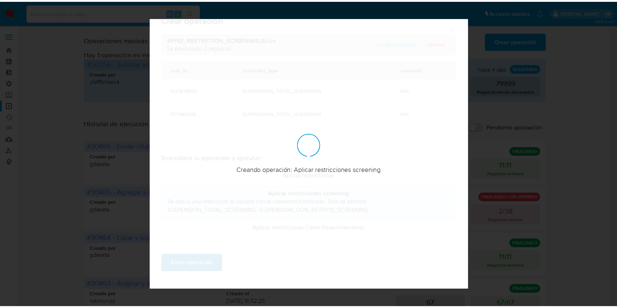
scroll to position [0, 0]
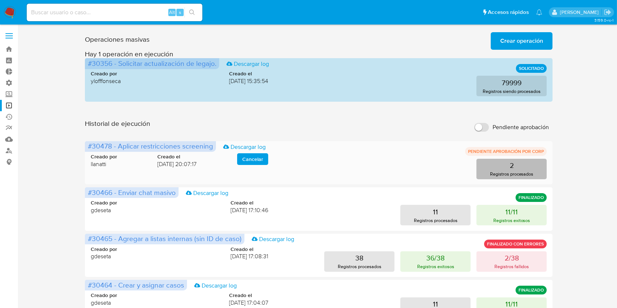
click at [496, 163] on button "2 Registros procesados" at bounding box center [512, 169] width 70 height 21
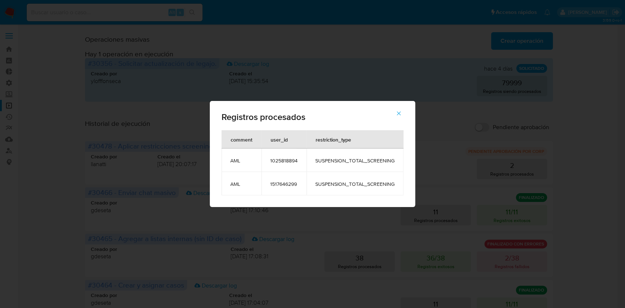
click at [393, 114] on button "button" at bounding box center [399, 114] width 26 height 18
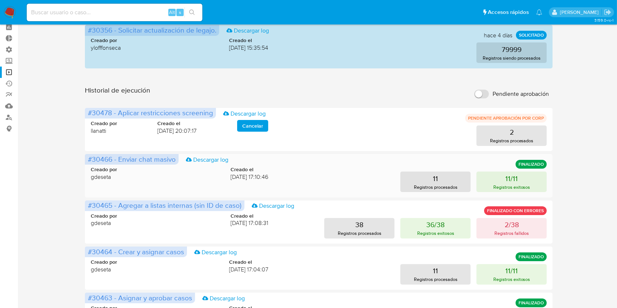
scroll to position [49, 0]
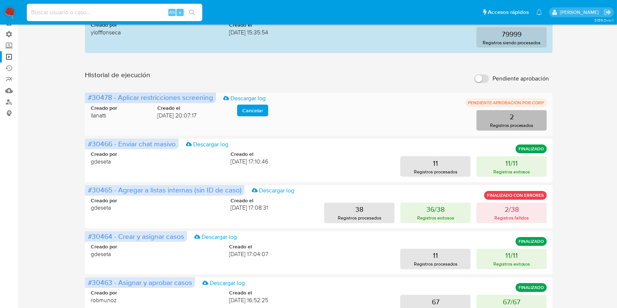
click at [521, 121] on button "2 Registros procesados" at bounding box center [512, 120] width 70 height 21
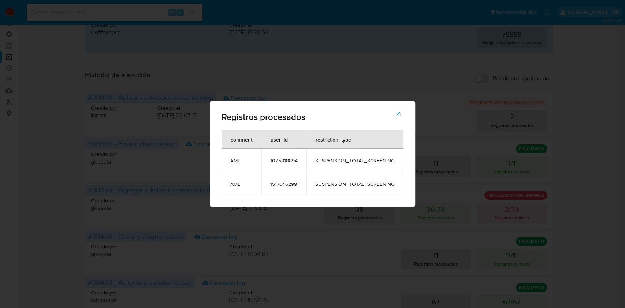
drag, startPoint x: 304, startPoint y: 163, endPoint x: 271, endPoint y: 162, distance: 33.0
click at [271, 162] on td "1025818894" at bounding box center [283, 160] width 45 height 23
drag, startPoint x: 281, startPoint y: 162, endPoint x: 292, endPoint y: 166, distance: 11.5
click at [281, 162] on span "1025818894" at bounding box center [283, 160] width 27 height 7
click at [299, 161] on td "1025818894" at bounding box center [283, 160] width 45 height 23
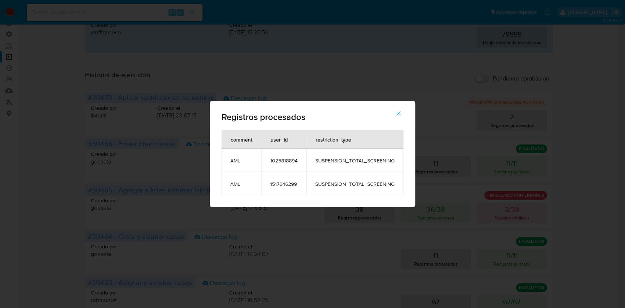
drag, startPoint x: 299, startPoint y: 161, endPoint x: 269, endPoint y: 160, distance: 30.0
click at [269, 160] on td "1025818894" at bounding box center [283, 160] width 45 height 23
drag, startPoint x: 300, startPoint y: 184, endPoint x: 271, endPoint y: 186, distance: 29.7
click at [271, 186] on td "1517646299" at bounding box center [283, 183] width 45 height 23
click at [402, 116] on button "button" at bounding box center [399, 114] width 26 height 18
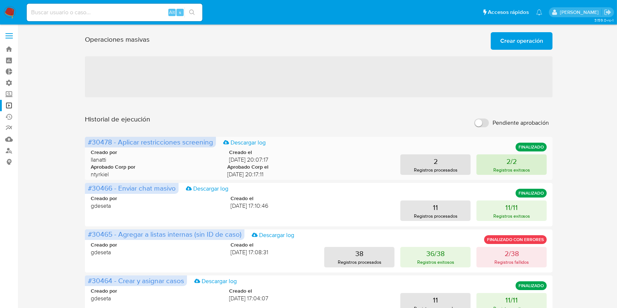
click at [518, 161] on button "2/2 Registros exitosos" at bounding box center [512, 164] width 70 height 21
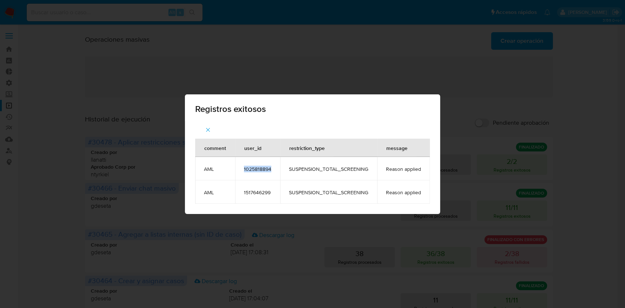
drag, startPoint x: 264, startPoint y: 171, endPoint x: 240, endPoint y: 169, distance: 23.8
click at [240, 169] on td "1025818894" at bounding box center [257, 168] width 45 height 23
copy span "1025818894"
drag, startPoint x: 207, startPoint y: 126, endPoint x: 74, endPoint y: 21, distance: 169.0
click at [207, 125] on span "button" at bounding box center [208, 130] width 7 height 16
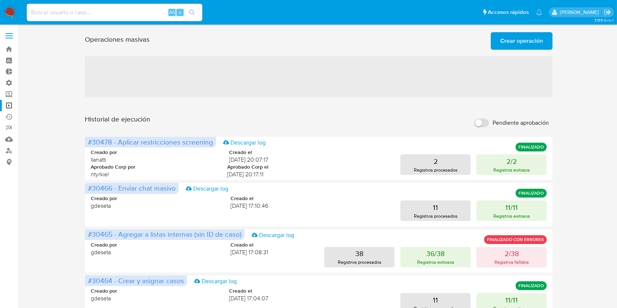
click at [69, 11] on input at bounding box center [115, 13] width 176 height 10
paste input "1025818894"
type input "1025818894"
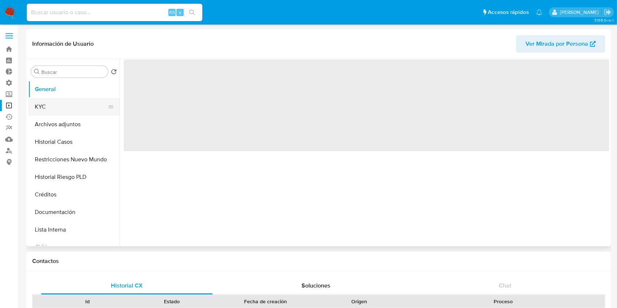
select select "10"
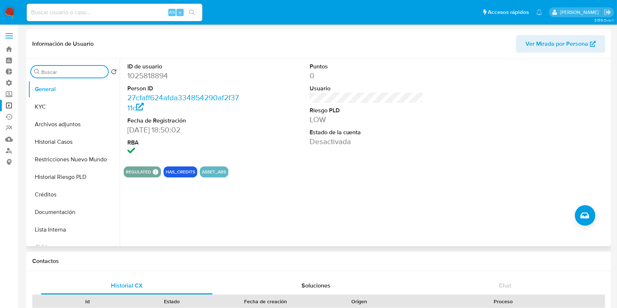
click at [66, 72] on input "Buscar" at bounding box center [73, 72] width 64 height 7
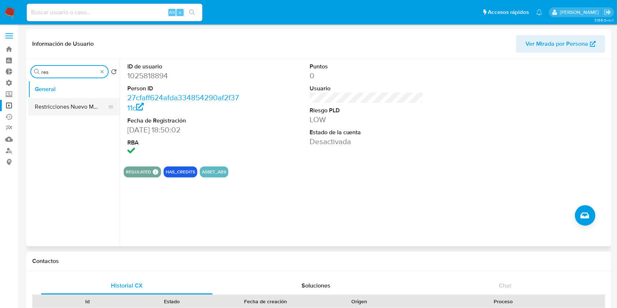
type input "res"
click at [64, 111] on button "Restricciones Nuevo Mundo" at bounding box center [71, 107] width 86 height 18
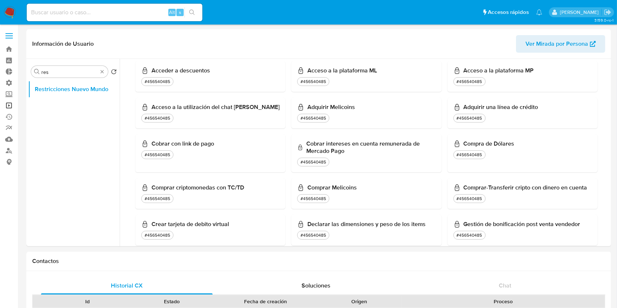
click at [7, 107] on link "Operaciones masivas" at bounding box center [43, 105] width 87 height 11
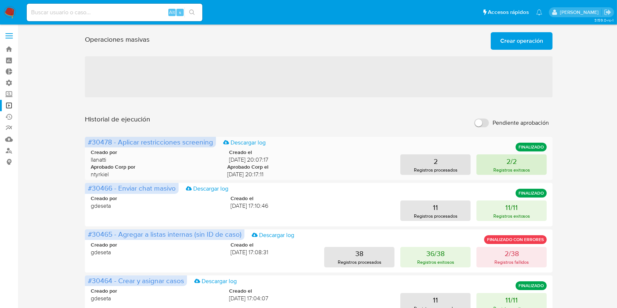
click at [501, 172] on p "Registros exitosos" at bounding box center [512, 170] width 37 height 7
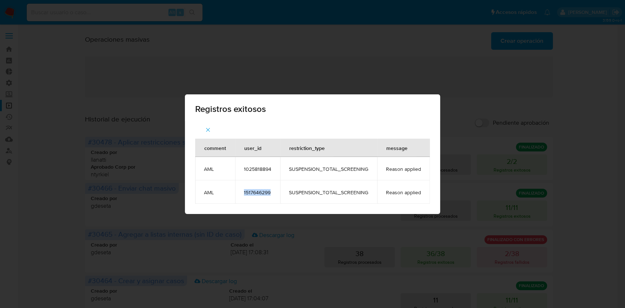
drag, startPoint x: 275, startPoint y: 193, endPoint x: 234, endPoint y: 192, distance: 41.4
click at [234, 192] on tr "AML 1517646299 SUSPENSION_TOTAL_SCREENING Reason applied" at bounding box center [312, 191] width 235 height 23
copy tr "1517646299"
click at [204, 126] on button "button" at bounding box center [208, 130] width 26 height 18
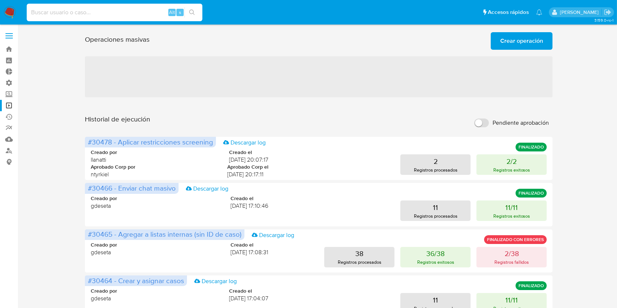
click at [71, 16] on input at bounding box center [115, 13] width 176 height 10
paste input "1517646299"
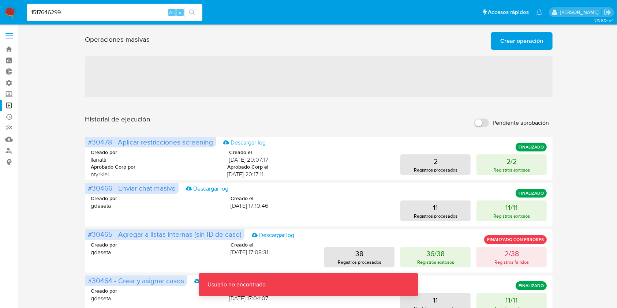
click at [44, 12] on input "1517646299" at bounding box center [115, 13] width 176 height 10
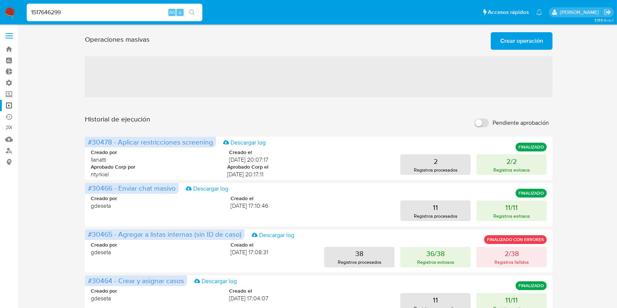
type input "1517646299"
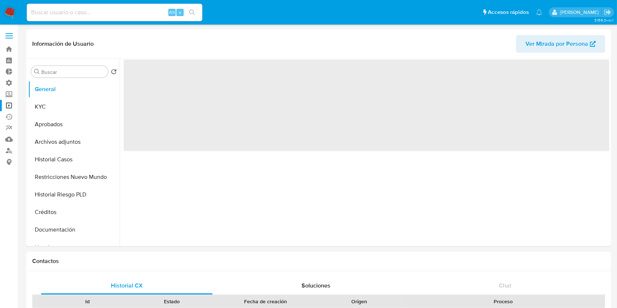
select select "10"
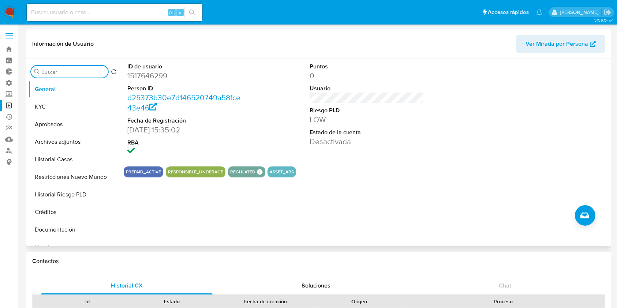
click at [48, 72] on input "Buscar" at bounding box center [73, 72] width 64 height 7
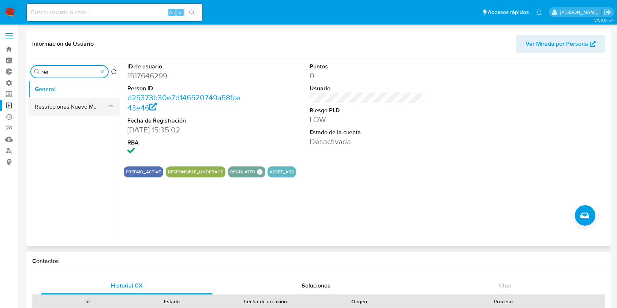
type input "res"
click at [65, 108] on button "Restricciones Nuevo Mundo" at bounding box center [71, 107] width 86 height 18
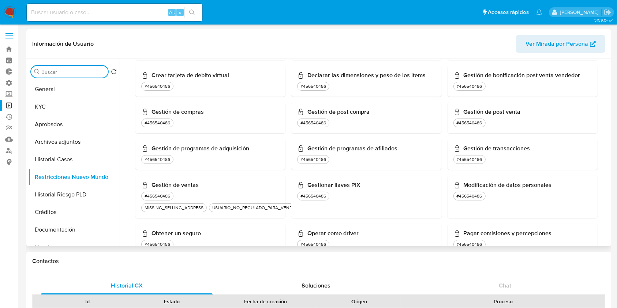
click at [82, 74] on input "Buscar" at bounding box center [73, 72] width 64 height 7
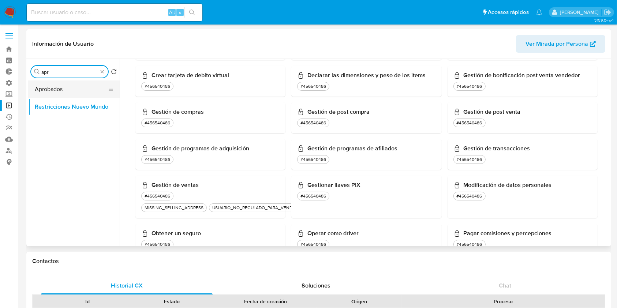
type input "apr"
click at [75, 89] on button "Aprobados" at bounding box center [71, 90] width 86 height 18
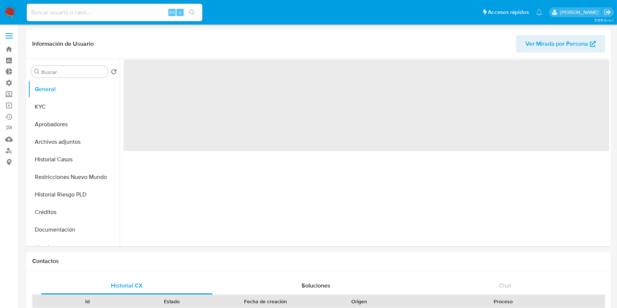
select select "10"
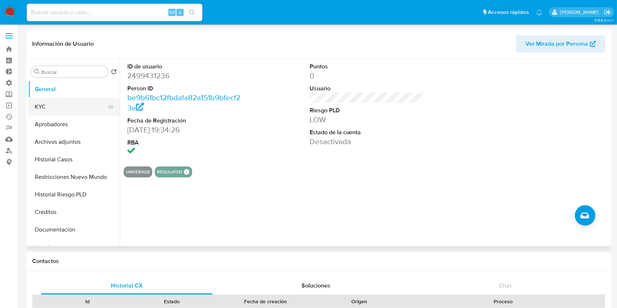
click at [63, 105] on button "KYC" at bounding box center [71, 107] width 86 height 18
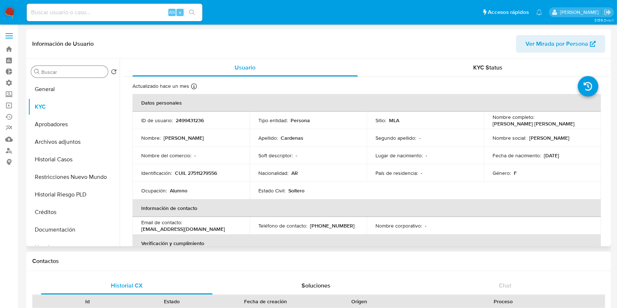
click at [76, 69] on input "Buscar" at bounding box center [73, 72] width 64 height 7
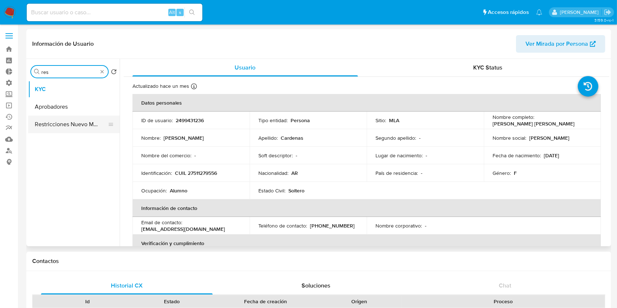
type input "res"
click at [74, 122] on button "Restricciones Nuevo Mundo" at bounding box center [71, 125] width 86 height 18
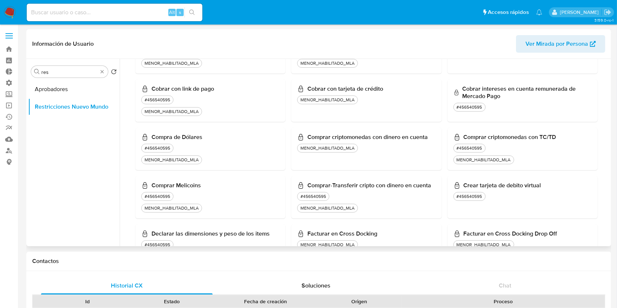
scroll to position [390, 0]
